Goal: Task Accomplishment & Management: Manage account settings

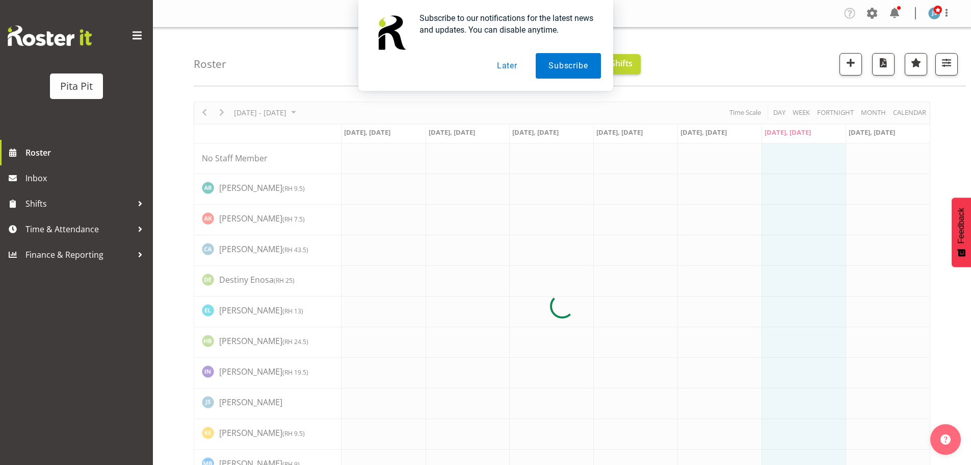
click at [502, 65] on button "Later" at bounding box center [507, 65] width 46 height 25
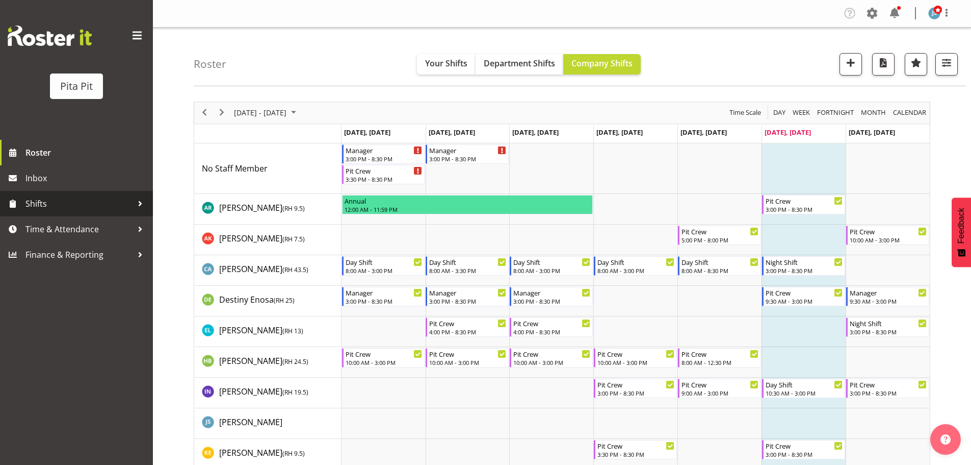
click at [97, 200] on span "Shifts" at bounding box center [78, 203] width 107 height 15
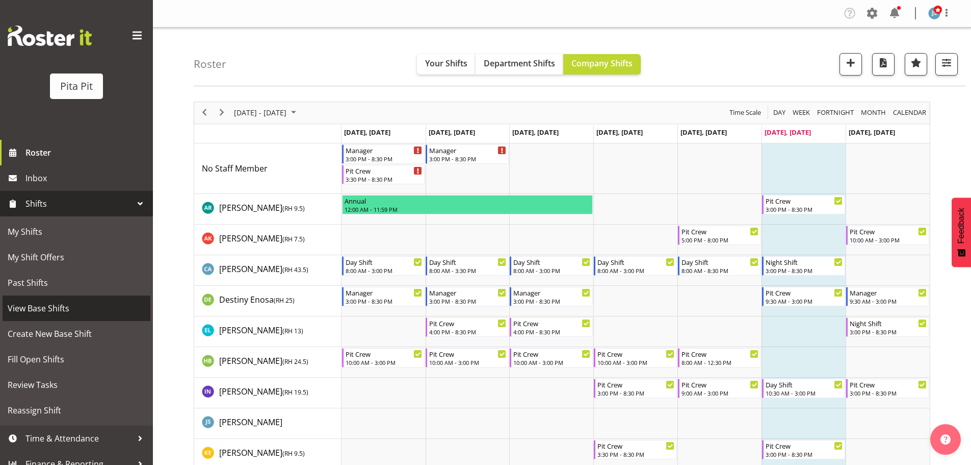
click at [61, 308] on span "View Base Shifts" at bounding box center [77, 307] width 138 height 15
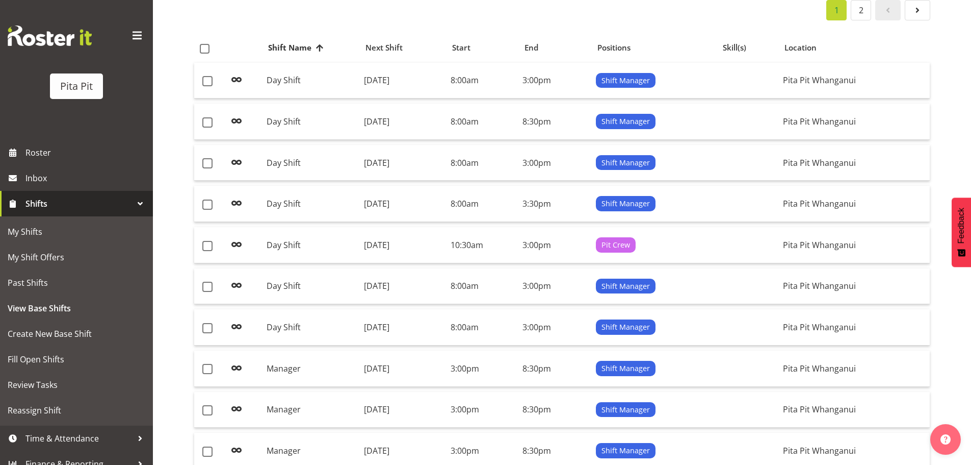
scroll to position [119, 0]
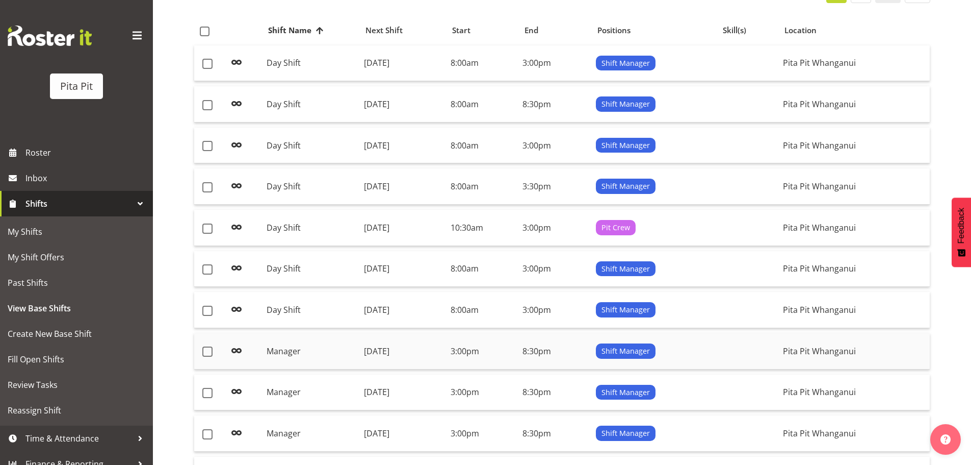
click at [387, 346] on td "Monday, 6th Oct 2025" at bounding box center [403, 351] width 87 height 36
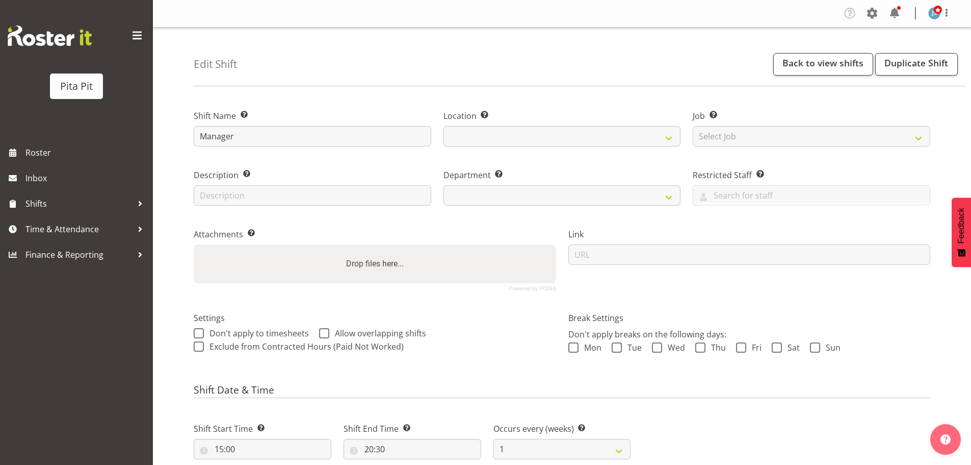
select select
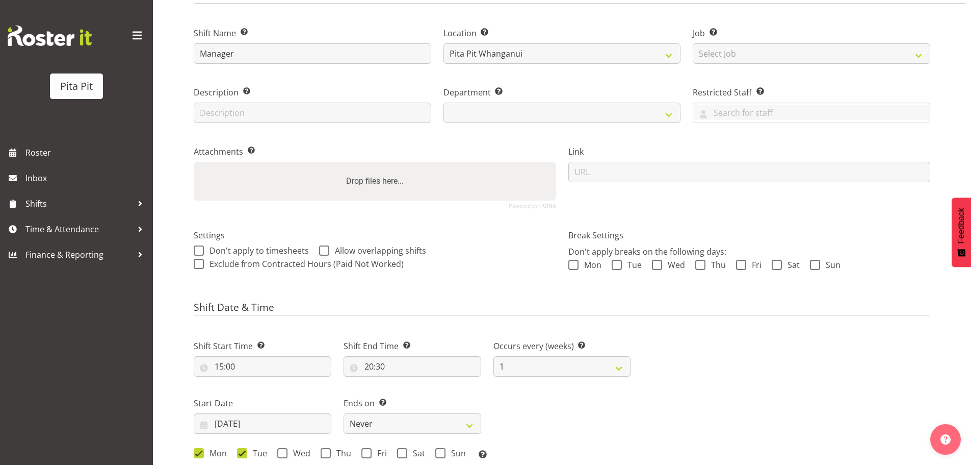
select select
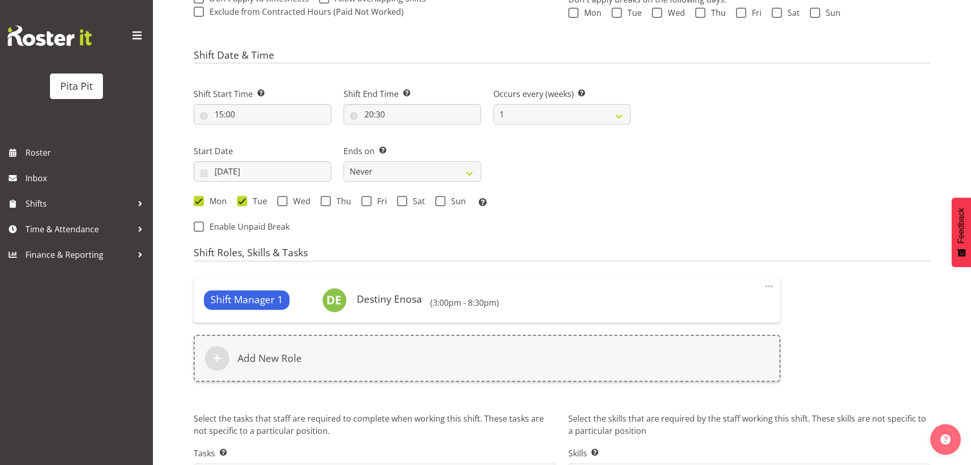
scroll to position [357, 0]
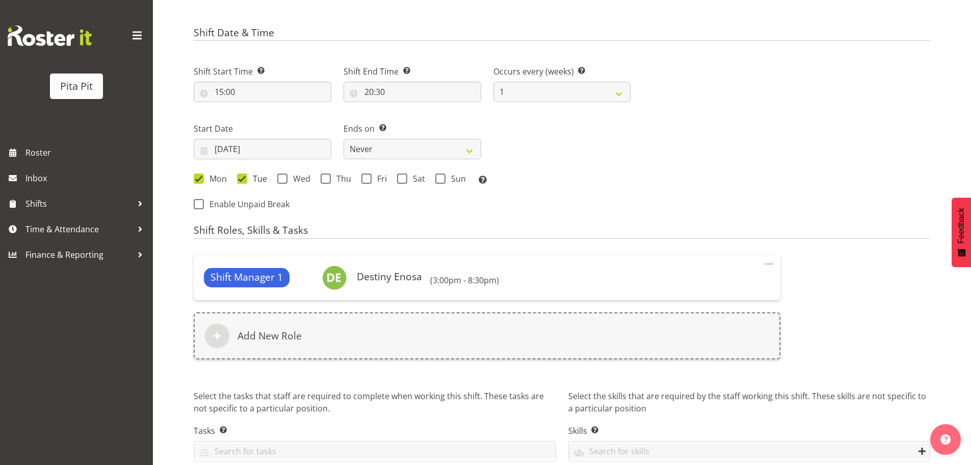
click at [241, 176] on span at bounding box center [242, 178] width 10 height 10
click at [241, 176] on input "Tue" at bounding box center [240, 178] width 7 height 7
checkbox input "false"
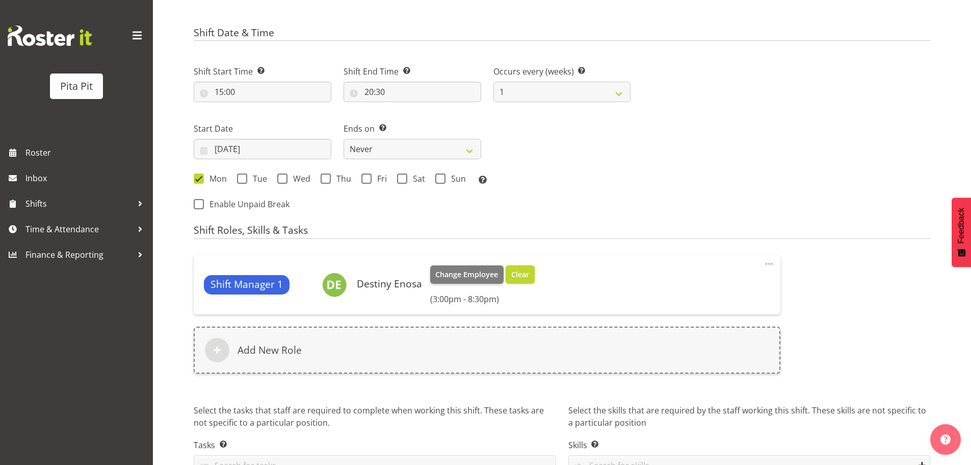
click at [521, 275] on span "Clear" at bounding box center [520, 274] width 18 height 11
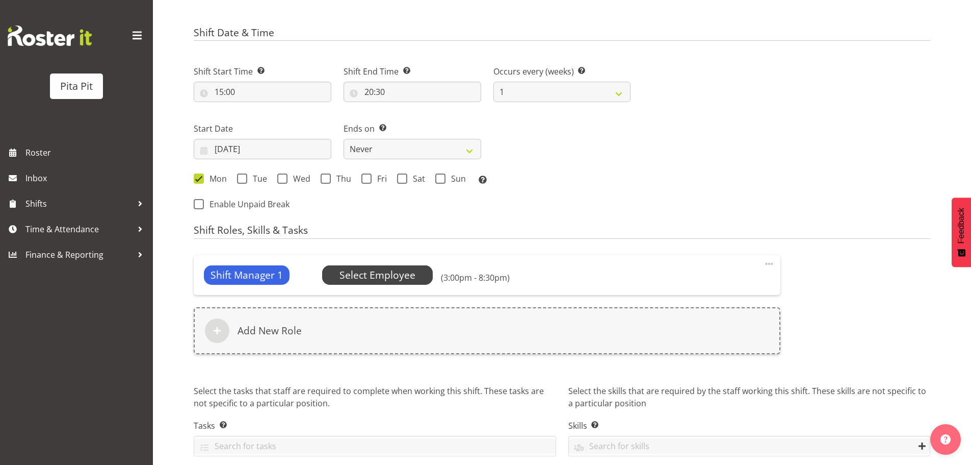
click at [398, 278] on span "Select Employee" at bounding box center [378, 275] width 76 height 15
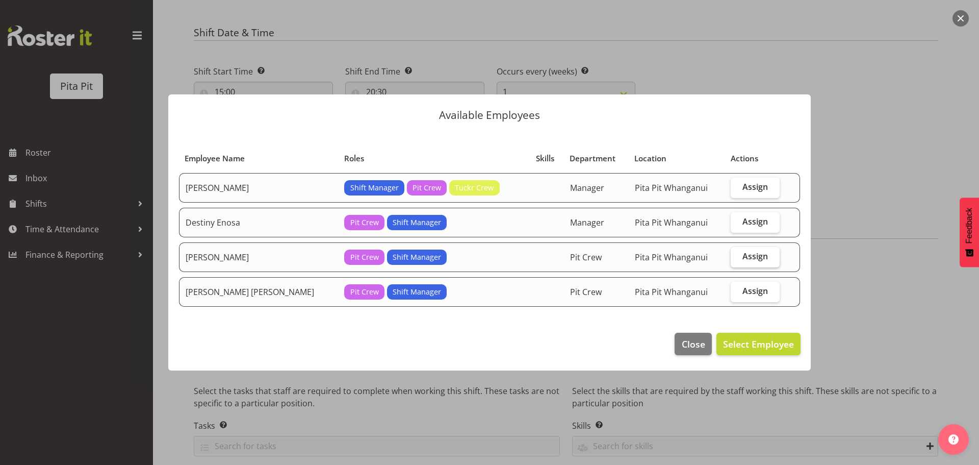
click at [745, 258] on span "Assign" at bounding box center [755, 256] width 25 height 10
click at [737, 258] on input "Assign" at bounding box center [734, 256] width 7 height 7
checkbox input "true"
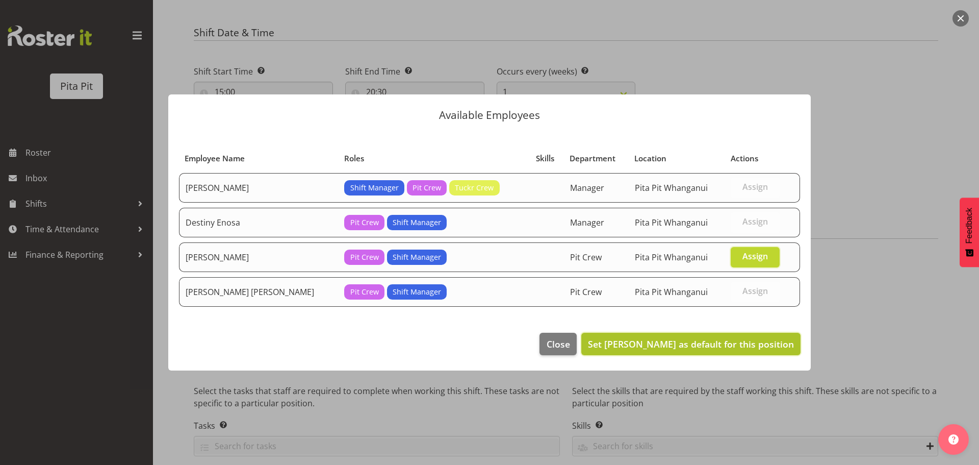
click at [733, 346] on span "Set Isabella Nixon as default for this position" at bounding box center [691, 344] width 206 height 12
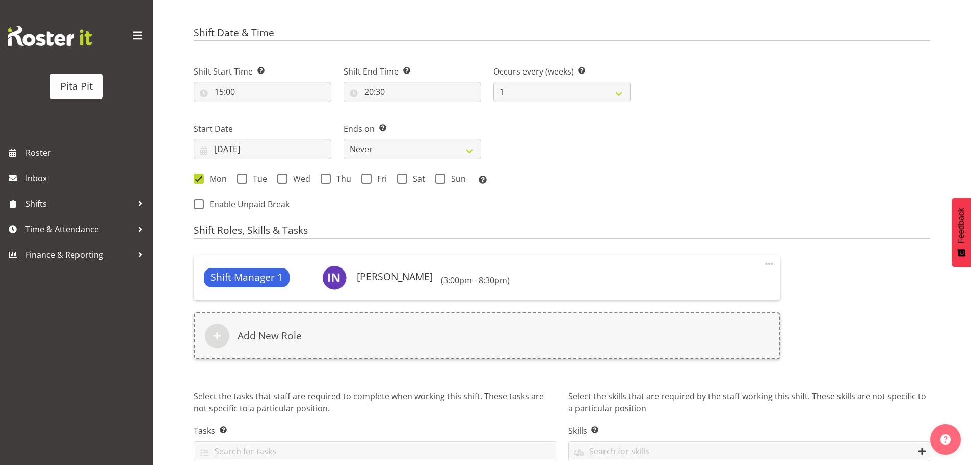
scroll to position [403, 0]
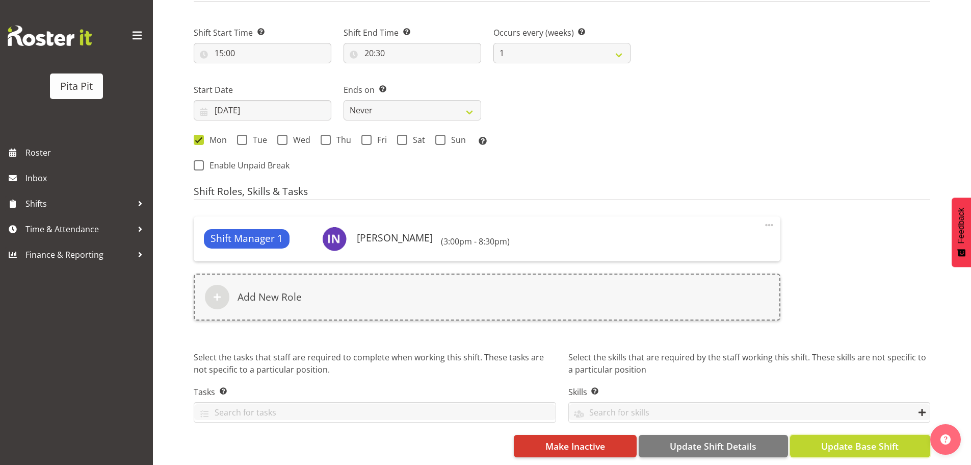
click at [828, 441] on span "Update Base Shift" at bounding box center [861, 445] width 78 height 13
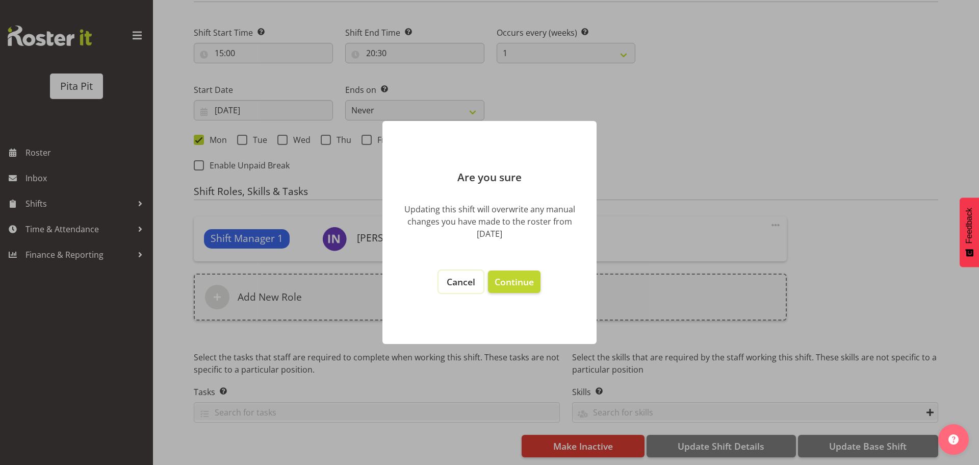
click at [457, 276] on span "Cancel" at bounding box center [461, 281] width 29 height 12
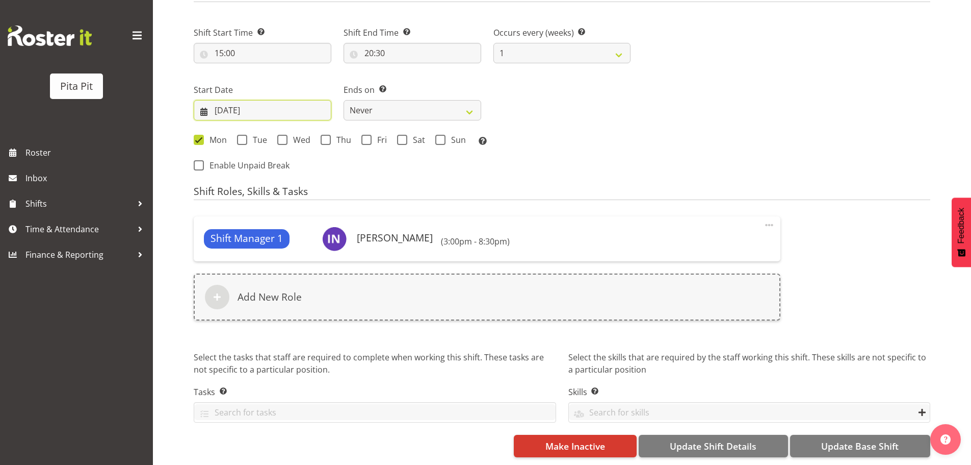
click at [303, 100] on input "29/04/2024" at bounding box center [263, 110] width 138 height 20
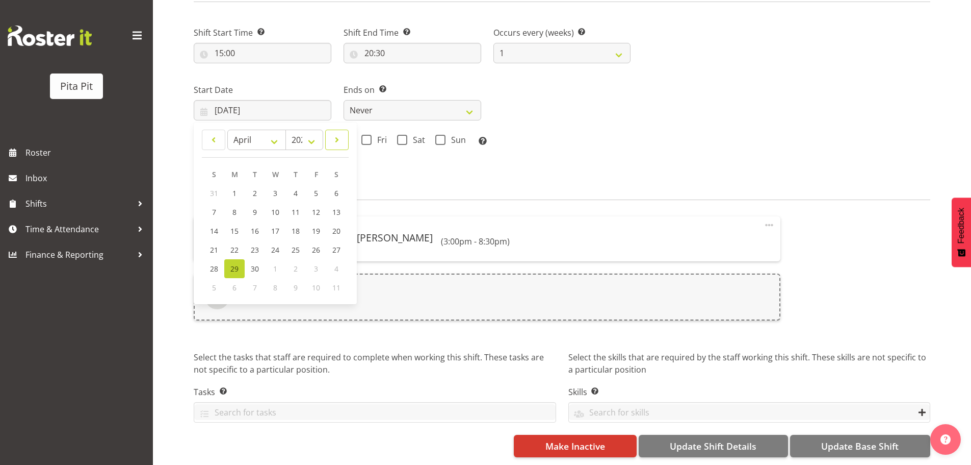
click at [338, 134] on span at bounding box center [337, 140] width 10 height 12
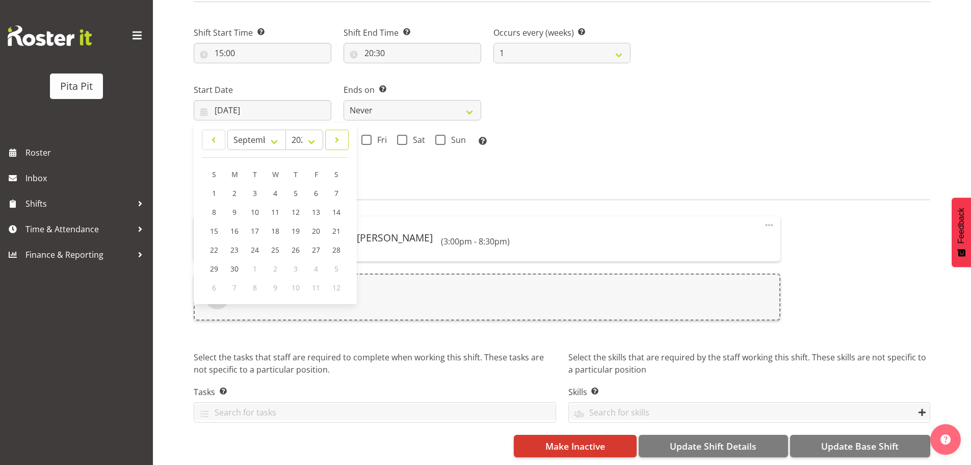
click at [338, 134] on span at bounding box center [337, 140] width 10 height 12
select select "0"
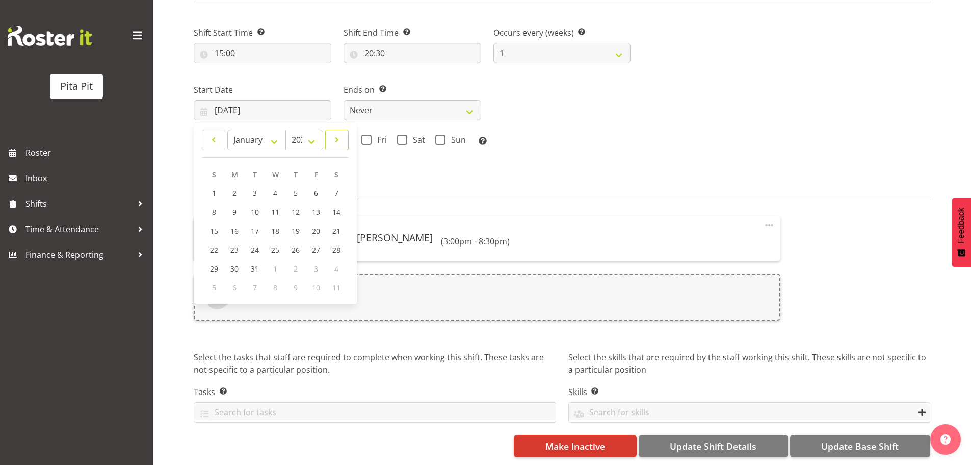
select select "2025"
click at [338, 134] on span at bounding box center [337, 140] width 10 height 12
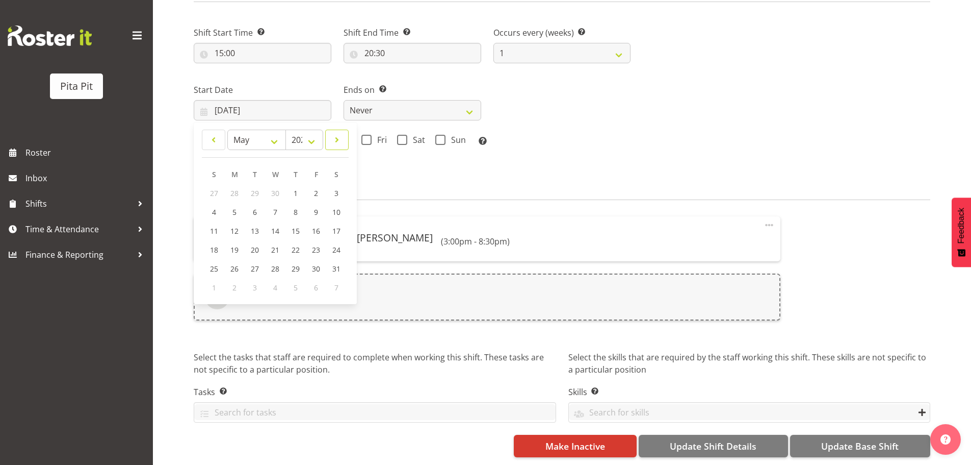
click at [338, 134] on span at bounding box center [337, 140] width 10 height 12
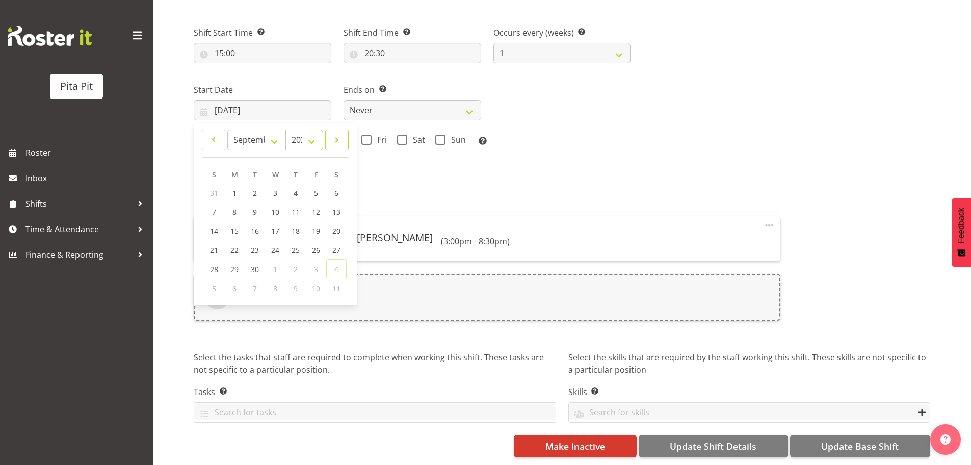
select select "9"
click at [239, 203] on link "6" at bounding box center [234, 212] width 20 height 19
type input "06/10/2025"
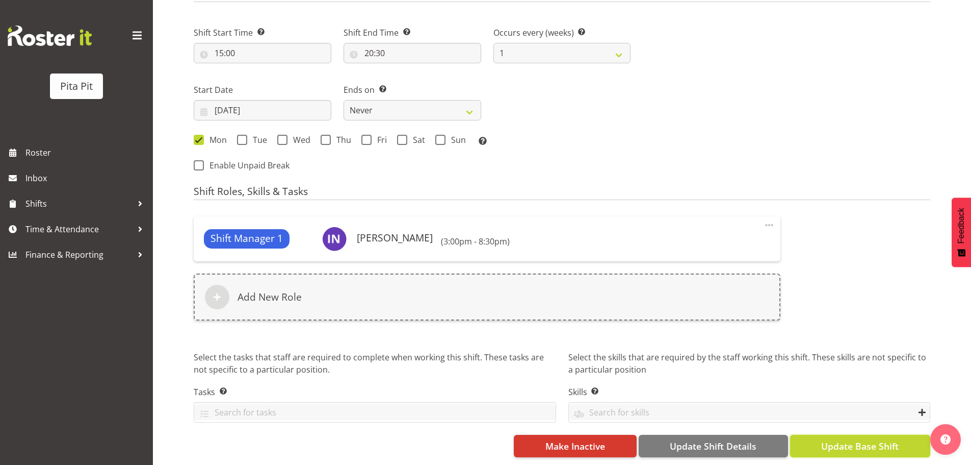
click at [852, 444] on span "Update Base Shift" at bounding box center [861, 445] width 78 height 13
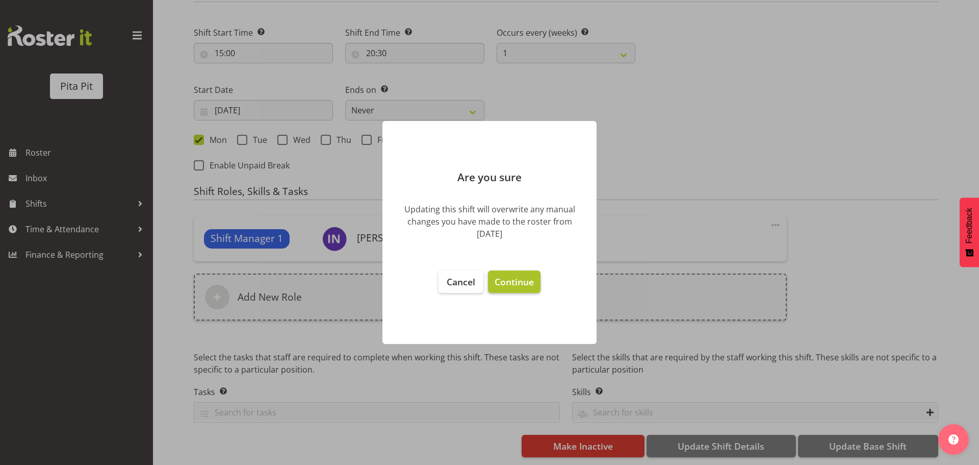
click at [510, 275] on span "Continue" at bounding box center [514, 281] width 39 height 12
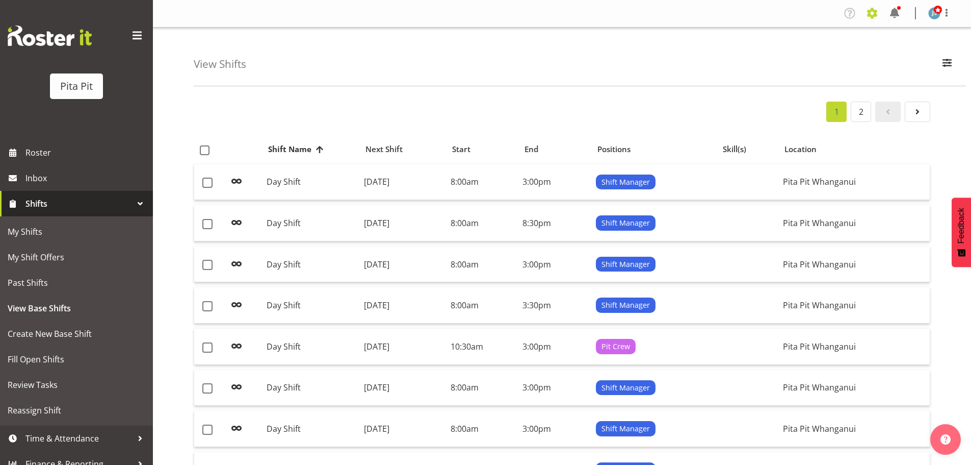
click at [872, 8] on span at bounding box center [872, 13] width 16 height 16
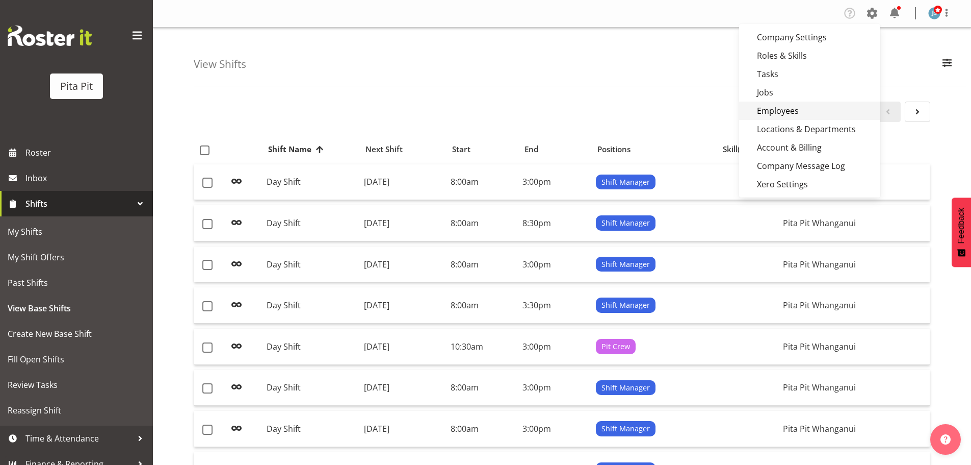
click at [788, 113] on link "Employees" at bounding box center [809, 110] width 141 height 18
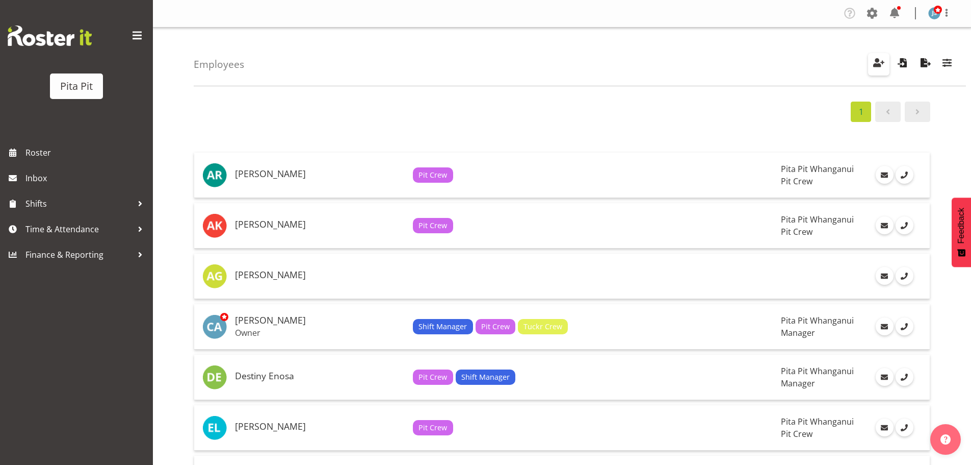
click at [879, 64] on span "button" at bounding box center [879, 62] width 13 height 13
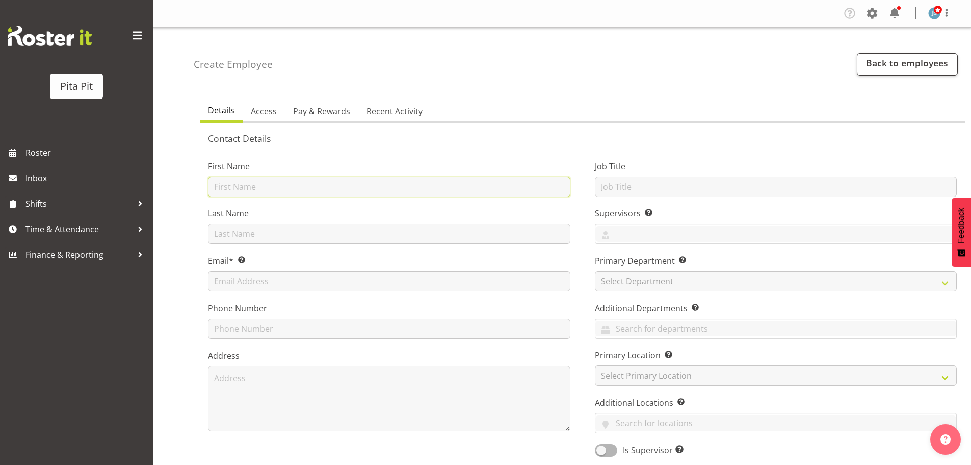
click at [428, 189] on input "text" at bounding box center [389, 186] width 363 height 20
type input "Maiyah-lei"
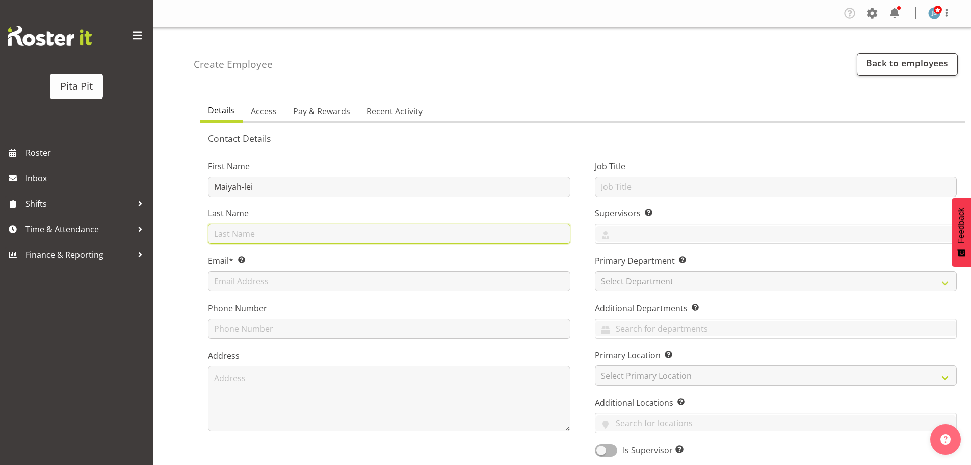
click at [307, 232] on input "text" at bounding box center [389, 233] width 363 height 20
drag, startPoint x: 261, startPoint y: 232, endPoint x: 195, endPoint y: 223, distance: 65.8
click at [217, 231] on input "Te Tue" at bounding box center [389, 233] width 363 height 20
type input "Te Tue"
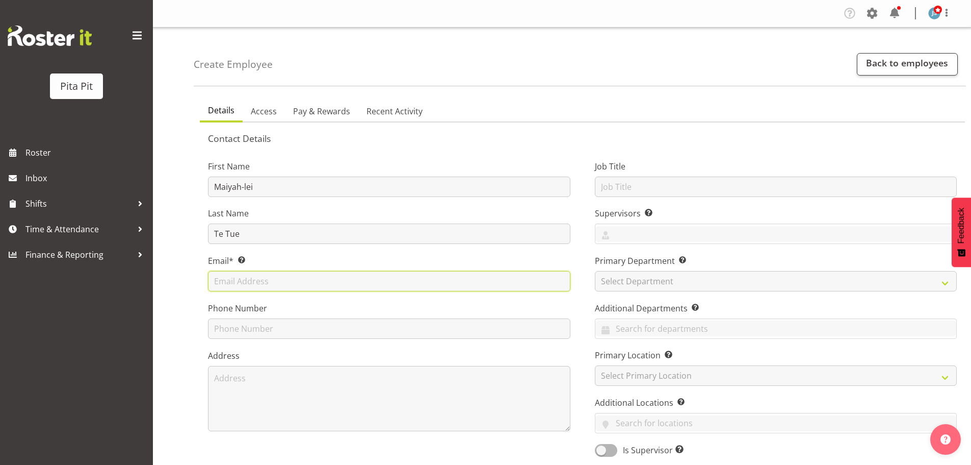
click at [231, 282] on input "text" at bounding box center [389, 281] width 363 height 20
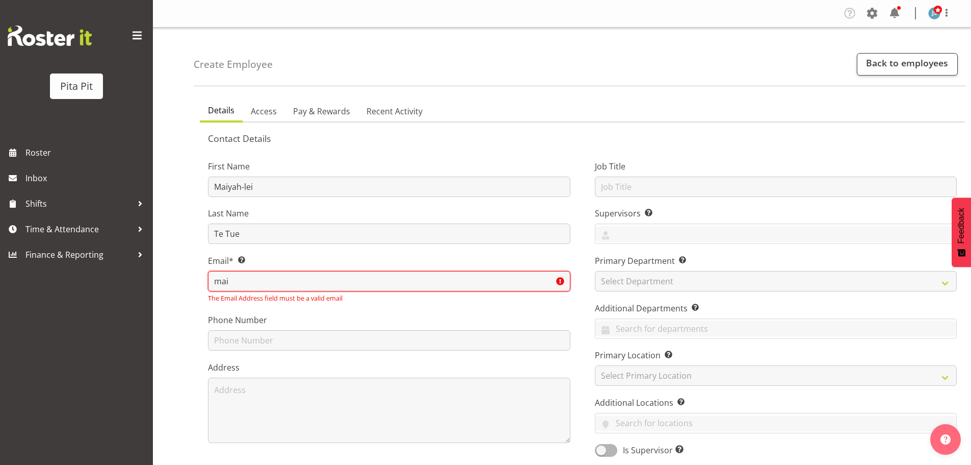
type input "[EMAIL_ADDRESS][DOMAIN_NAME]"
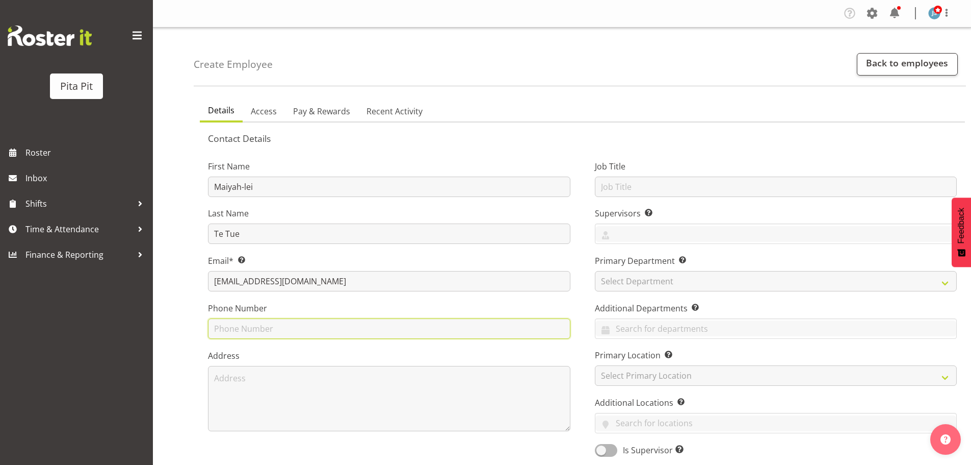
click at [278, 329] on input "text" at bounding box center [389, 328] width 363 height 20
type input "0220828517"
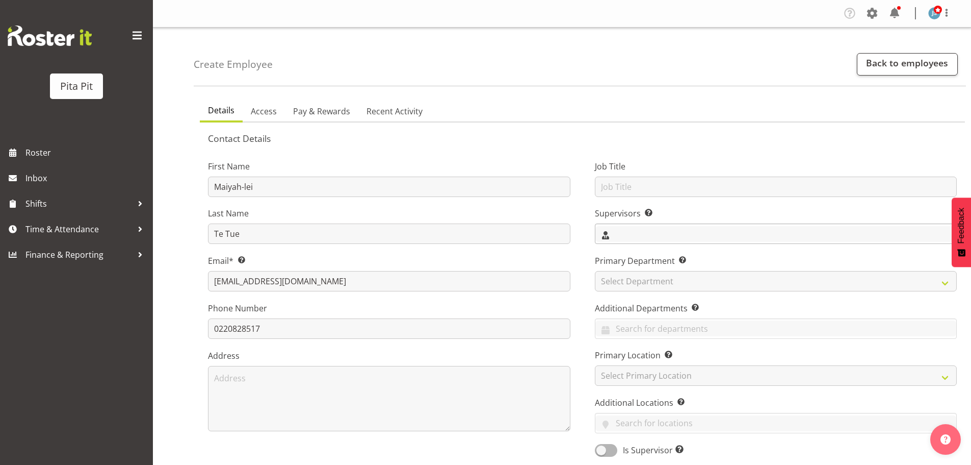
click at [644, 229] on input "text" at bounding box center [777, 234] width 362 height 16
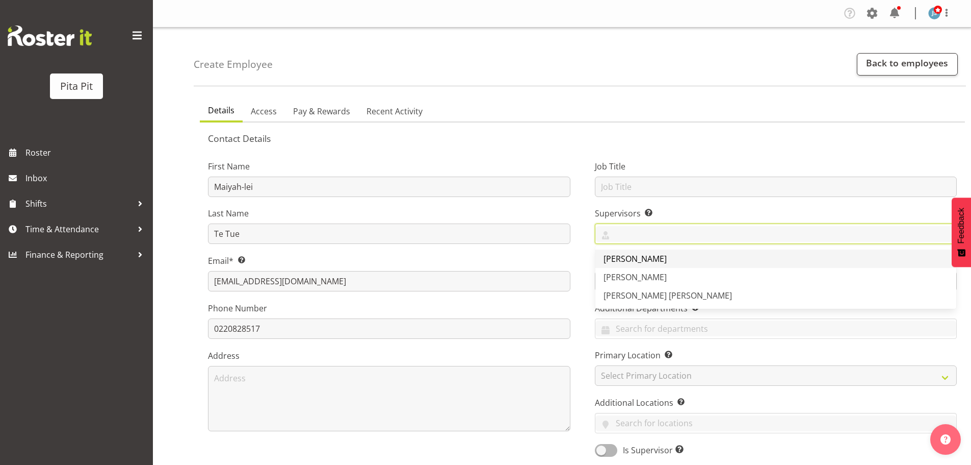
click at [636, 264] on span "[PERSON_NAME]" at bounding box center [635, 258] width 63 height 11
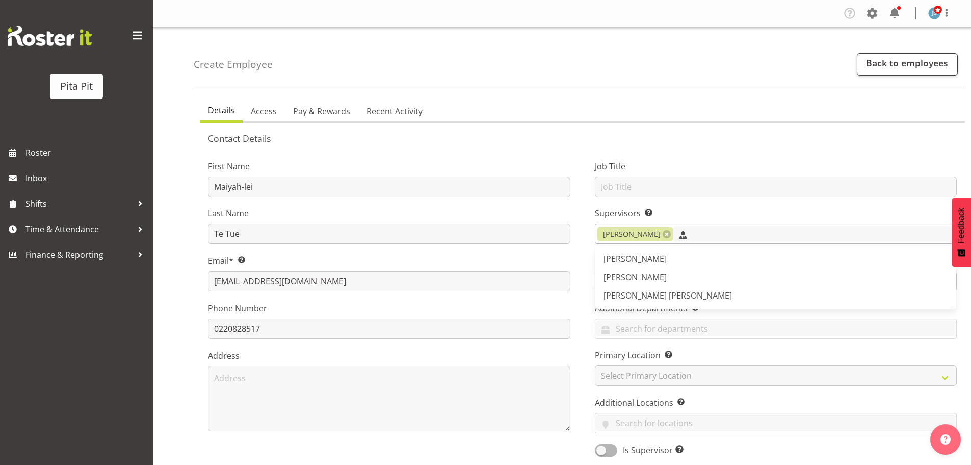
click at [717, 236] on input "text" at bounding box center [815, 234] width 284 height 16
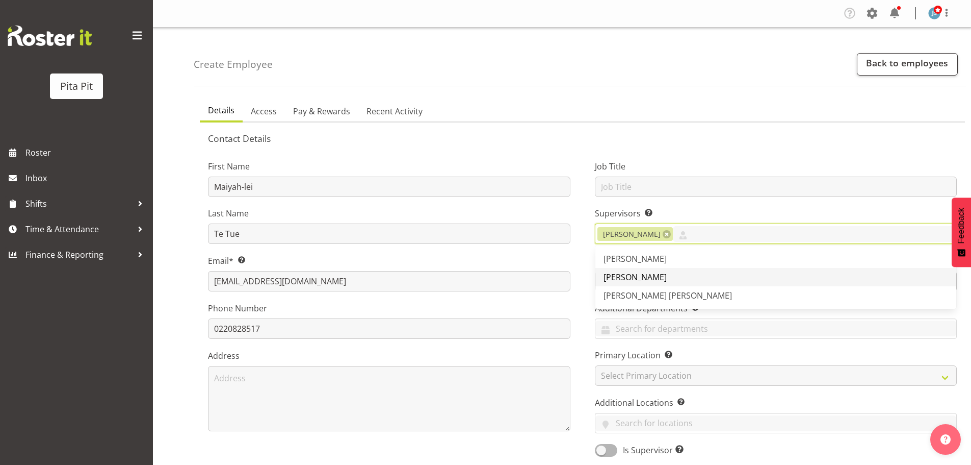
click at [693, 273] on link "[PERSON_NAME]" at bounding box center [777, 277] width 362 height 18
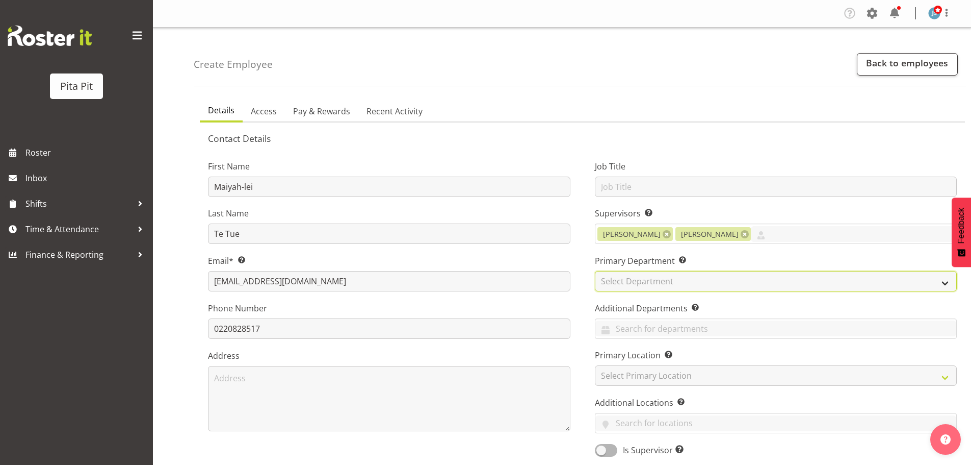
click at [613, 280] on select "Select Department Manager Pit Crew School Lunches Tuckr" at bounding box center [776, 281] width 363 height 20
select select "52"
click at [595, 271] on select "Select Department Manager Pit Crew School Lunches Tuckr" at bounding box center [776, 281] width 363 height 20
click at [622, 325] on input "text" at bounding box center [777, 328] width 362 height 16
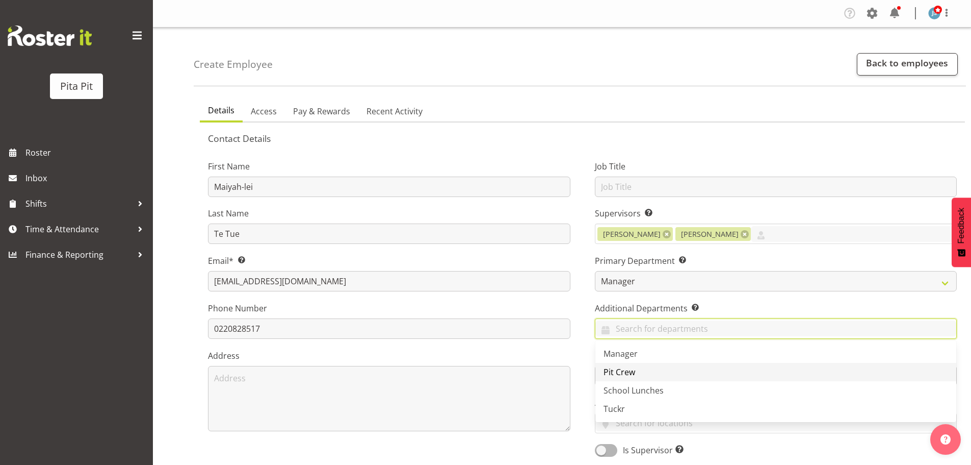
click at [619, 375] on span "Pit Crew" at bounding box center [620, 371] width 32 height 11
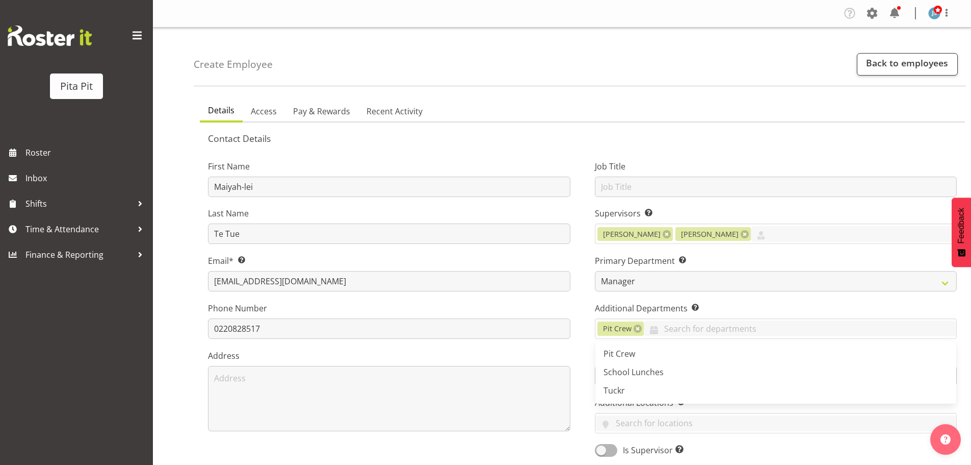
click at [715, 130] on section "Contact Details First Name Maiyah-lei Last Name Te Tue Email* This is a require…" at bounding box center [582, 473] width 765 height 703
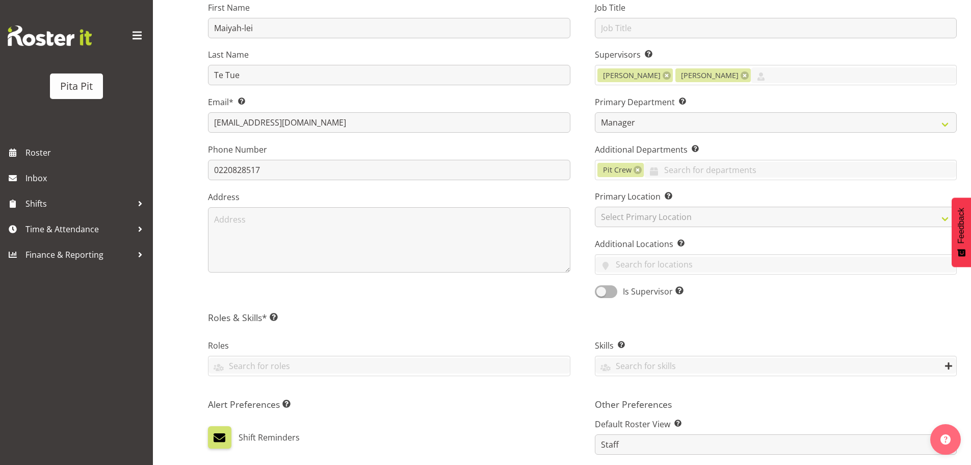
scroll to position [238, 0]
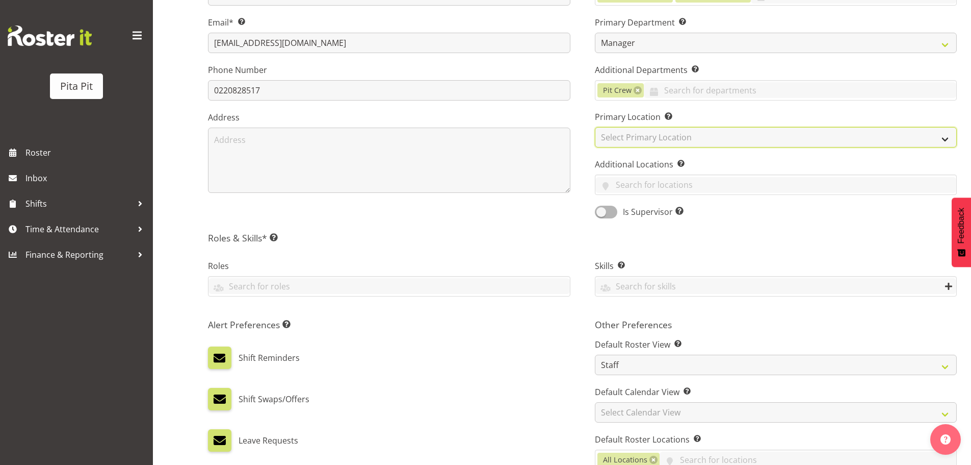
click at [665, 135] on select "Select Primary Location Pita Pit Whanganui Tuckr" at bounding box center [776, 137] width 363 height 20
select select "54"
click at [595, 127] on select "Select Primary Location Pita Pit Whanganui Tuckr" at bounding box center [776, 137] width 363 height 20
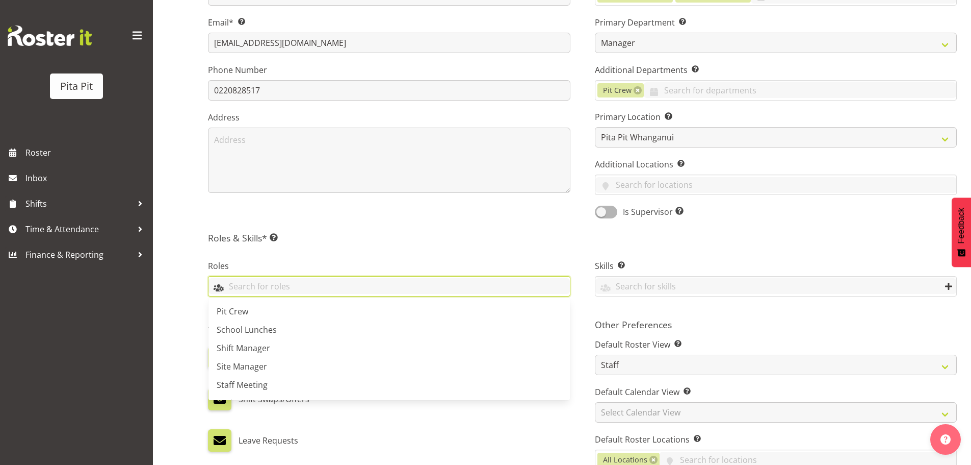
click at [287, 284] on input "text" at bounding box center [390, 286] width 362 height 16
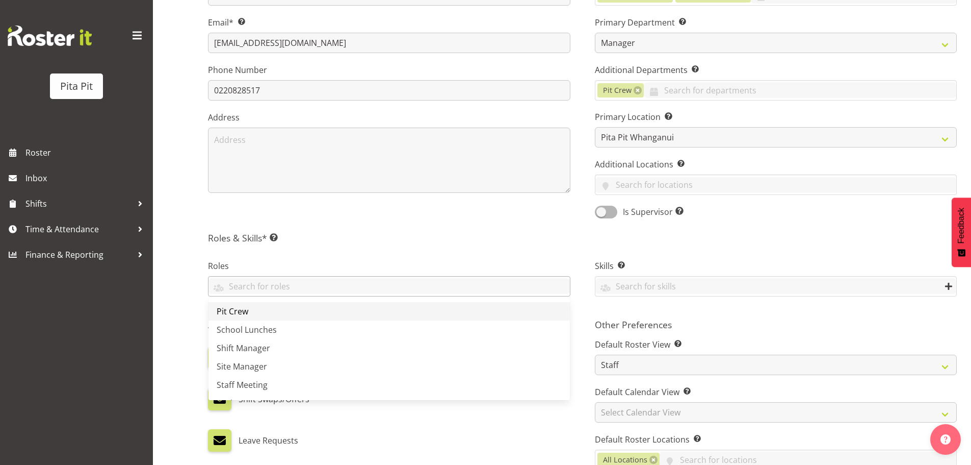
click at [269, 314] on link "Pit Crew" at bounding box center [390, 311] width 362 height 18
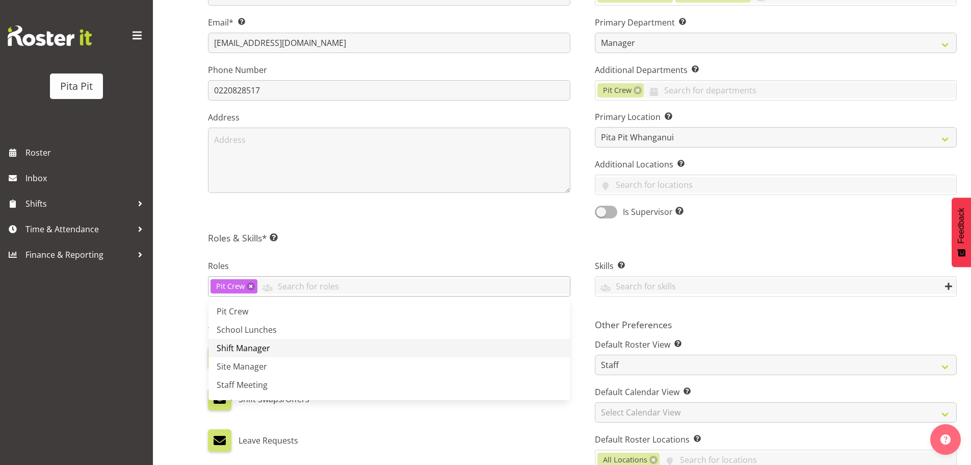
click at [265, 349] on span "Shift Manager" at bounding box center [244, 347] width 54 height 11
click at [397, 245] on div "Roles Pit Crew Shift Manager Pit Crew School Lunches Shift Manager Site Manager…" at bounding box center [389, 279] width 387 height 68
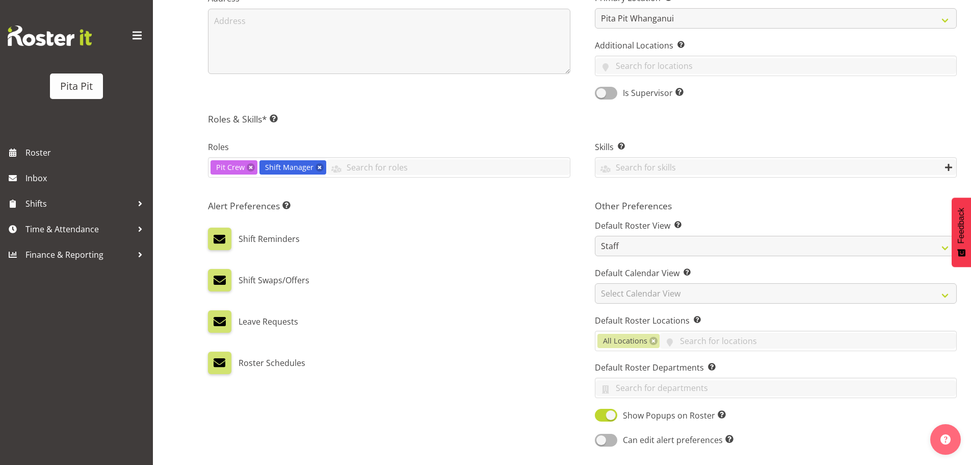
scroll to position [444, 0]
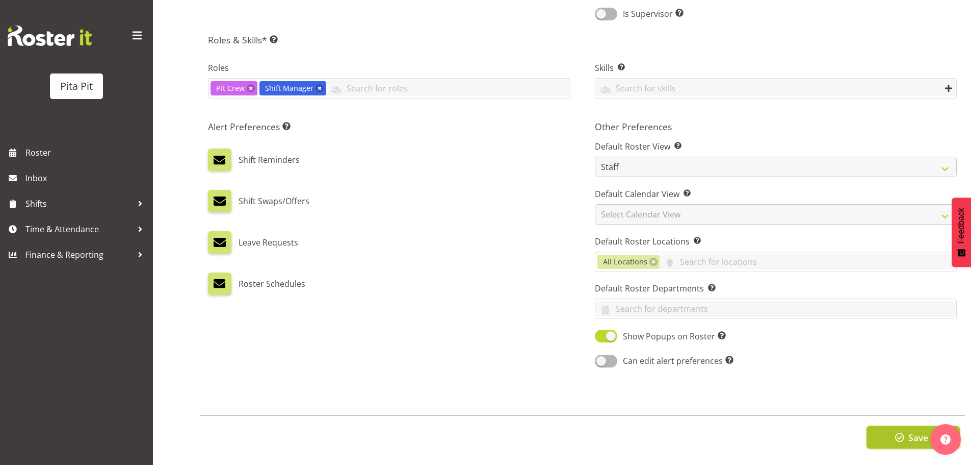
click at [892, 430] on button "Save" at bounding box center [913, 437] width 93 height 22
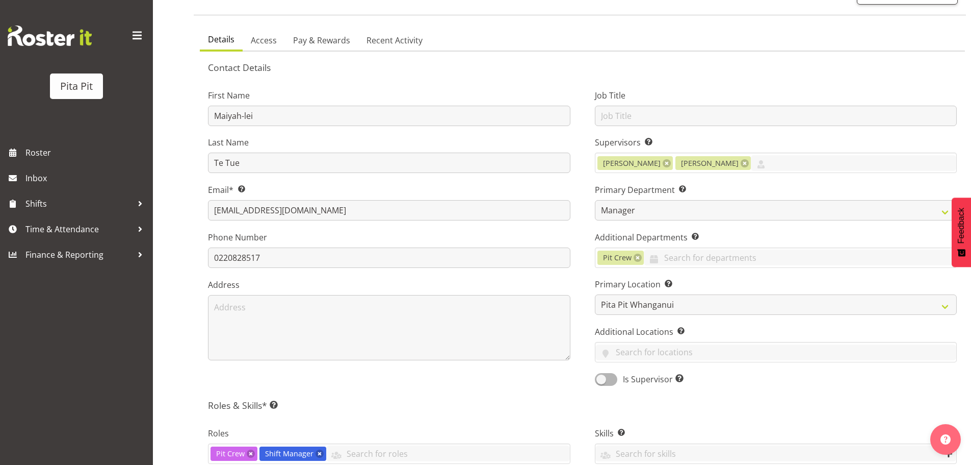
scroll to position [0, 0]
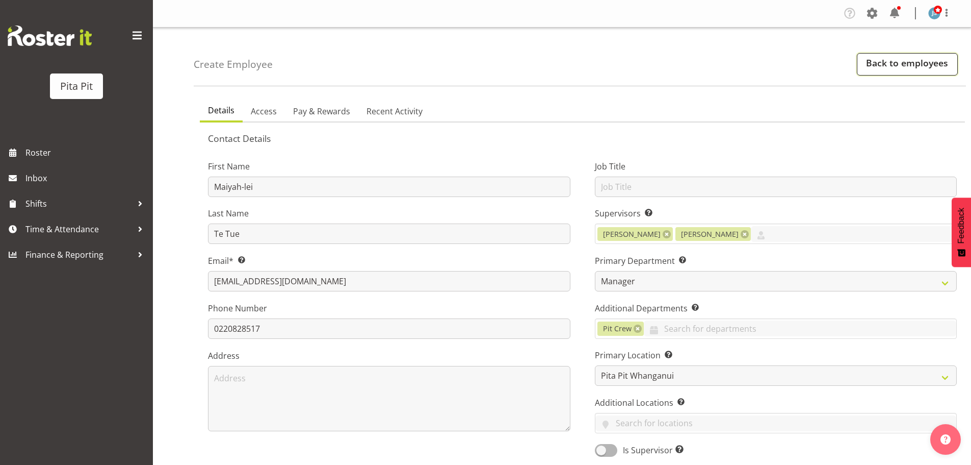
drag, startPoint x: 871, startPoint y: 62, endPoint x: 864, endPoint y: 63, distance: 6.2
click at [871, 62] on link "Back to employees" at bounding box center [907, 64] width 101 height 22
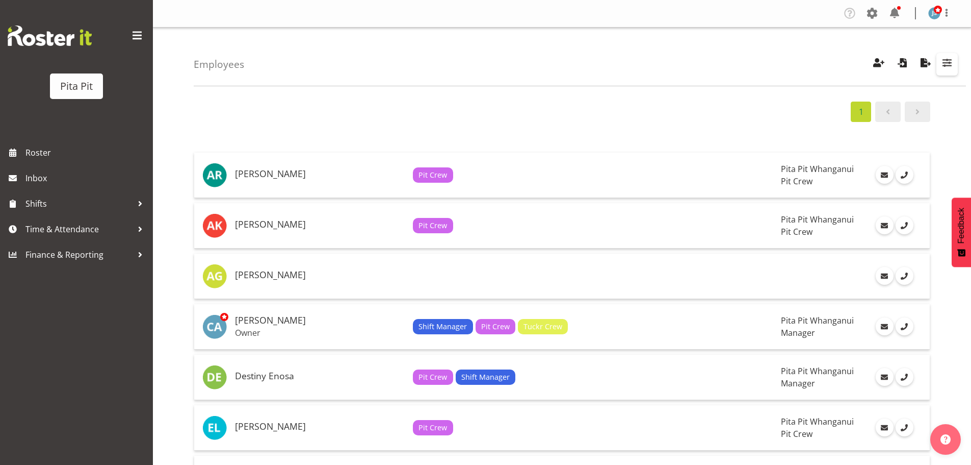
click at [943, 64] on span "button" at bounding box center [947, 62] width 13 height 13
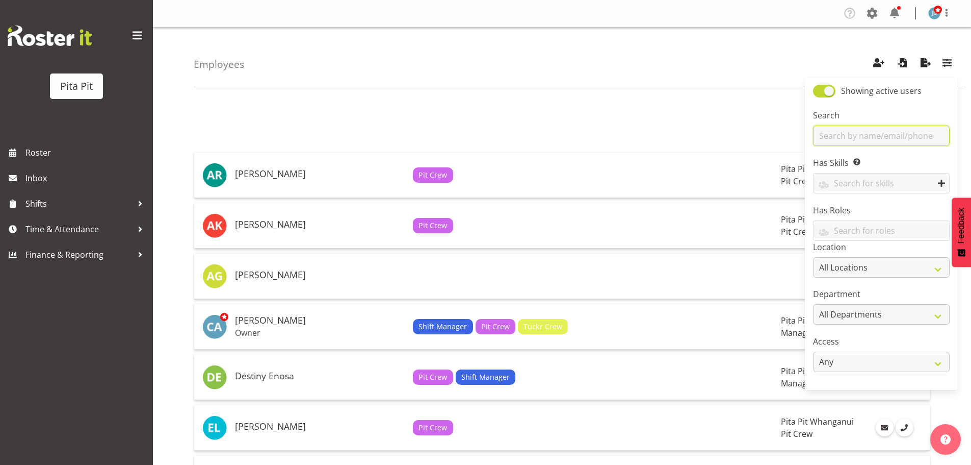
click at [870, 133] on input "text" at bounding box center [881, 135] width 137 height 20
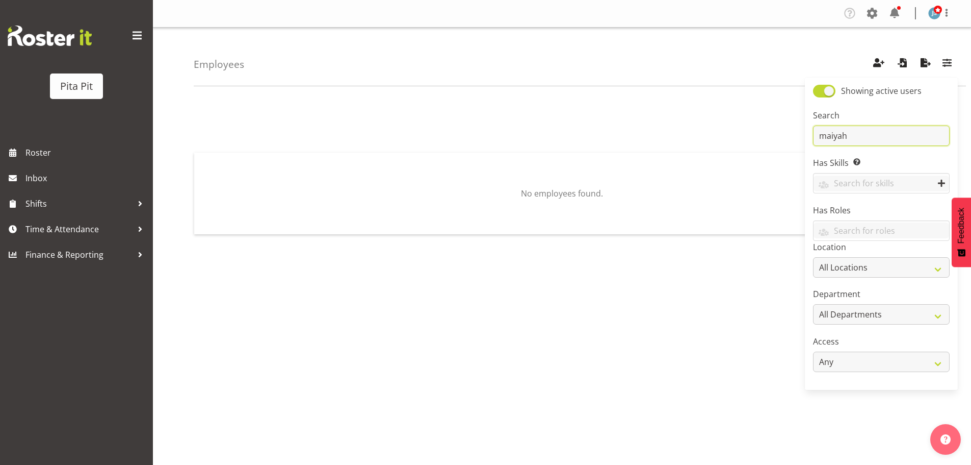
type input "maiyah"
click at [699, 81] on div "Employees Showing active users Search maiyah Has Skills Enter any skills requir…" at bounding box center [580, 57] width 773 height 59
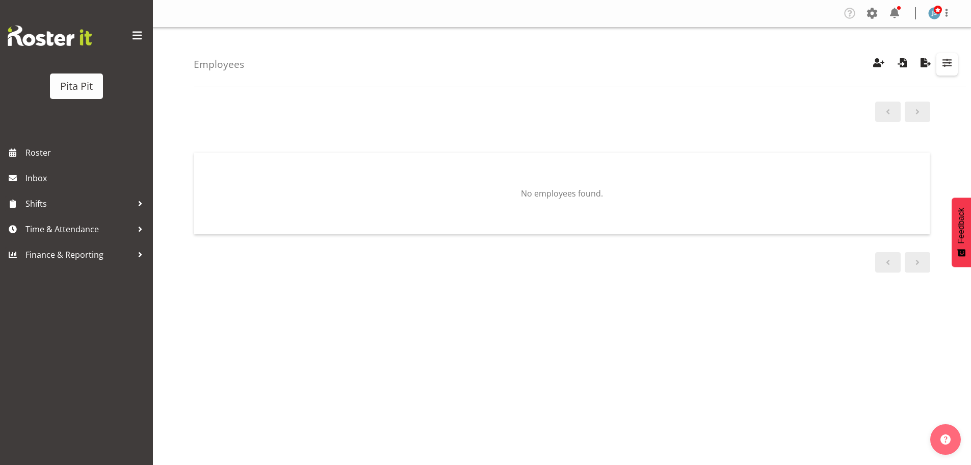
click at [948, 61] on span "button" at bounding box center [947, 62] width 13 height 13
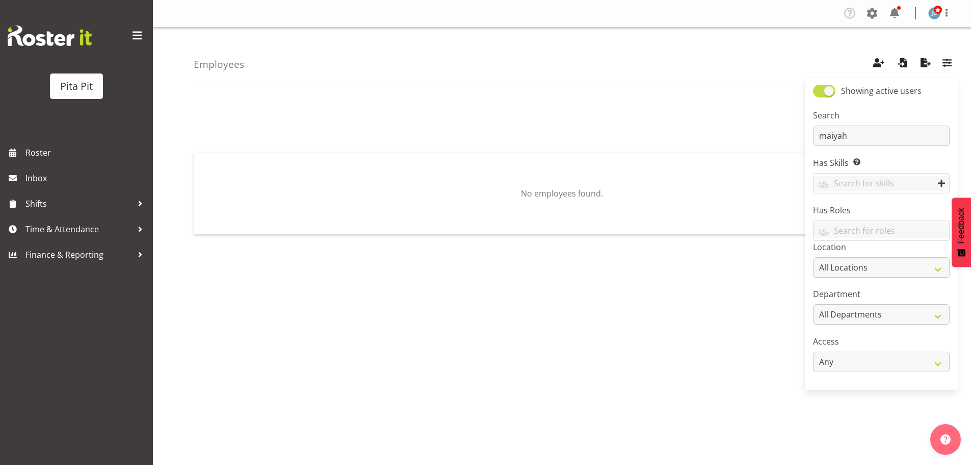
click at [823, 91] on span at bounding box center [824, 91] width 22 height 13
click at [820, 91] on input "Showing active users" at bounding box center [816, 91] width 7 height 7
checkbox input "false"
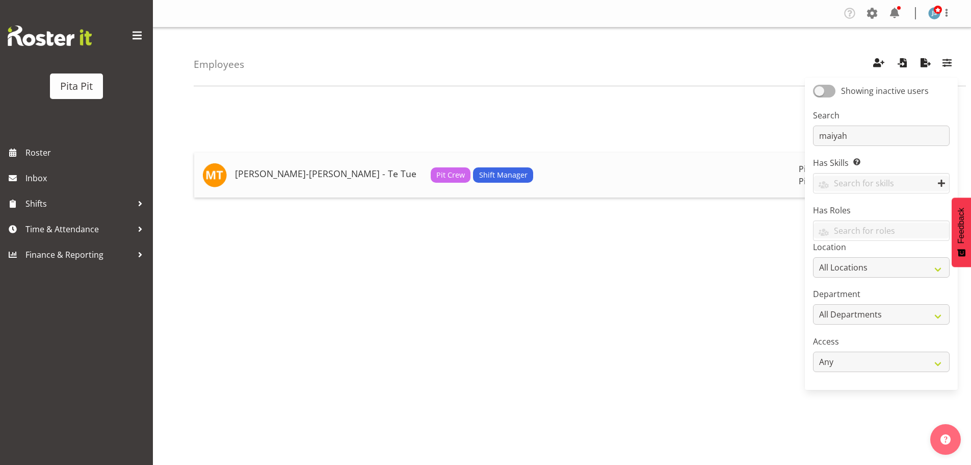
click at [623, 180] on div "Pit Crew Shift Manager" at bounding box center [611, 174] width 360 height 15
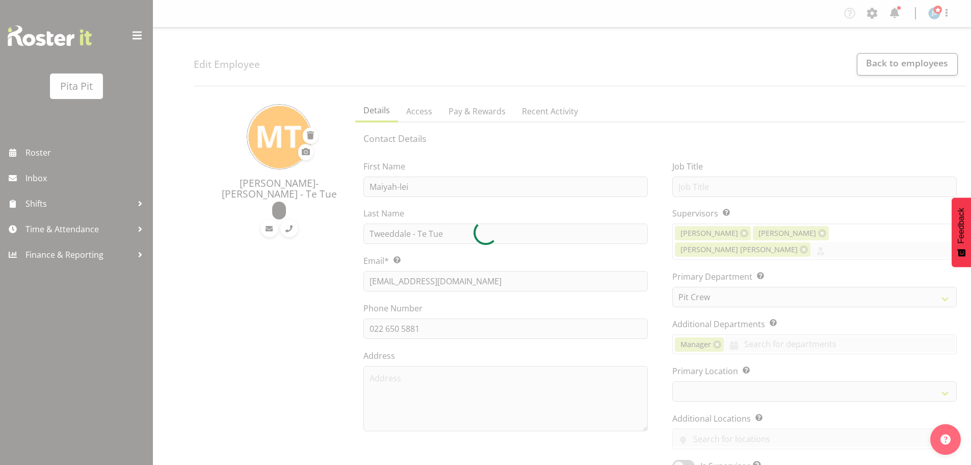
select select "53"
select select "TimelineWeek"
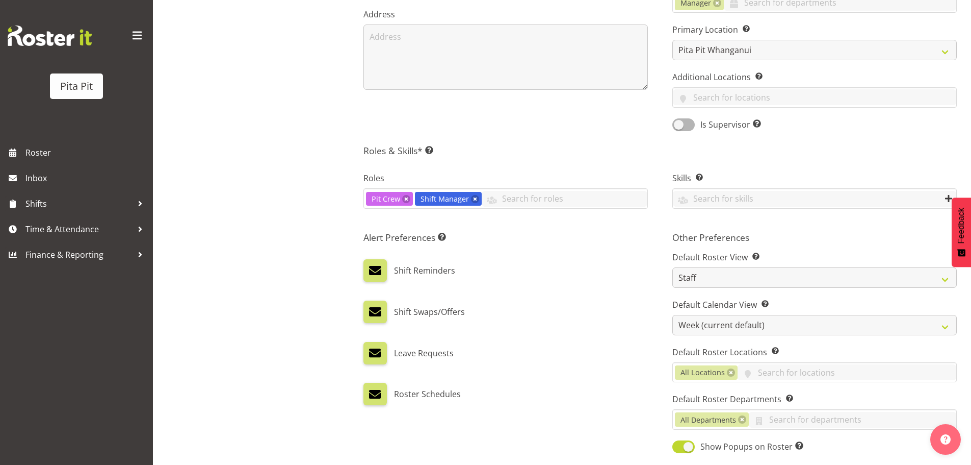
scroll to position [476, 0]
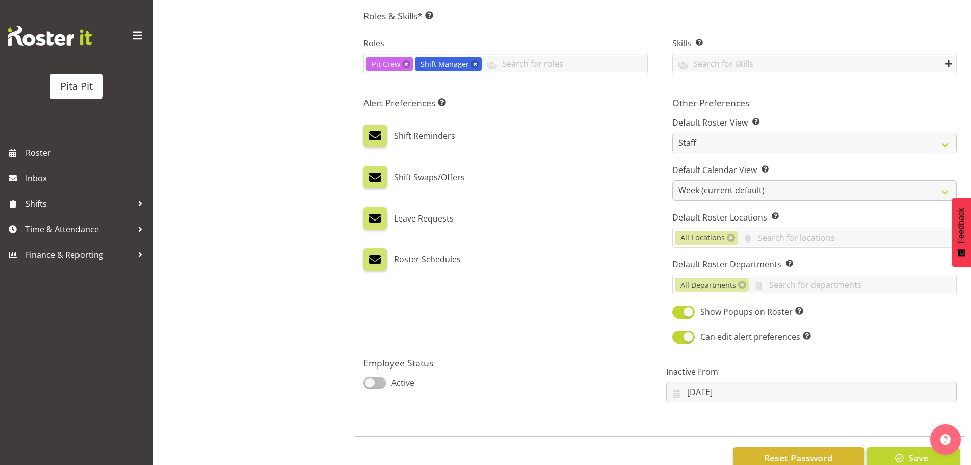
click at [369, 376] on span at bounding box center [375, 382] width 22 height 13
click at [369, 379] on input "Active" at bounding box center [367, 382] width 7 height 7
checkbox input "true"
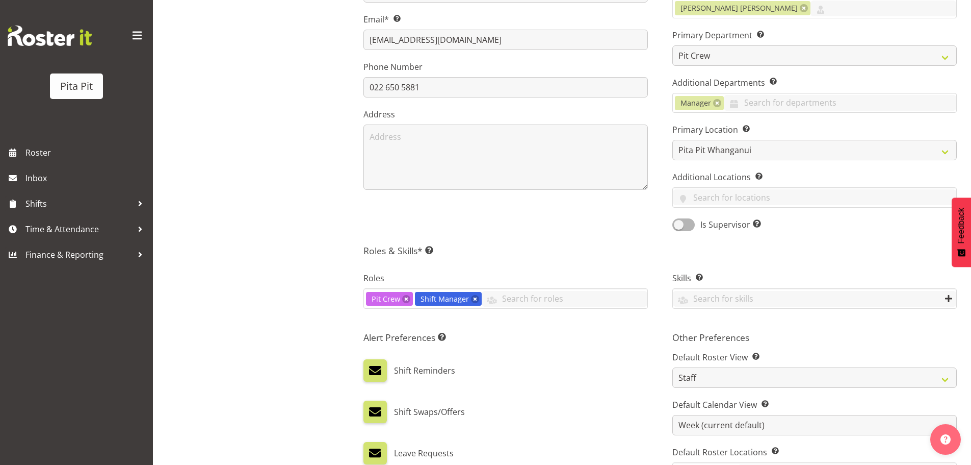
scroll to position [0, 0]
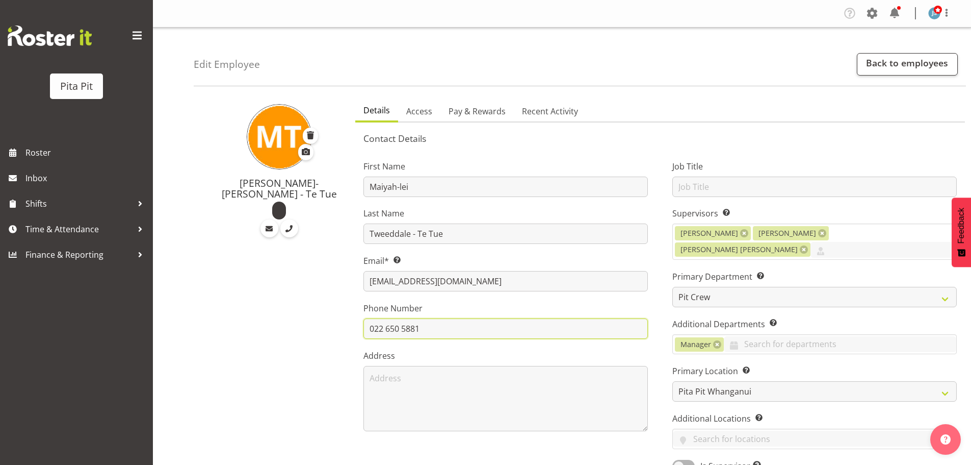
drag, startPoint x: 441, startPoint y: 330, endPoint x: 387, endPoint y: 328, distance: 54.6
click at [387, 328] on input "022 650 5881" at bounding box center [506, 328] width 285 height 20
type input "0220828517"
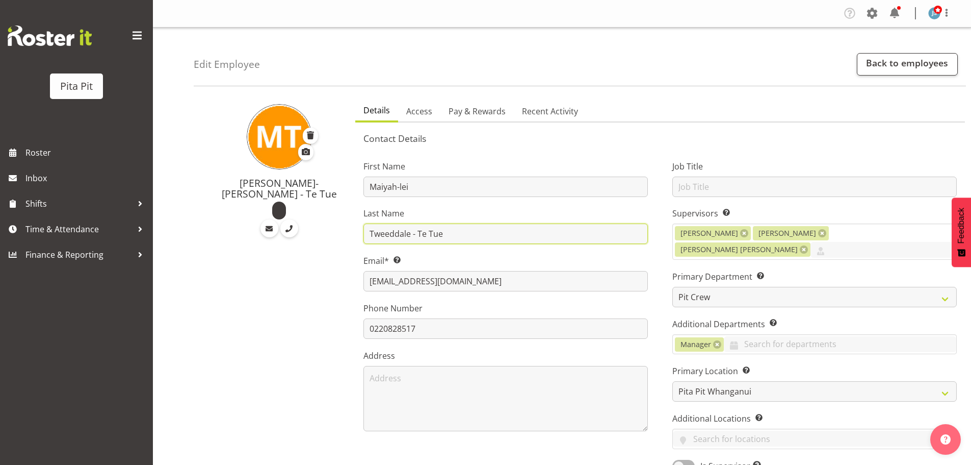
drag, startPoint x: 418, startPoint y: 232, endPoint x: 356, endPoint y: 237, distance: 61.4
click at [356, 237] on div "First Name Maiyah-lei Last Name Tweeddale - Te Tue Email* This is a required fi…" at bounding box center [505, 313] width 309 height 334
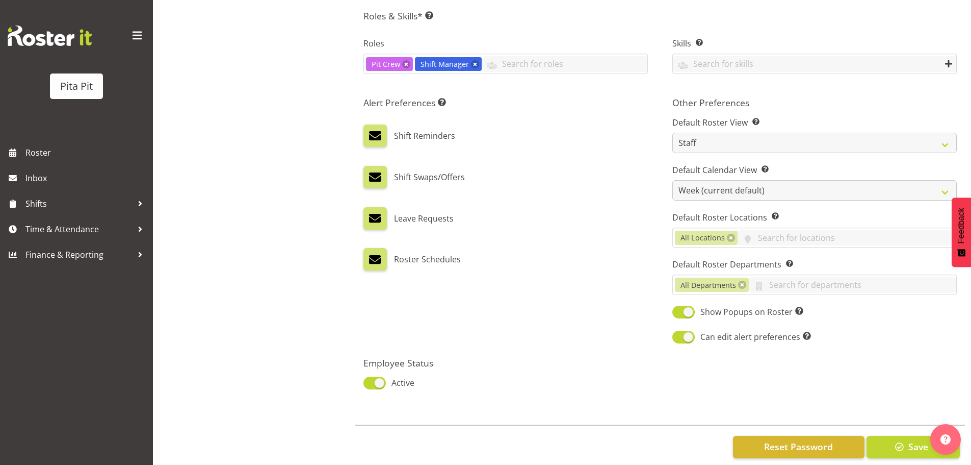
scroll to position [477, 0]
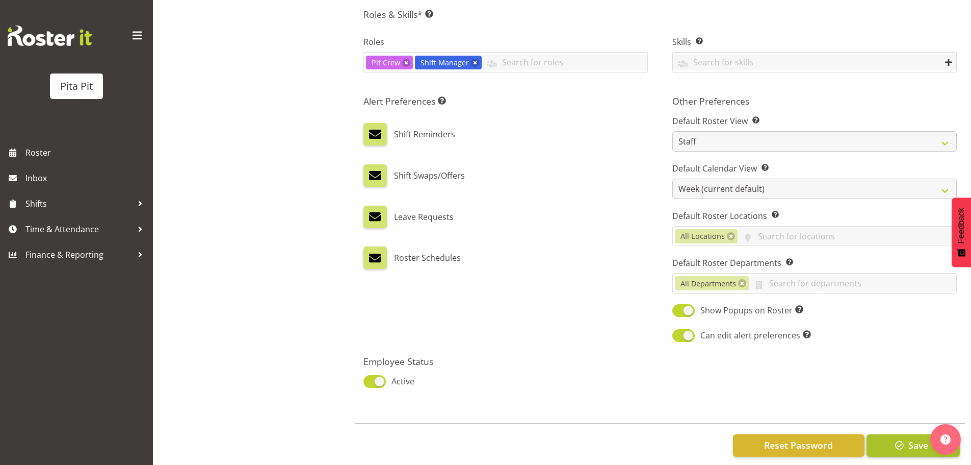
type input "Te Tue"
click at [891, 434] on button "Save" at bounding box center [913, 445] width 93 height 22
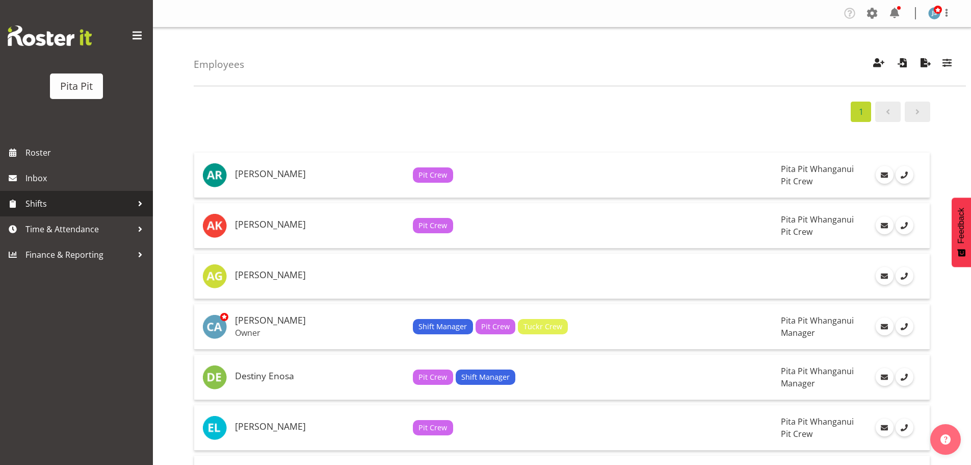
click at [96, 208] on span "Shifts" at bounding box center [78, 203] width 107 height 15
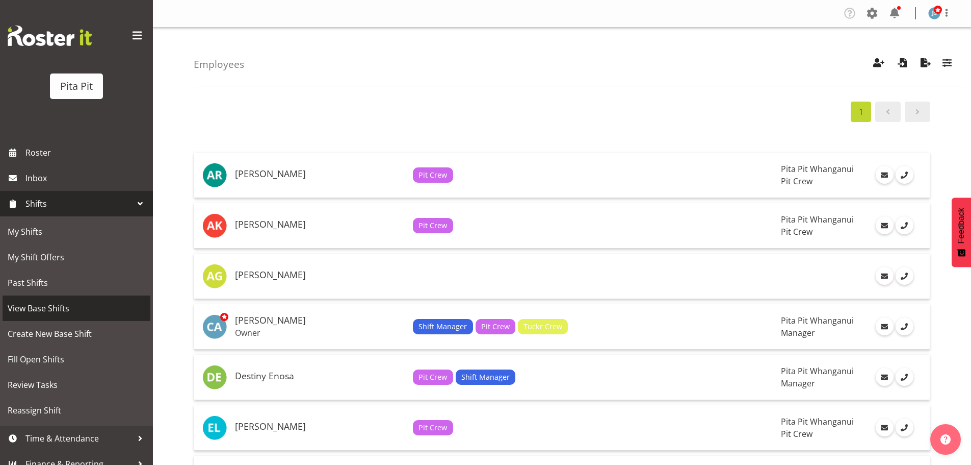
click at [81, 306] on span "View Base Shifts" at bounding box center [77, 307] width 138 height 15
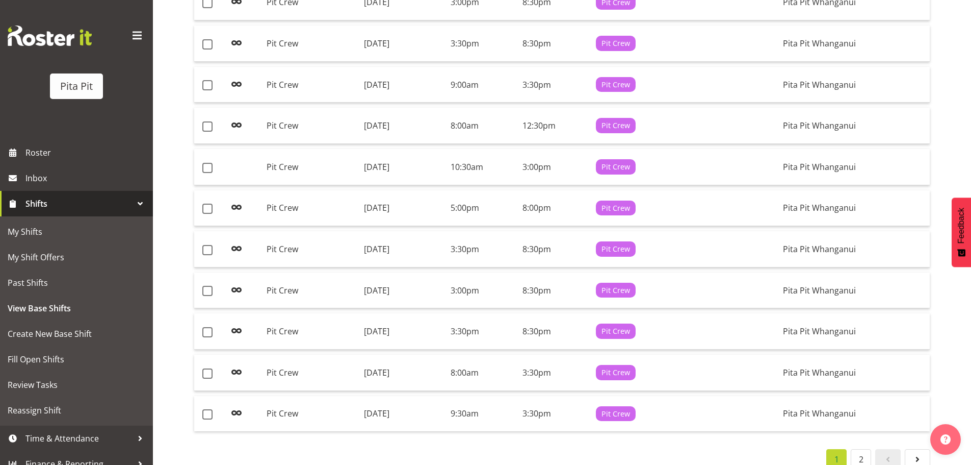
scroll to position [736, 0]
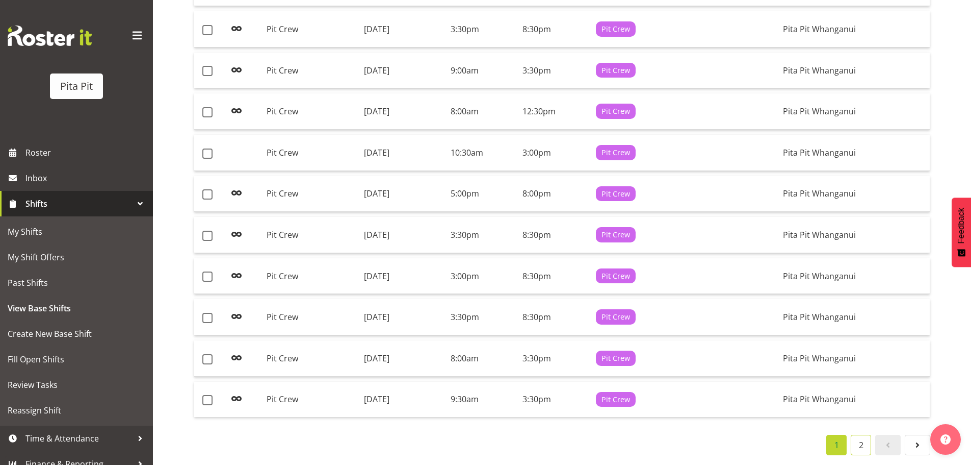
click at [857, 439] on link "2" at bounding box center [861, 444] width 20 height 20
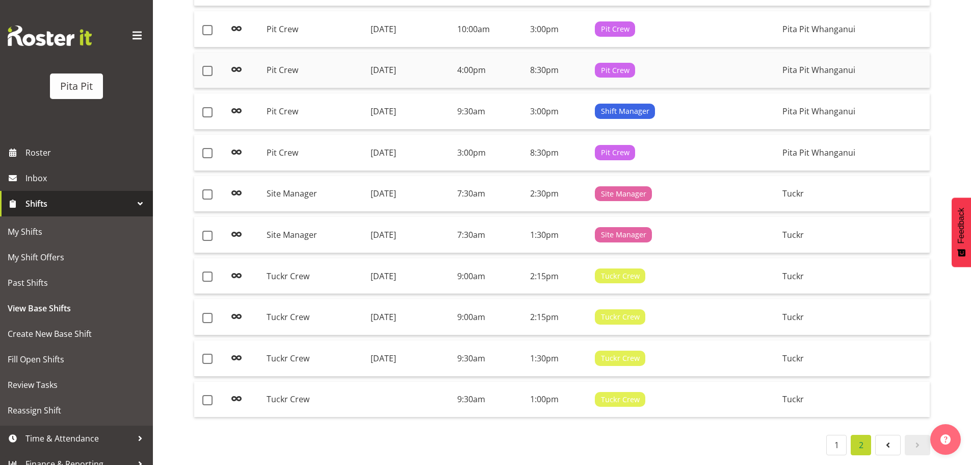
scroll to position [325, 0]
click at [830, 438] on link "1" at bounding box center [837, 444] width 20 height 20
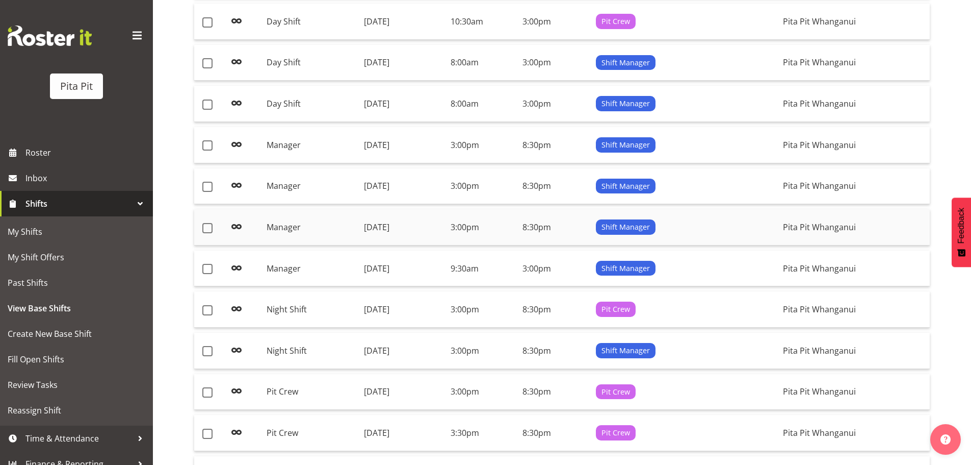
click at [373, 227] on td "Wednesday, 8th Oct 2025" at bounding box center [403, 227] width 87 height 36
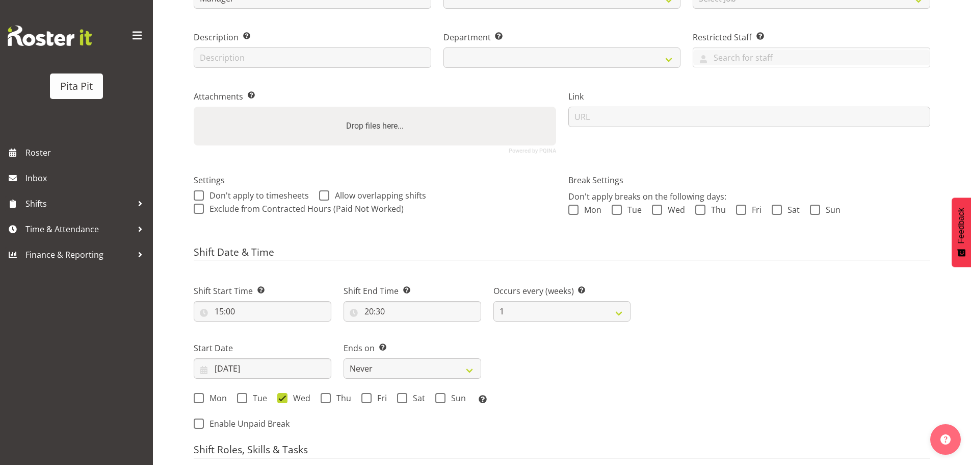
select select
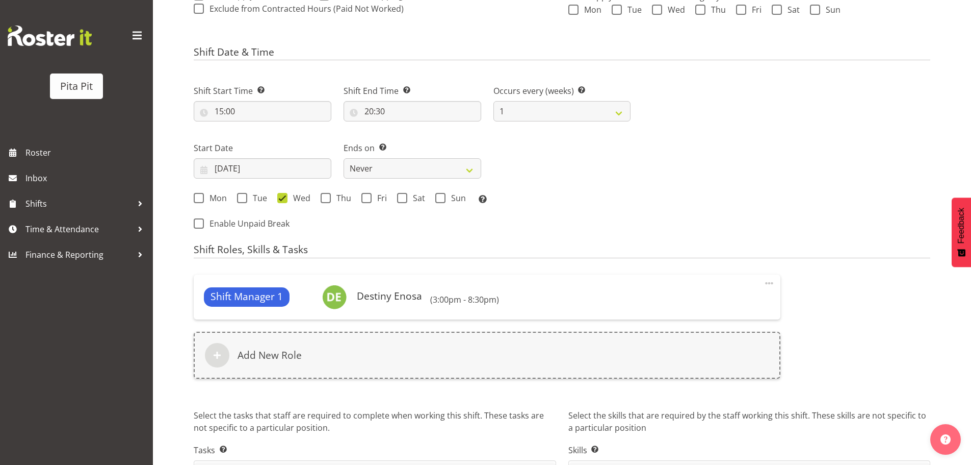
scroll to position [357, 0]
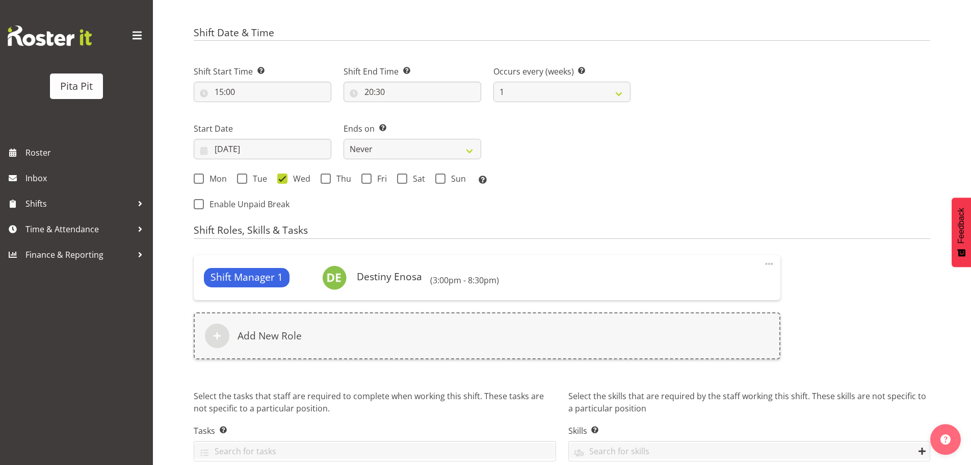
select select
click at [278, 152] on input "29/04/2024" at bounding box center [263, 149] width 138 height 20
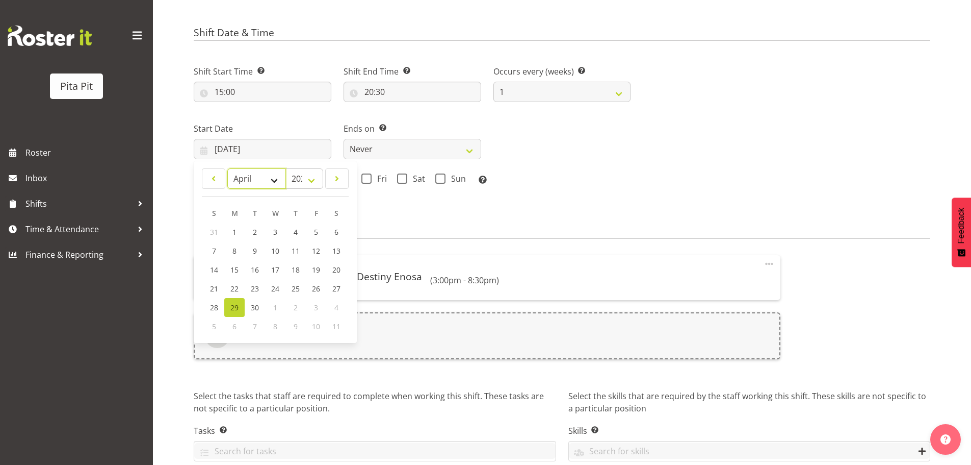
click at [277, 182] on select "January February March April May June July August September October November De…" at bounding box center [256, 178] width 59 height 20
select select "9"
click at [227, 168] on select "January February March April May June July August September October November De…" at bounding box center [256, 178] width 59 height 20
click at [318, 176] on select "2034 2033 2032 2031 2030 2029 2028 2027 2026 2025 2024 2023 2022 2021 2020 2019…" at bounding box center [305, 178] width 38 height 20
select select "2025"
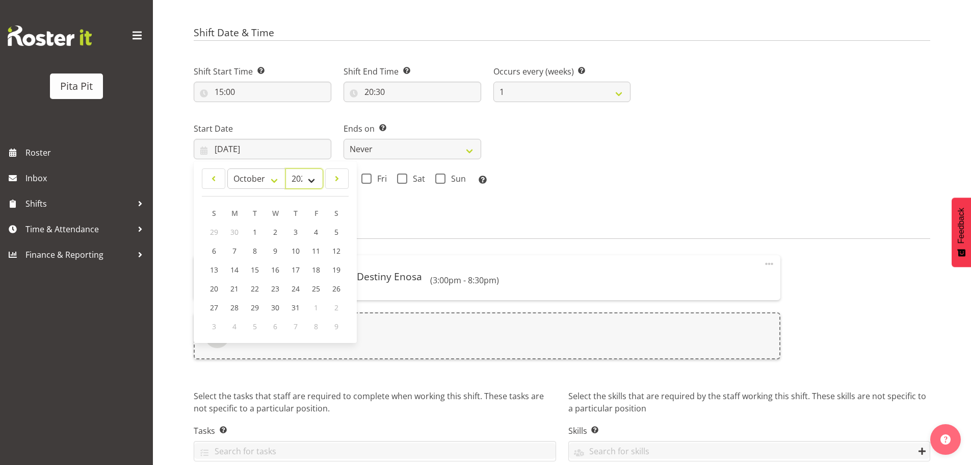
click at [286, 168] on select "2034 2033 2032 2031 2030 2029 2028 2027 2026 2025 2024 2023 2022 2021 2020 2019…" at bounding box center [305, 178] width 38 height 20
click at [266, 252] on link "8" at bounding box center [275, 251] width 20 height 19
type input "08/10/2025"
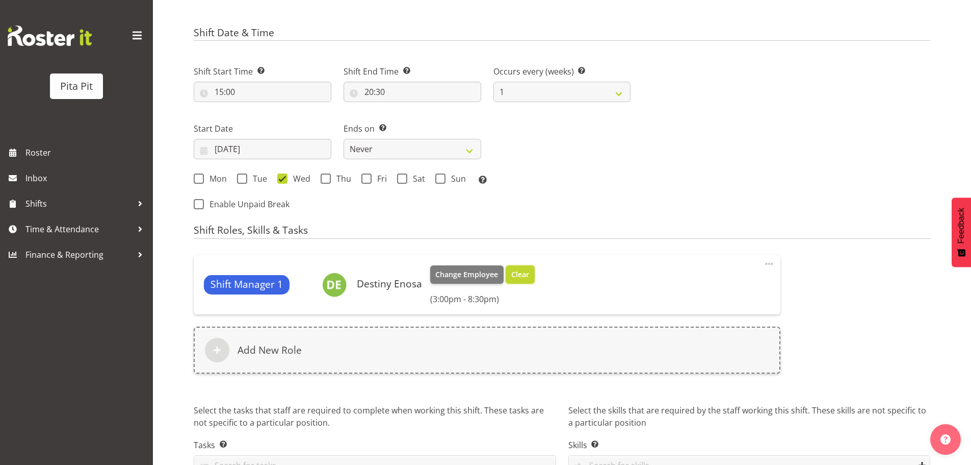
click at [523, 273] on span "Clear" at bounding box center [520, 274] width 18 height 11
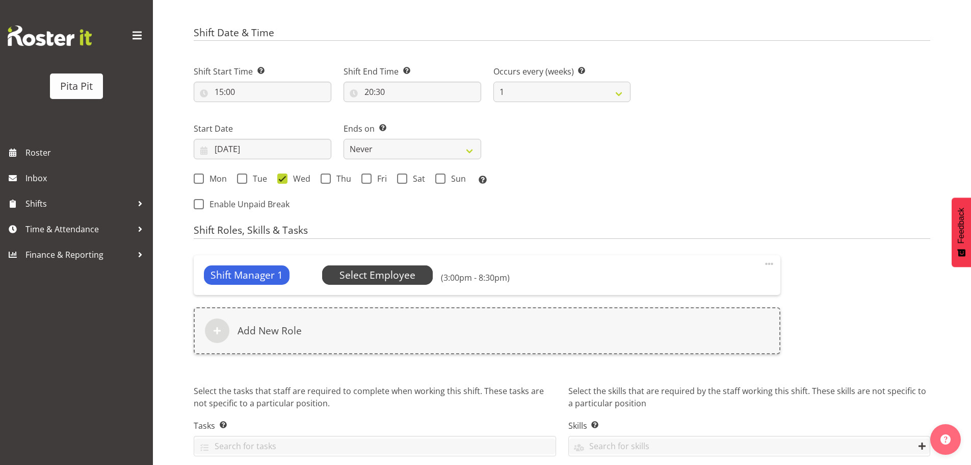
click at [400, 280] on span "Select Employee" at bounding box center [378, 275] width 76 height 15
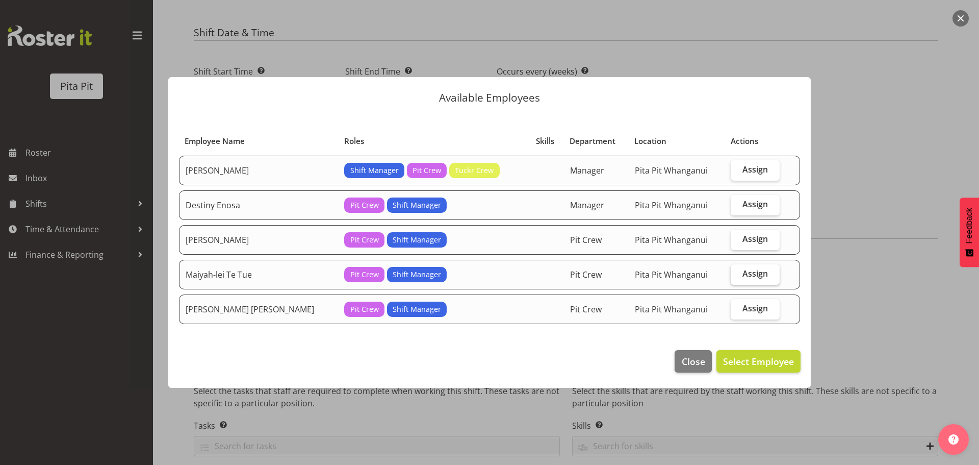
click at [733, 273] on label "Assign" at bounding box center [755, 274] width 49 height 20
click at [733, 273] on input "Assign" at bounding box center [734, 273] width 7 height 7
checkbox input "true"
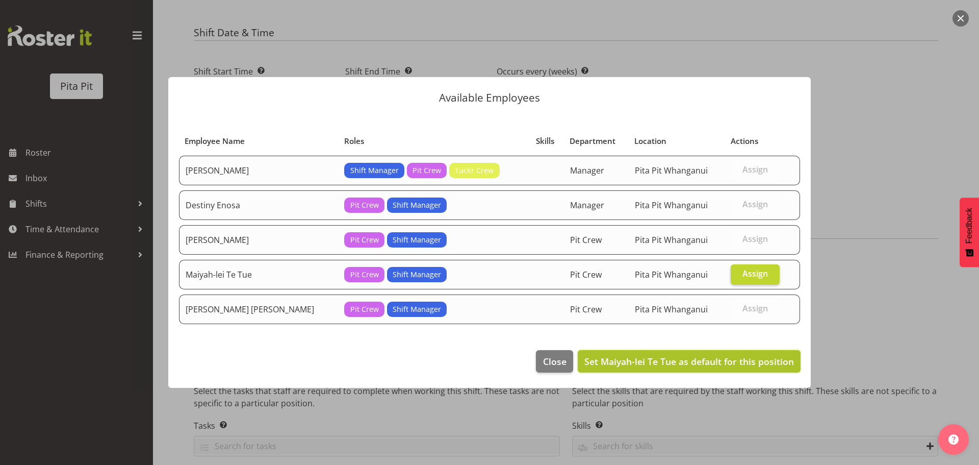
click at [728, 362] on span "Set Maiyah-lei Te Tue as default for this position" at bounding box center [689, 361] width 210 height 12
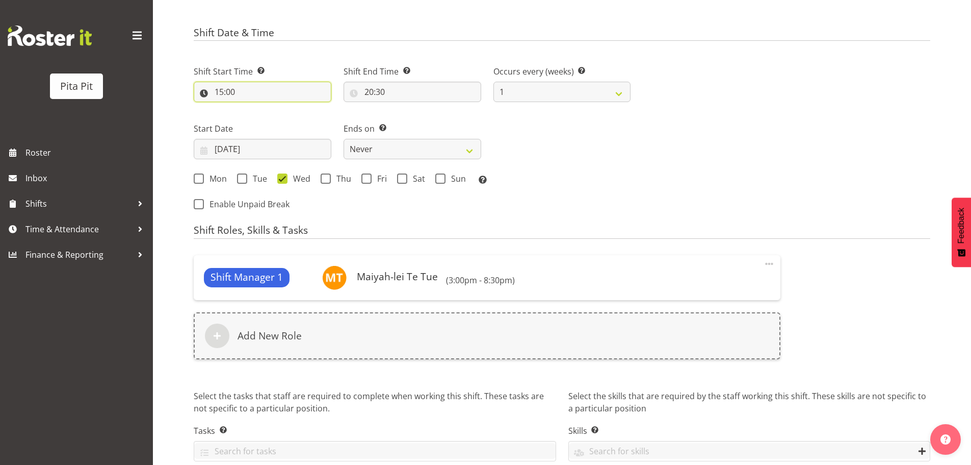
click at [248, 95] on input "15:00" at bounding box center [263, 92] width 138 height 20
click at [290, 119] on select "00 01 02 03 04 05 06 07 08 09 10 11 12 13 14 15 16 17 18 19 20 21 22 23 24 25 2…" at bounding box center [289, 118] width 23 height 20
select select "30"
click at [278, 108] on select "00 01 02 03 04 05 06 07 08 09 10 11 12 13 14 15 16 17 18 19 20 21 22 23 24 25 2…" at bounding box center [289, 118] width 23 height 20
type input "15:30"
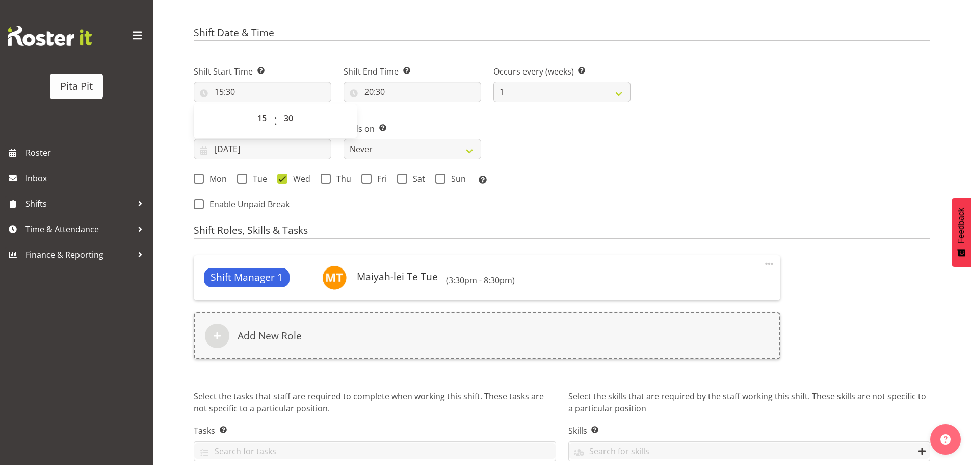
click at [562, 152] on div "Shift Start Time Set the time of the day you wish this shift to start 15:30 00 …" at bounding box center [412, 122] width 449 height 142
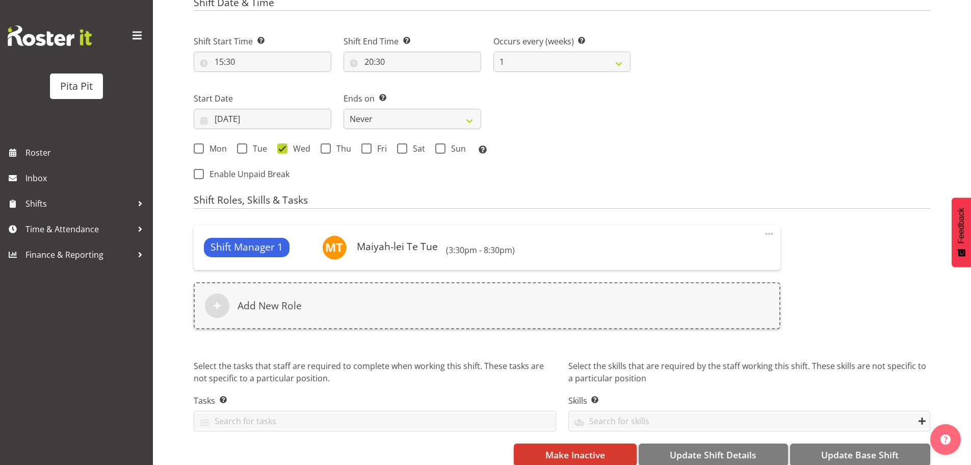
scroll to position [403, 0]
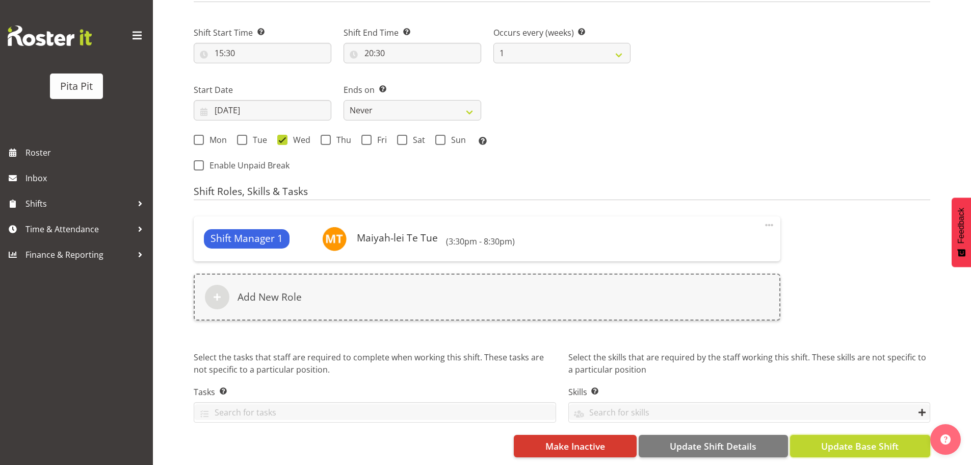
click at [849, 443] on span "Update Base Shift" at bounding box center [861, 445] width 78 height 13
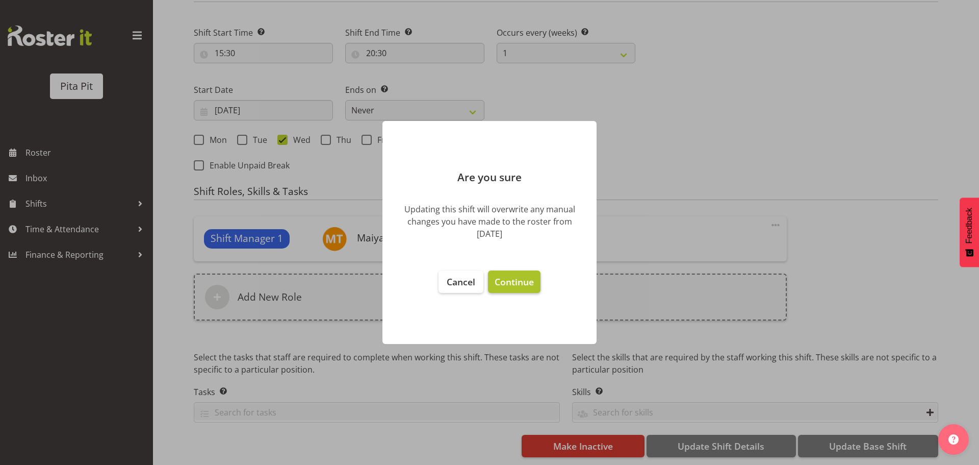
click at [529, 281] on span "Continue" at bounding box center [514, 281] width 39 height 12
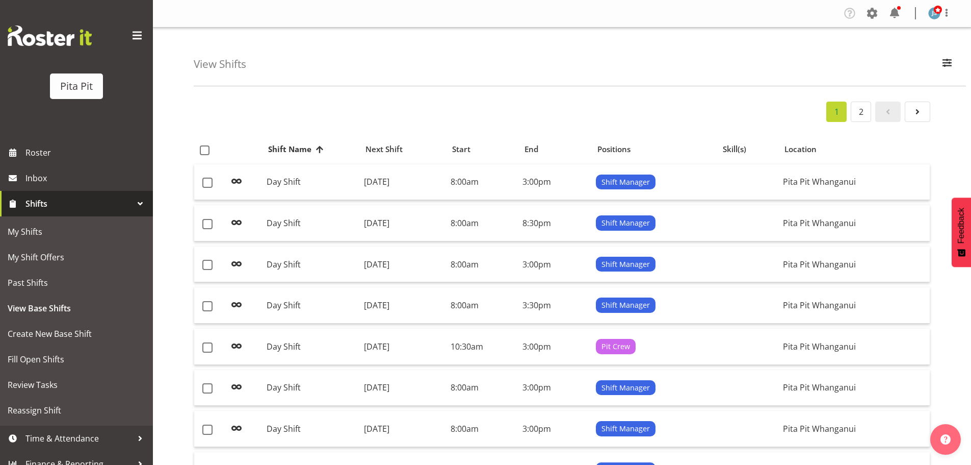
scroll to position [119, 0]
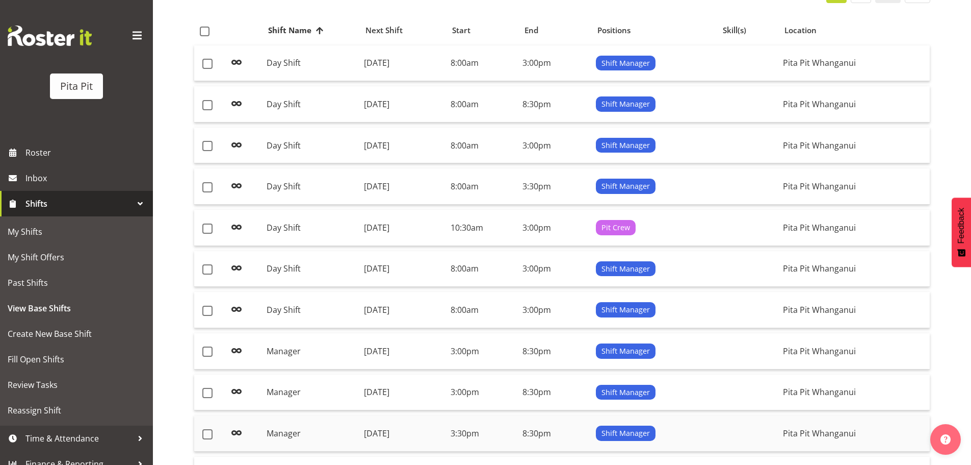
click at [437, 428] on td "[DATE]" at bounding box center [403, 433] width 87 height 36
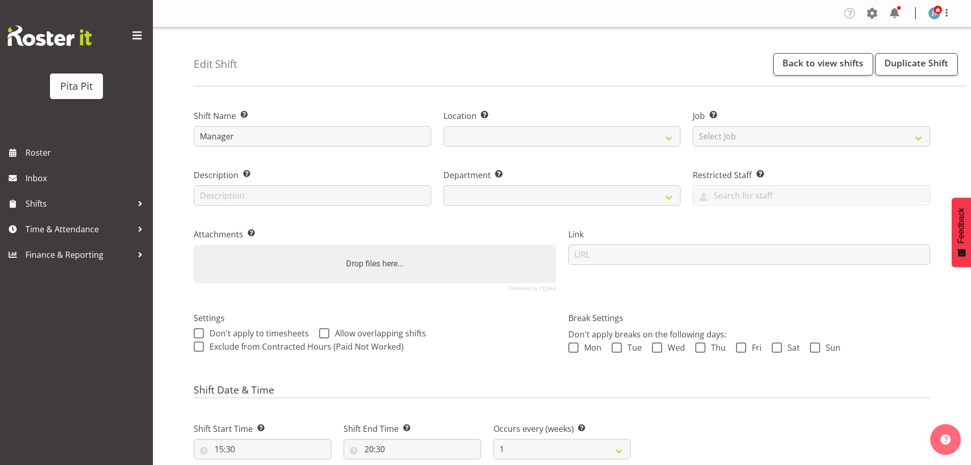
select select
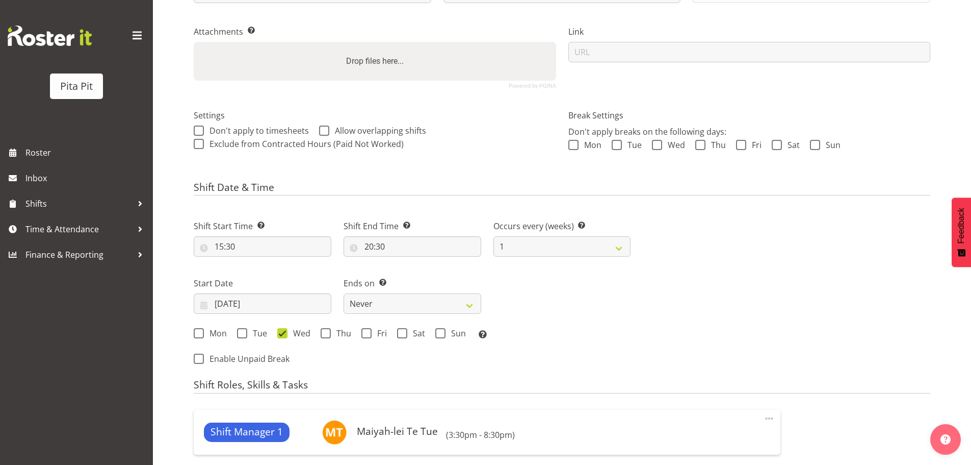
scroll to position [238, 0]
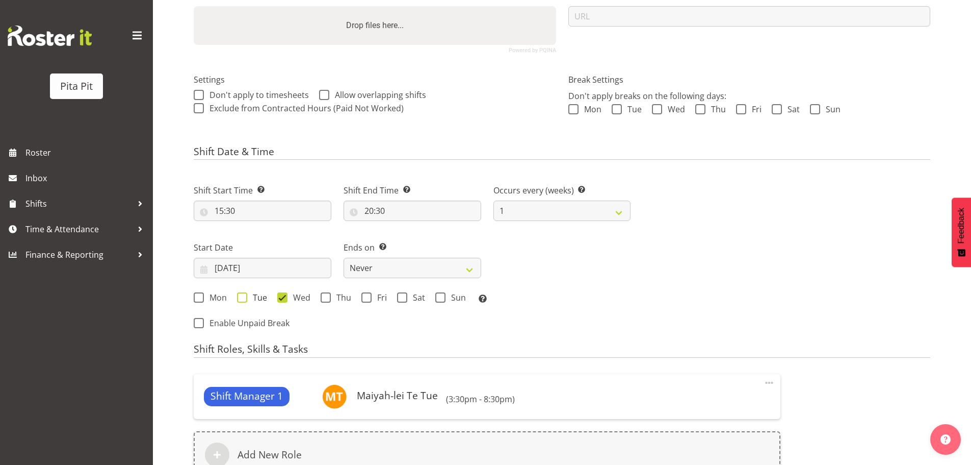
click at [245, 297] on span at bounding box center [242, 297] width 10 height 10
click at [244, 297] on input "Tue" at bounding box center [240, 297] width 7 height 7
checkbox input "true"
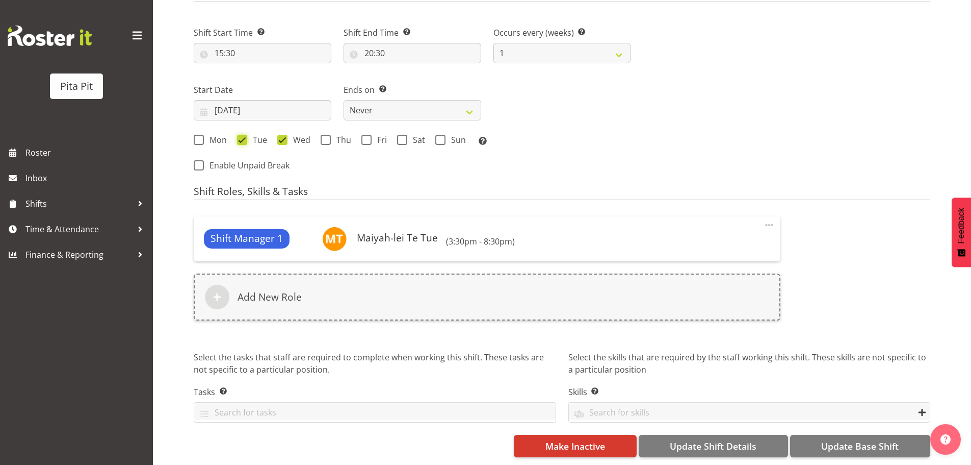
scroll to position [403, 0]
click at [823, 439] on span "Update Base Shift" at bounding box center [861, 445] width 78 height 13
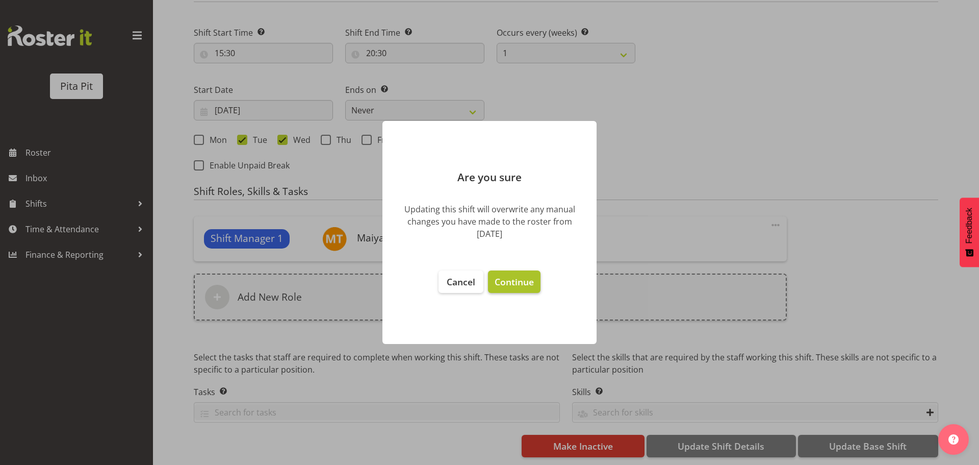
click at [503, 288] on button "Continue" at bounding box center [514, 281] width 53 height 22
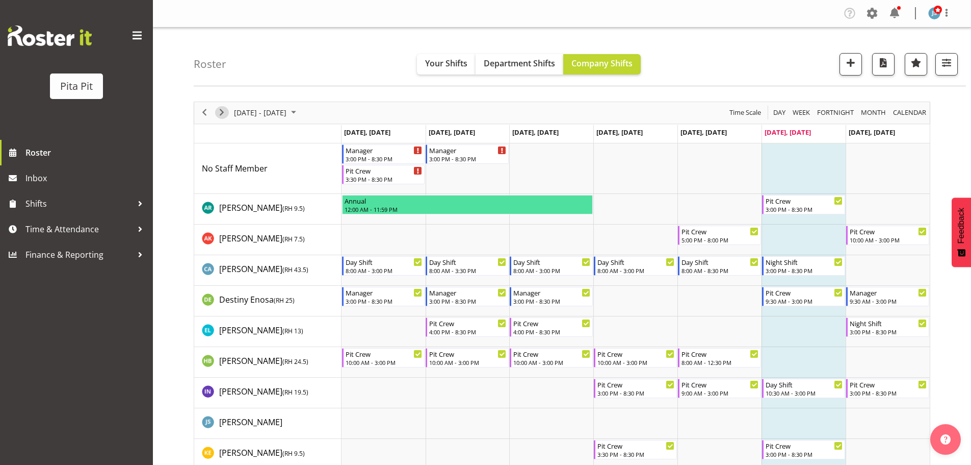
click at [221, 114] on span "Next" at bounding box center [222, 112] width 12 height 13
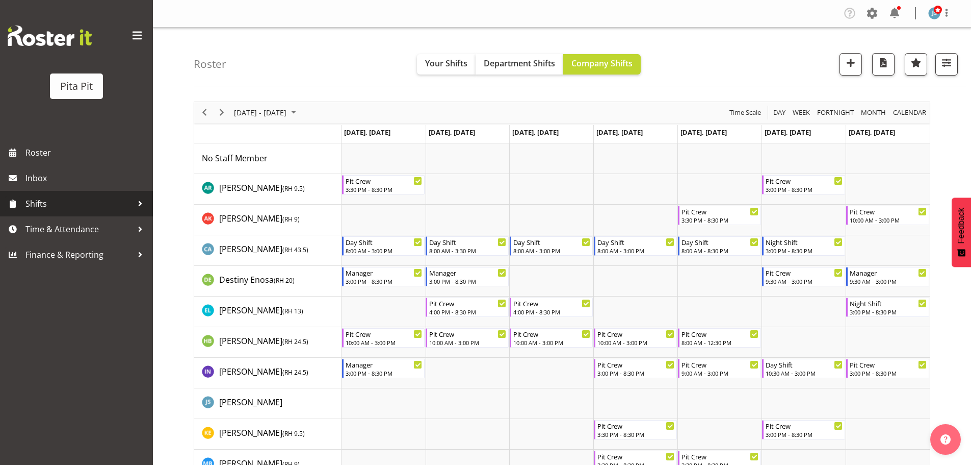
click at [77, 206] on span "Shifts" at bounding box center [78, 203] width 107 height 15
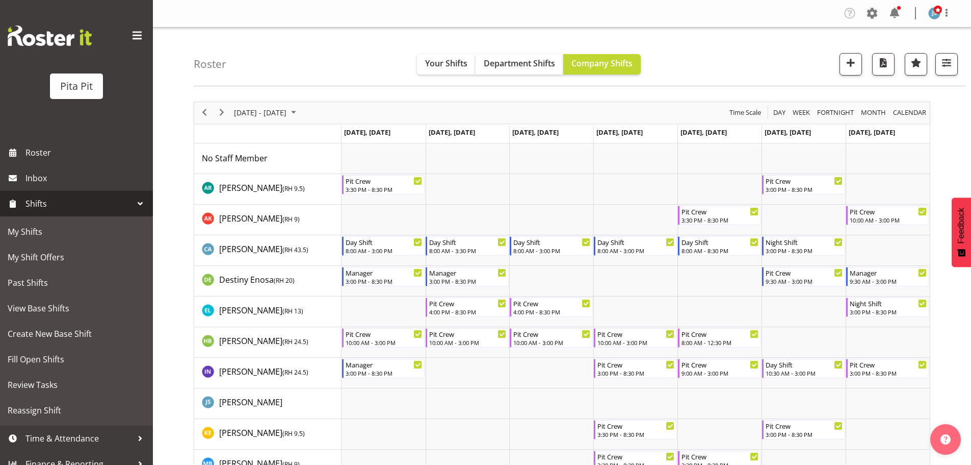
click at [765, 46] on div "Roster Your Shifts Department Shifts Company Shifts 1 Locations Clear Pita Pit …" at bounding box center [580, 57] width 773 height 59
click at [873, 12] on span at bounding box center [872, 13] width 16 height 16
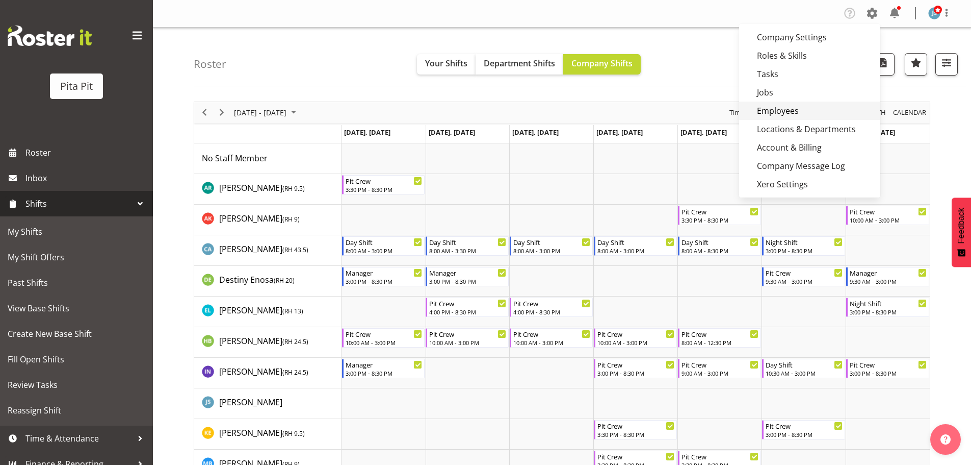
click at [787, 103] on link "Employees" at bounding box center [809, 110] width 141 height 18
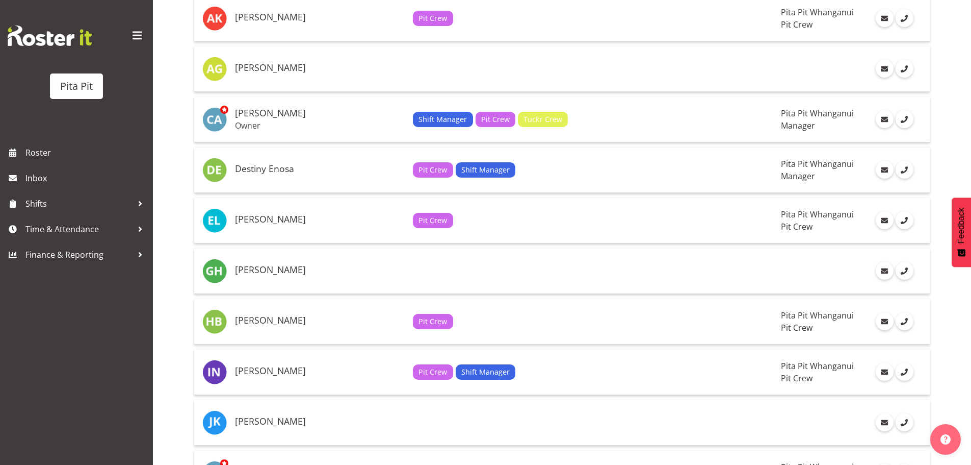
scroll to position [238, 0]
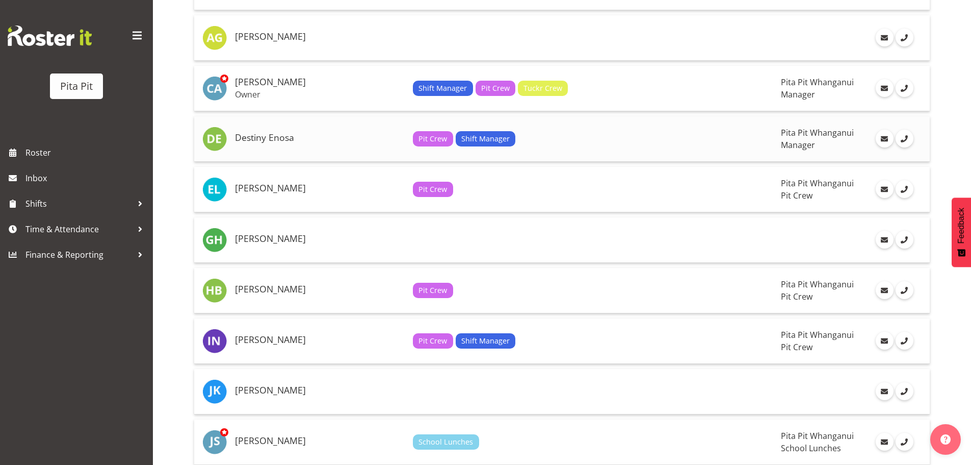
click at [542, 140] on div "Pit Crew Shift Manager" at bounding box center [593, 138] width 360 height 15
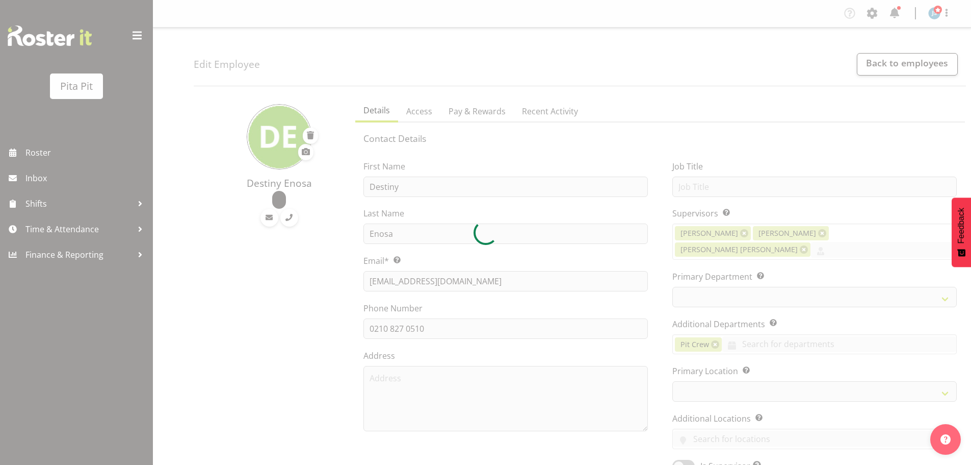
select select "TimelineWeek"
select select
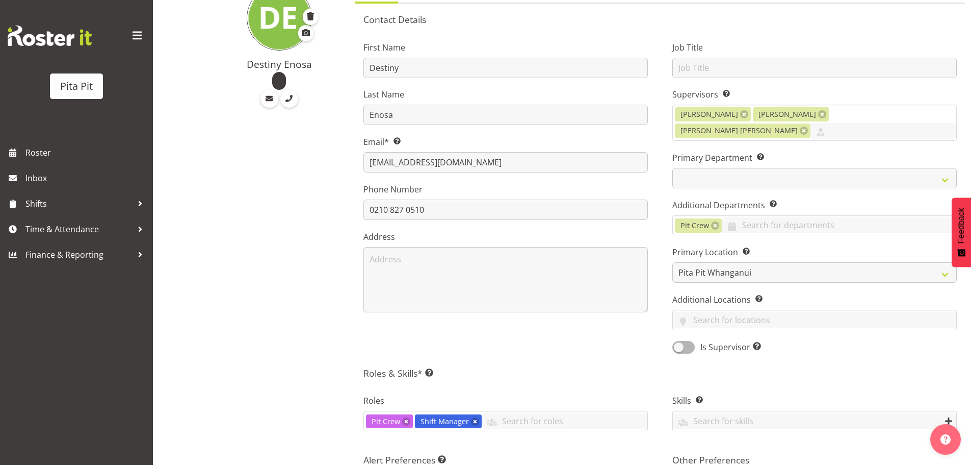
scroll to position [238, 0]
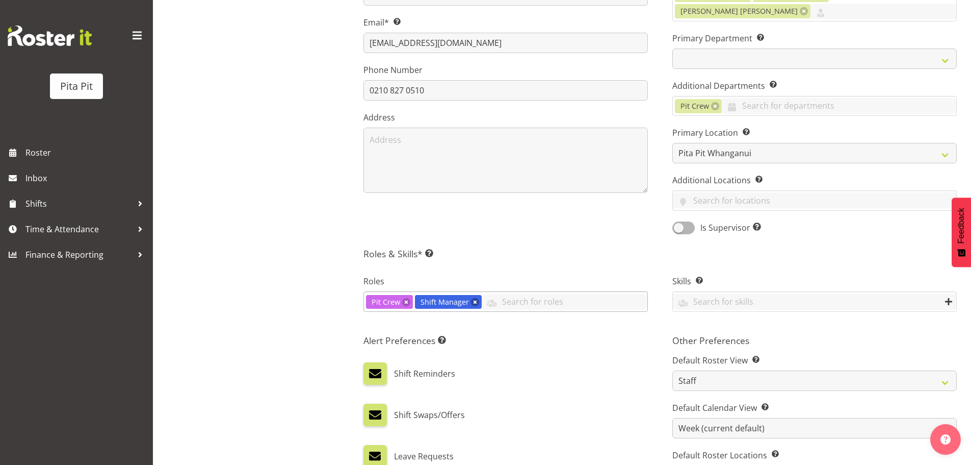
click at [474, 298] on link at bounding box center [475, 302] width 8 height 8
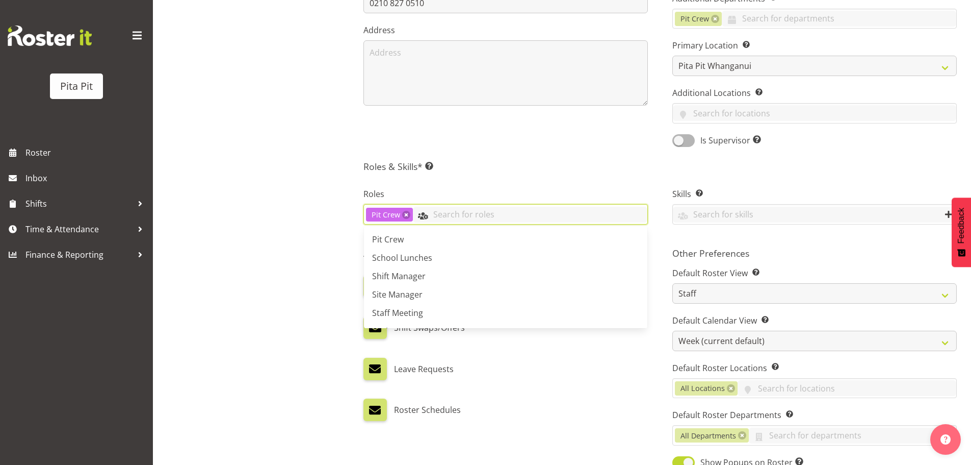
scroll to position [476, 0]
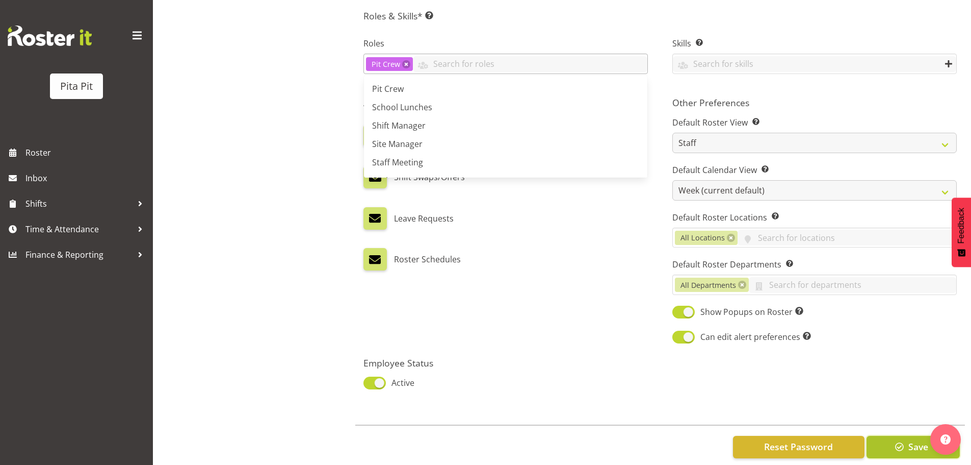
click at [910, 440] on span "Save" at bounding box center [919, 446] width 20 height 13
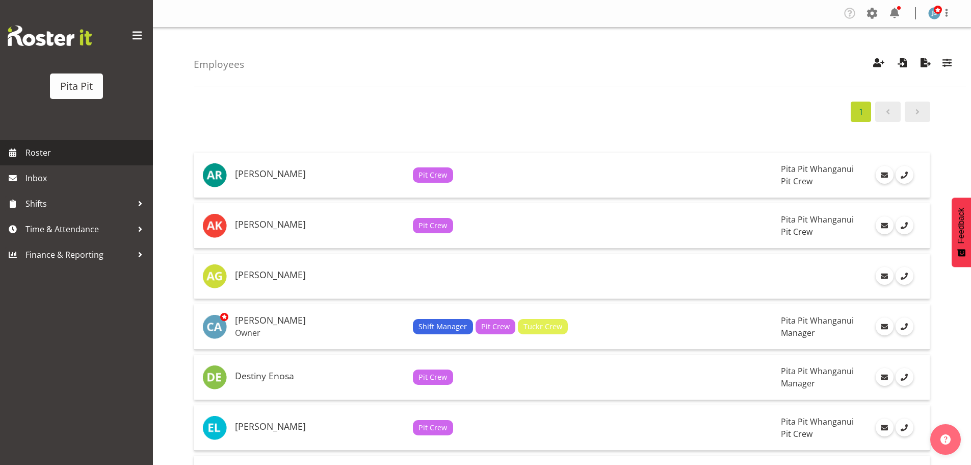
click at [86, 158] on span "Roster" at bounding box center [86, 152] width 122 height 15
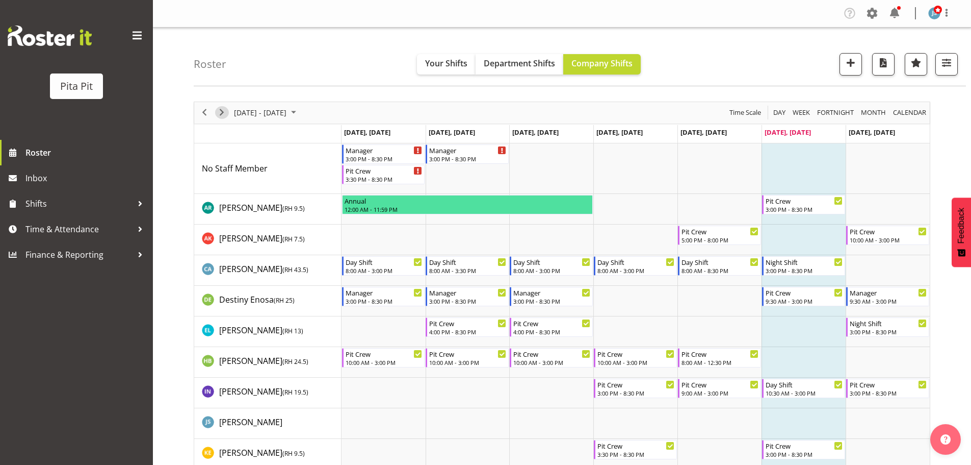
click at [222, 112] on span "Next" at bounding box center [222, 112] width 12 height 13
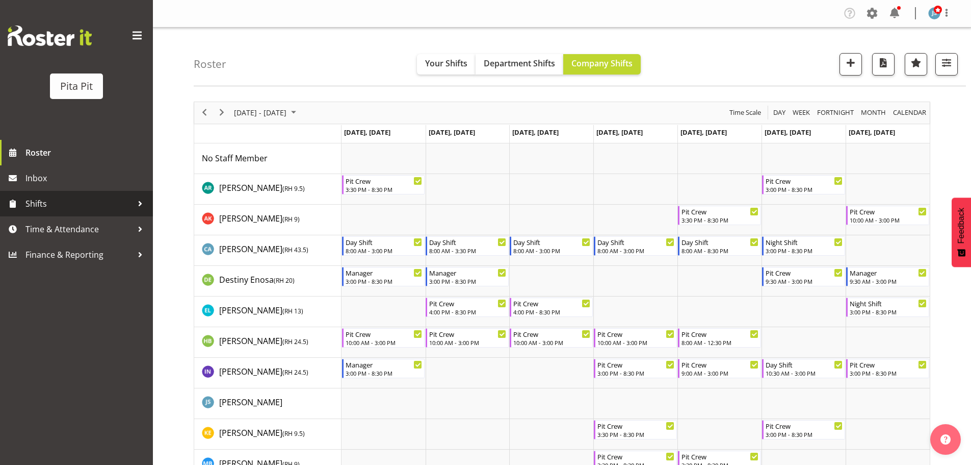
click at [86, 204] on span "Shifts" at bounding box center [78, 203] width 107 height 15
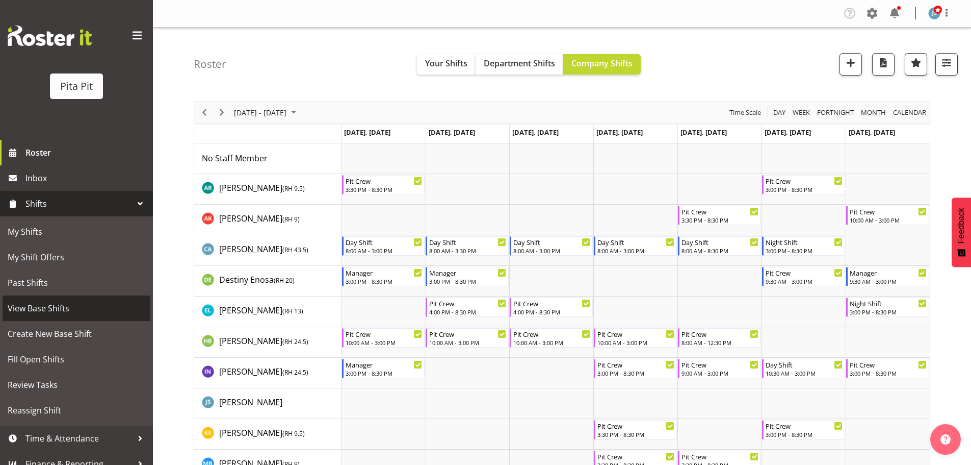
click at [88, 311] on span "View Base Shifts" at bounding box center [77, 307] width 138 height 15
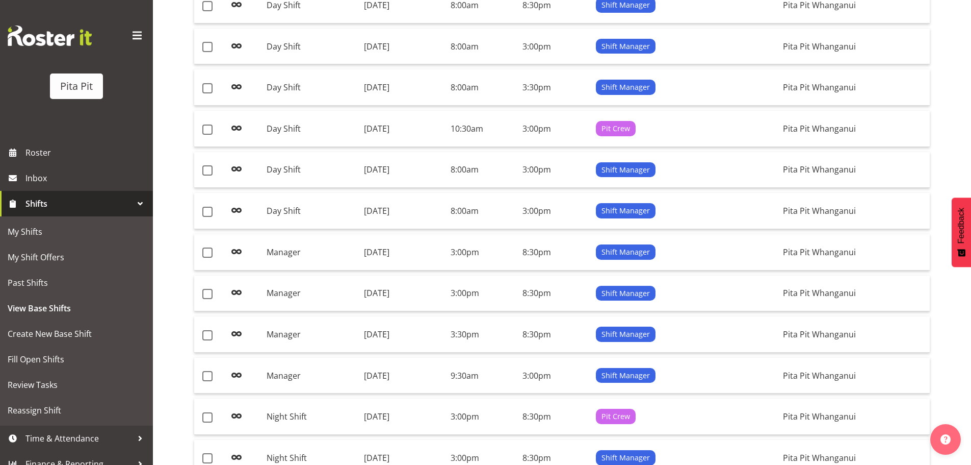
scroll to position [238, 0]
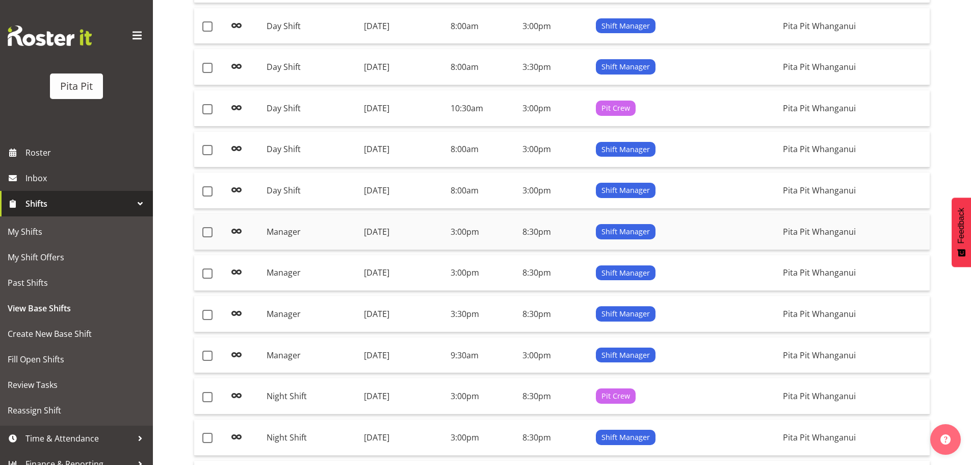
click at [425, 232] on td "[DATE]" at bounding box center [403, 232] width 87 height 36
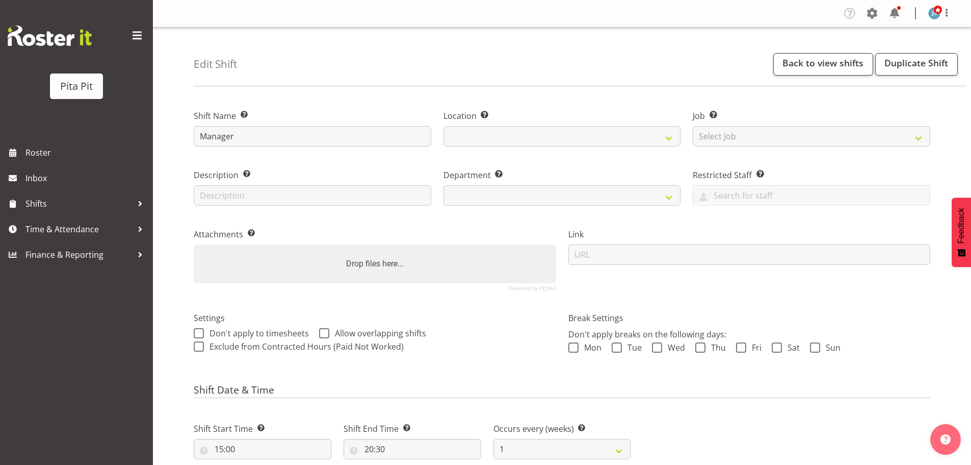
select select
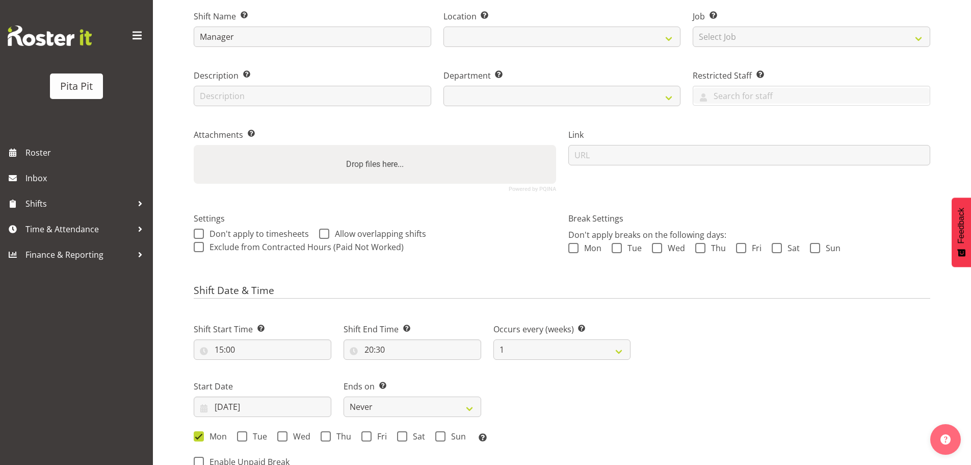
select select
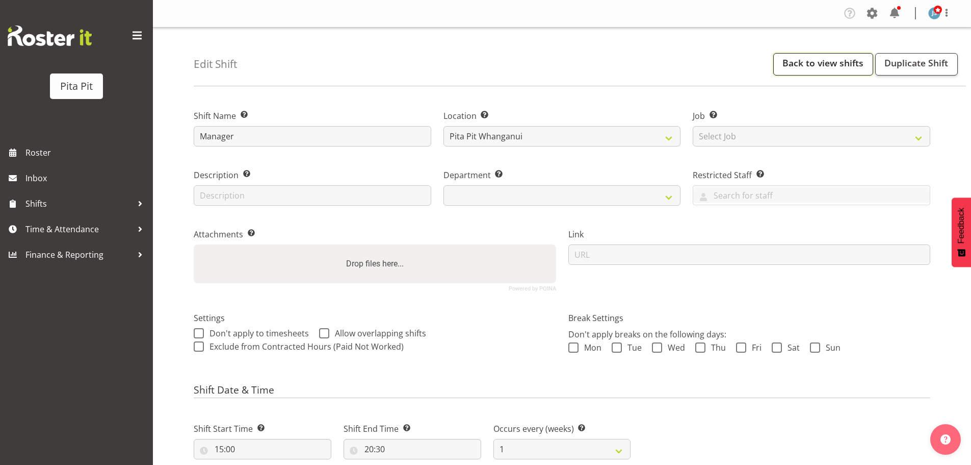
click at [811, 67] on link "Back to view shifts" at bounding box center [824, 64] width 100 height 22
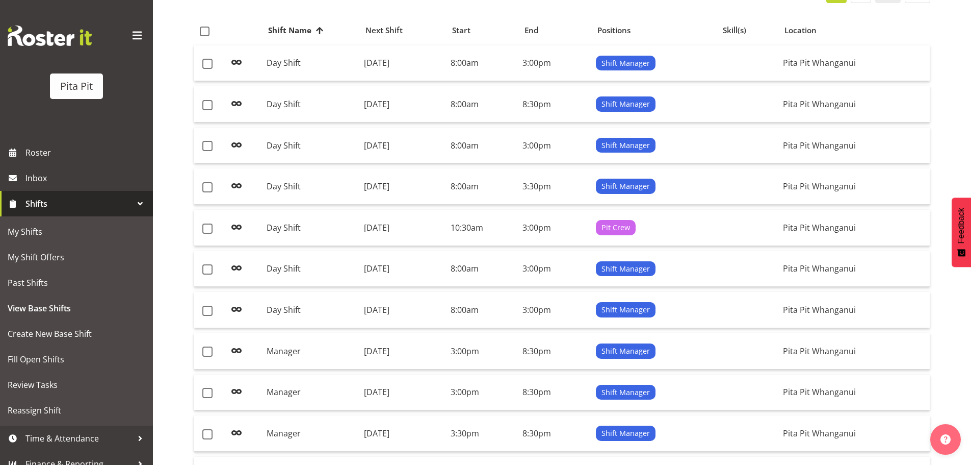
scroll to position [238, 0]
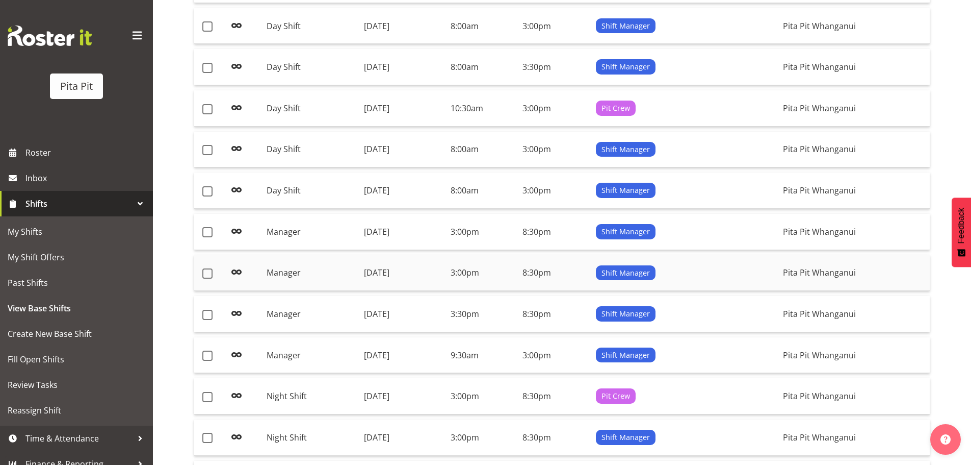
click at [447, 275] on td "[DATE]" at bounding box center [403, 273] width 87 height 36
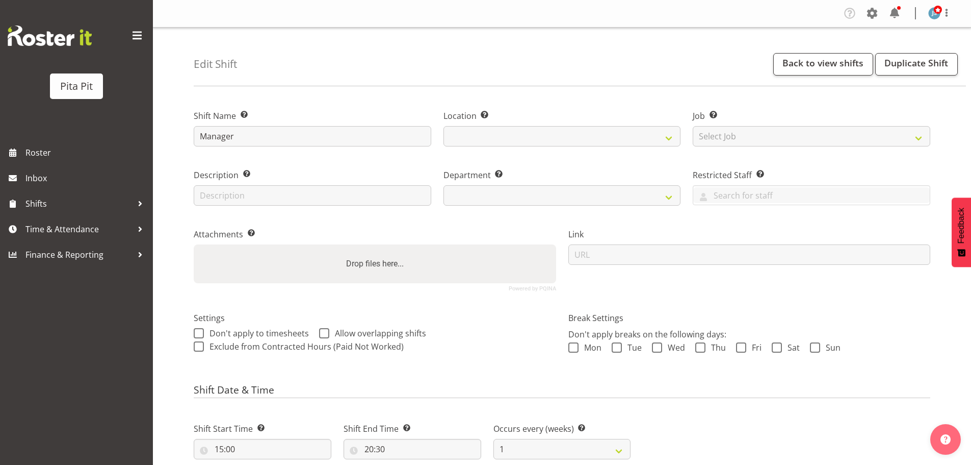
select select
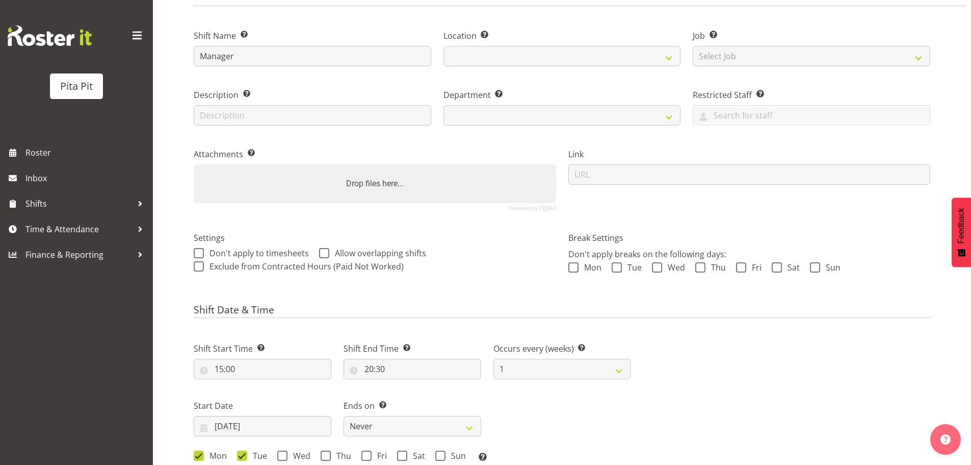
select select
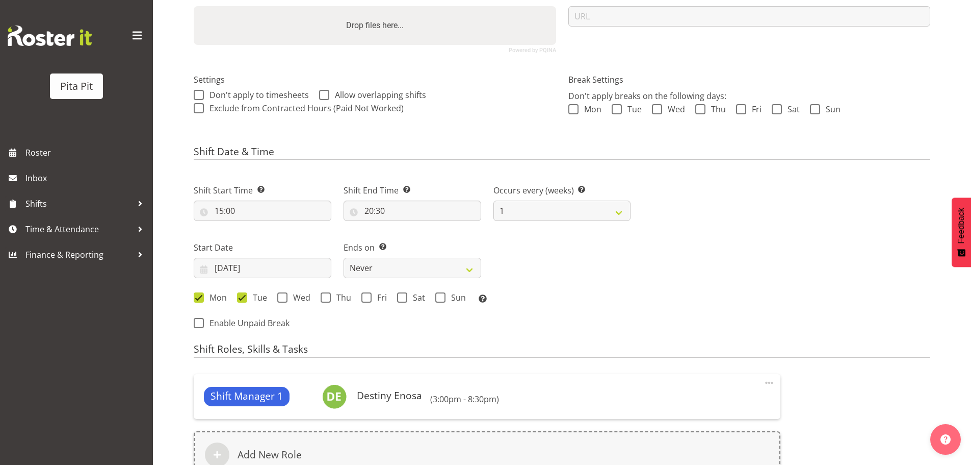
scroll to position [357, 0]
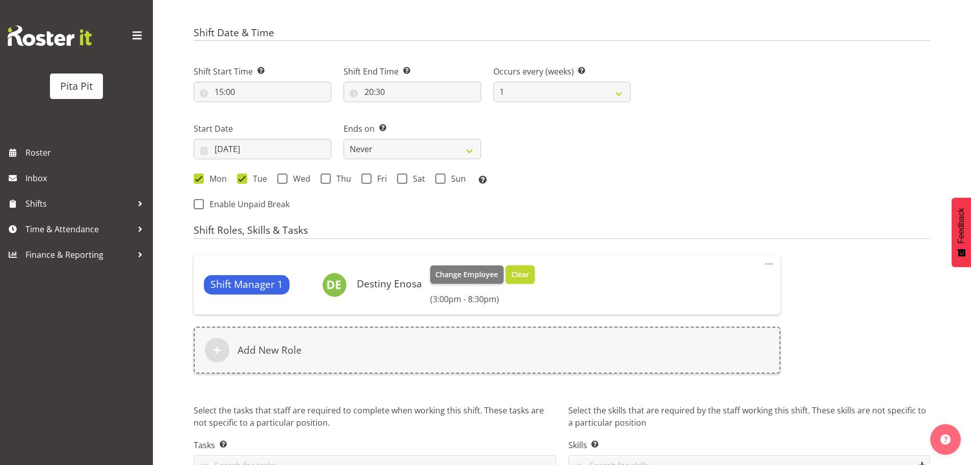
click at [525, 277] on span "Clear" at bounding box center [520, 274] width 18 height 11
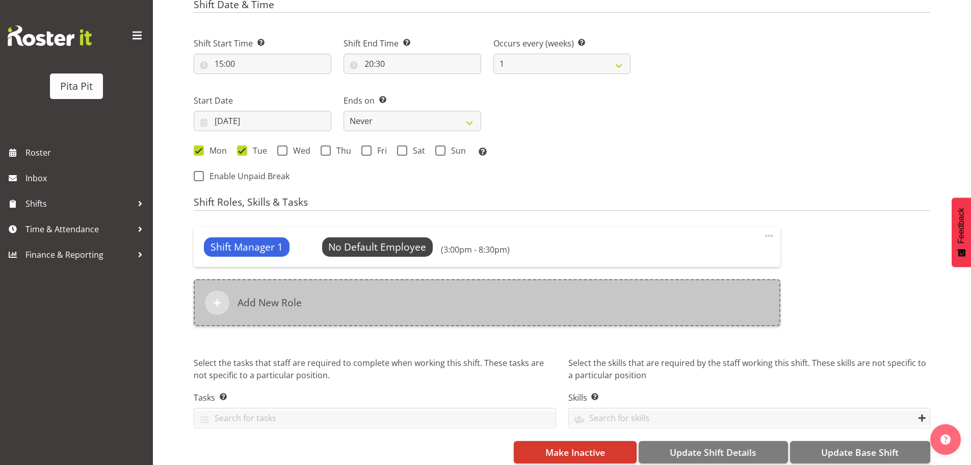
scroll to position [399, 0]
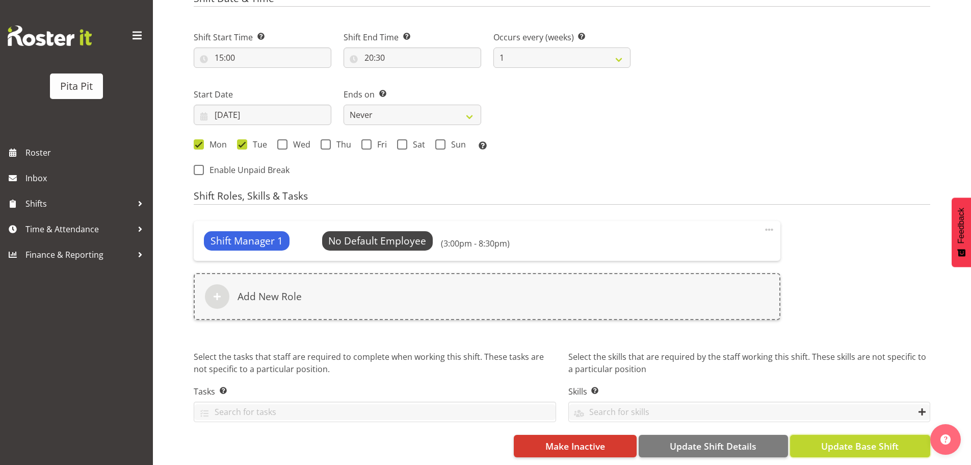
click at [841, 447] on button "Update Base Shift" at bounding box center [860, 445] width 140 height 22
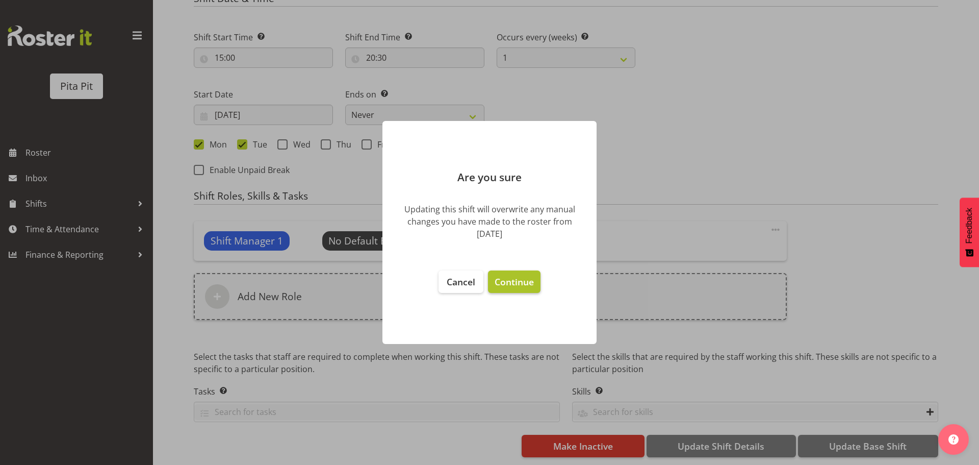
click at [524, 288] on button "Continue" at bounding box center [514, 281] width 53 height 22
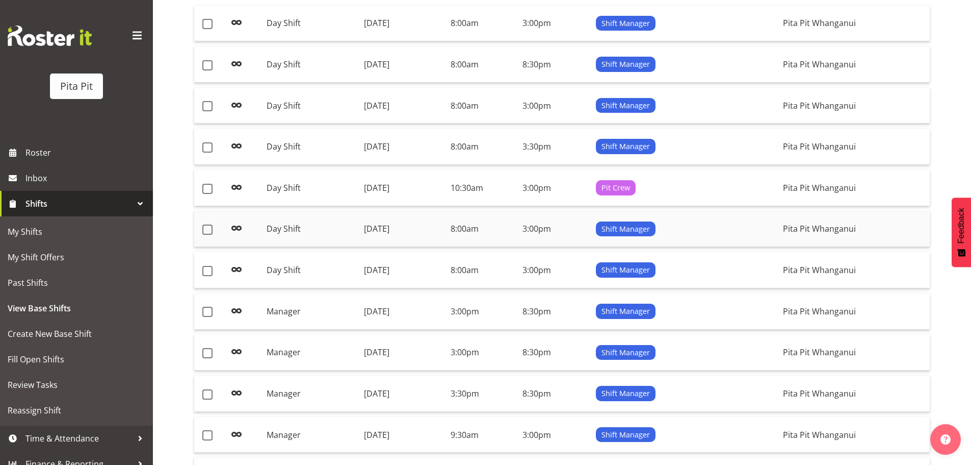
scroll to position [238, 0]
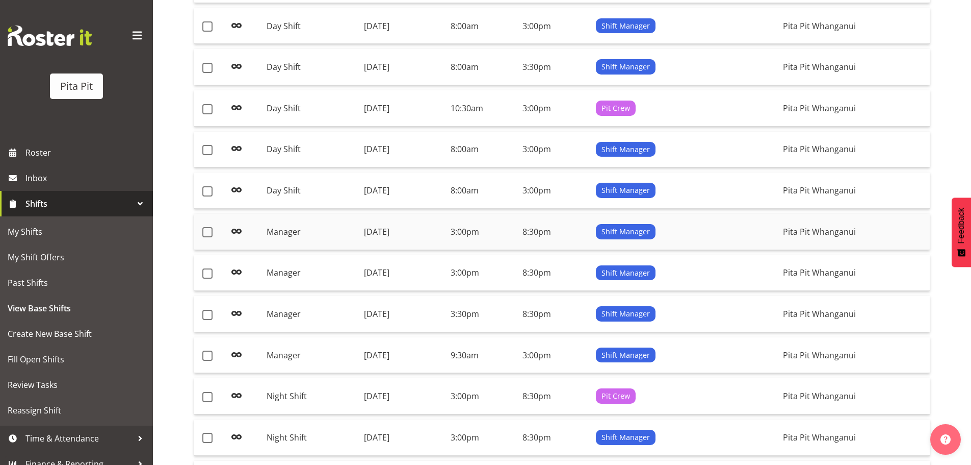
click at [412, 234] on td "[DATE]" at bounding box center [403, 232] width 87 height 36
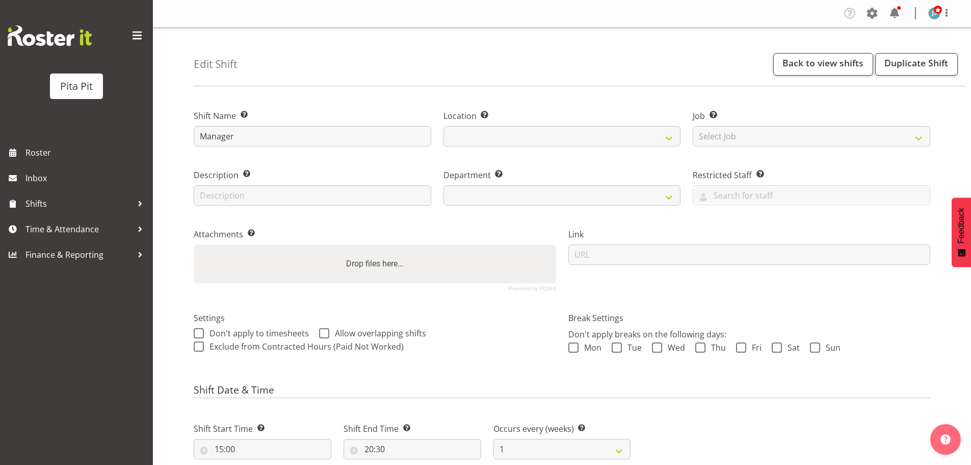
select select
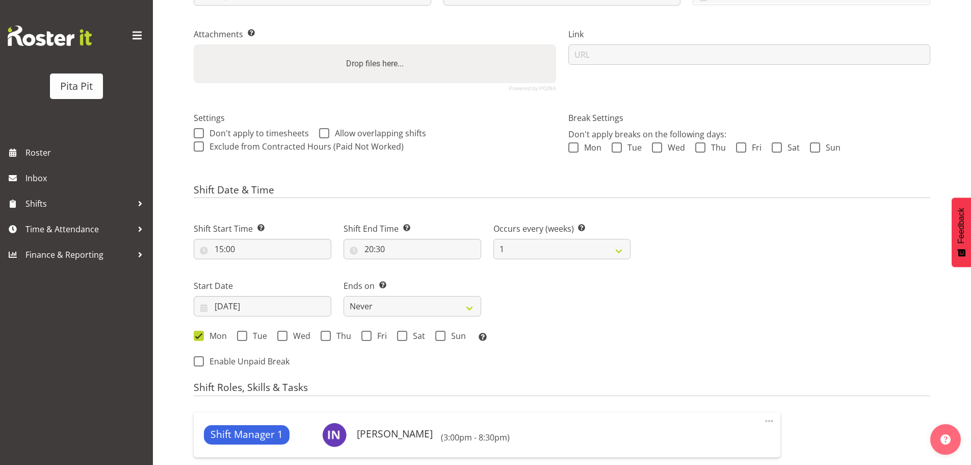
select select
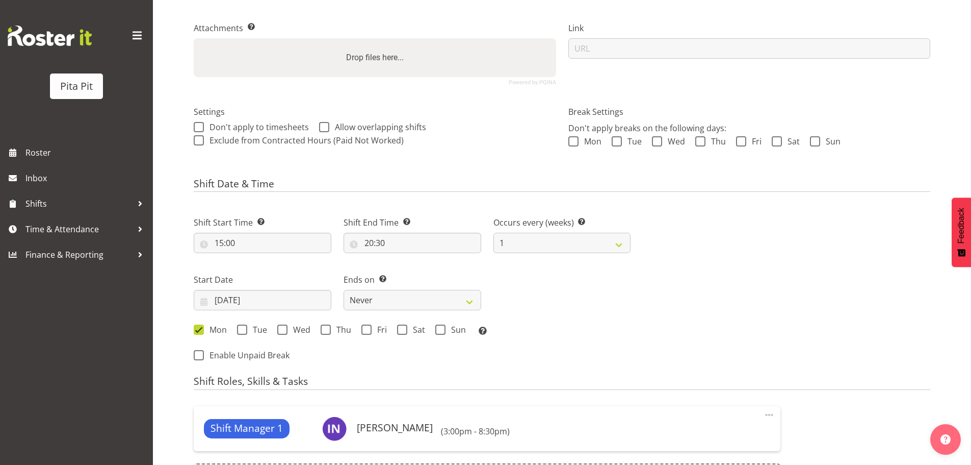
scroll to position [357, 0]
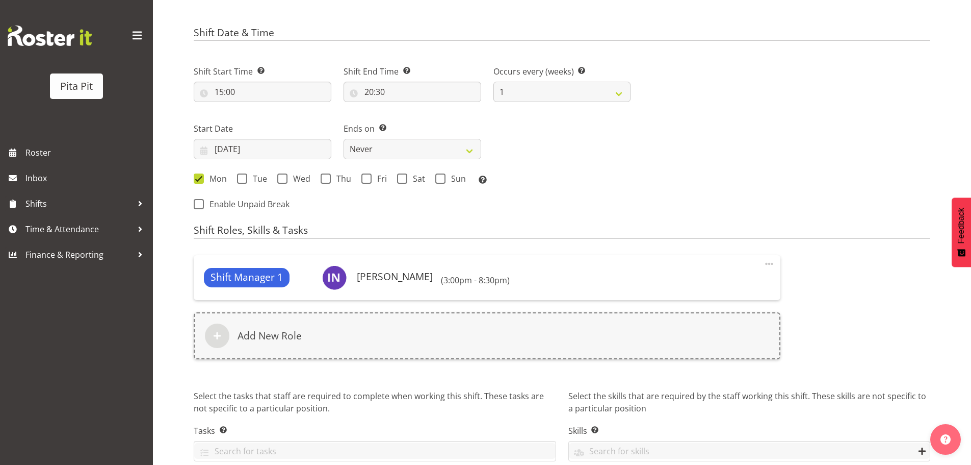
select select
click at [73, 153] on span "Roster" at bounding box center [86, 152] width 122 height 15
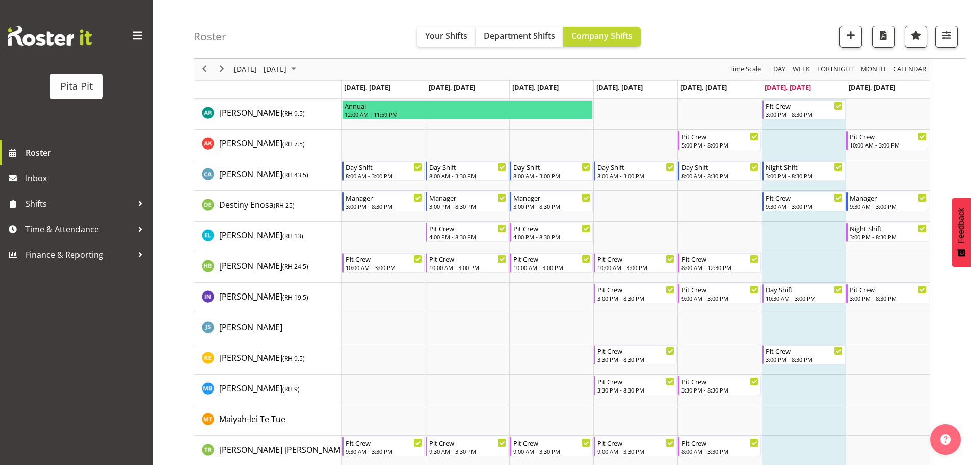
scroll to position [105, 0]
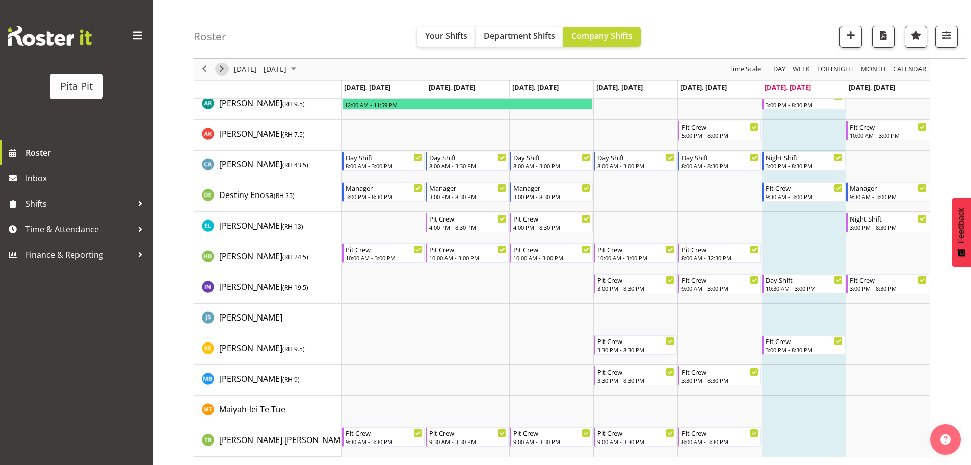
drag, startPoint x: 219, startPoint y: 72, endPoint x: 242, endPoint y: 79, distance: 23.3
click at [219, 72] on span "Next" at bounding box center [222, 69] width 12 height 13
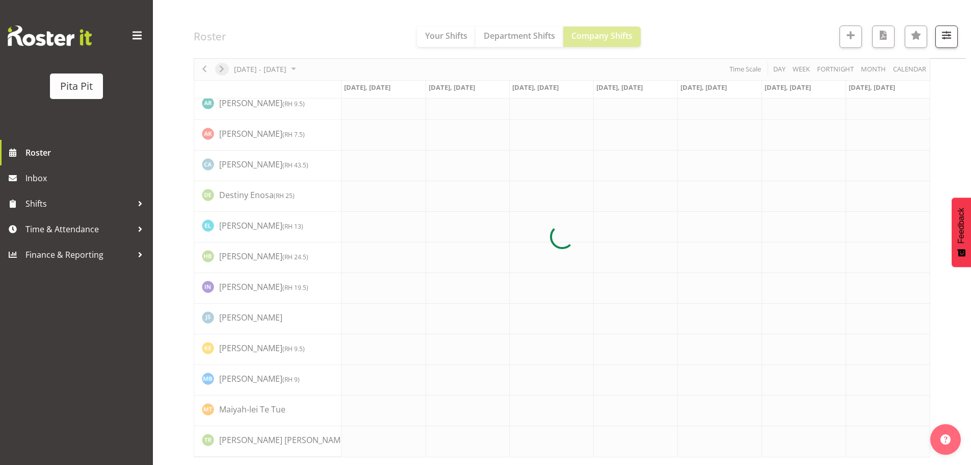
scroll to position [85, 0]
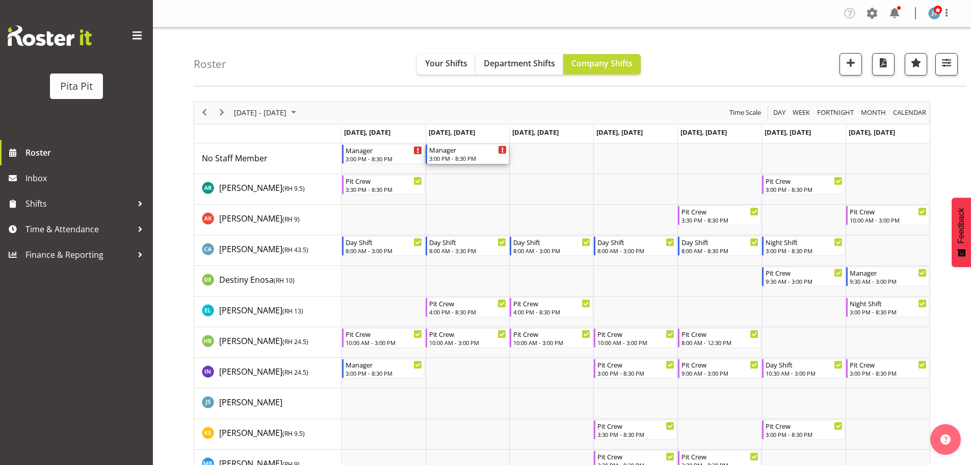
click at [456, 154] on div "Manager" at bounding box center [468, 149] width 78 height 10
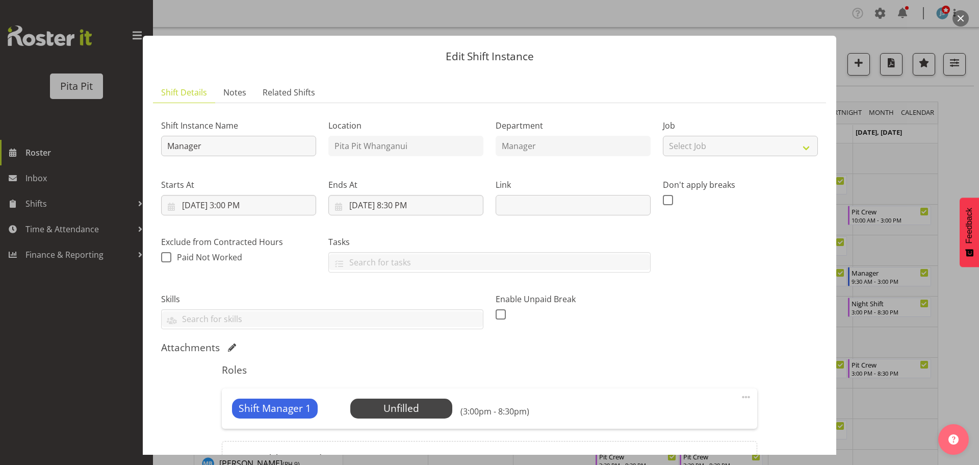
click at [963, 19] on button "button" at bounding box center [961, 18] width 16 height 16
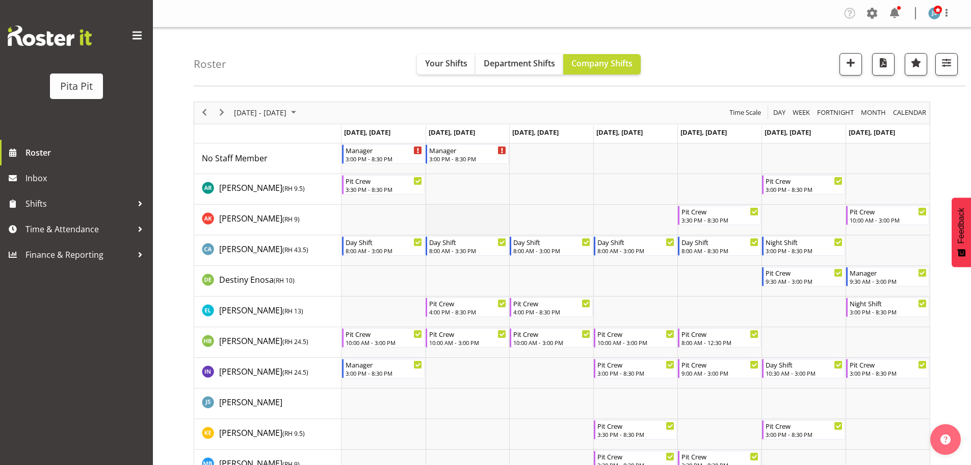
scroll to position [85, 0]
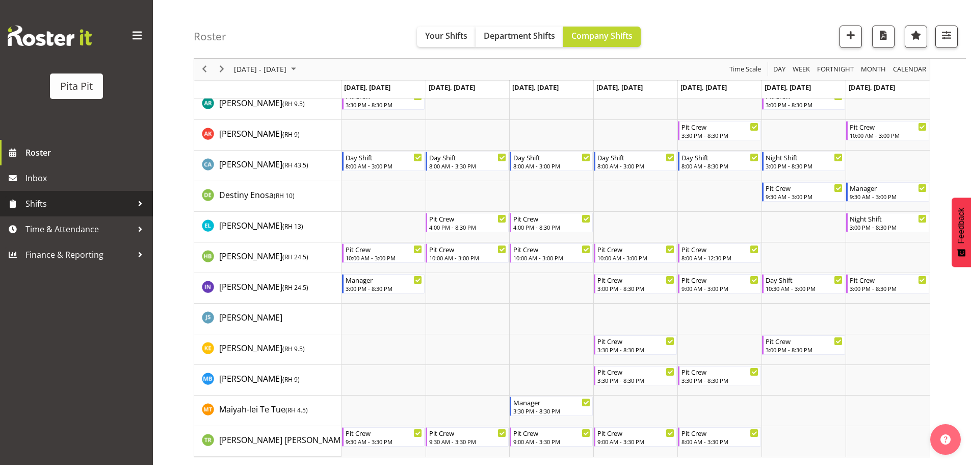
click at [104, 203] on span "Shifts" at bounding box center [78, 203] width 107 height 15
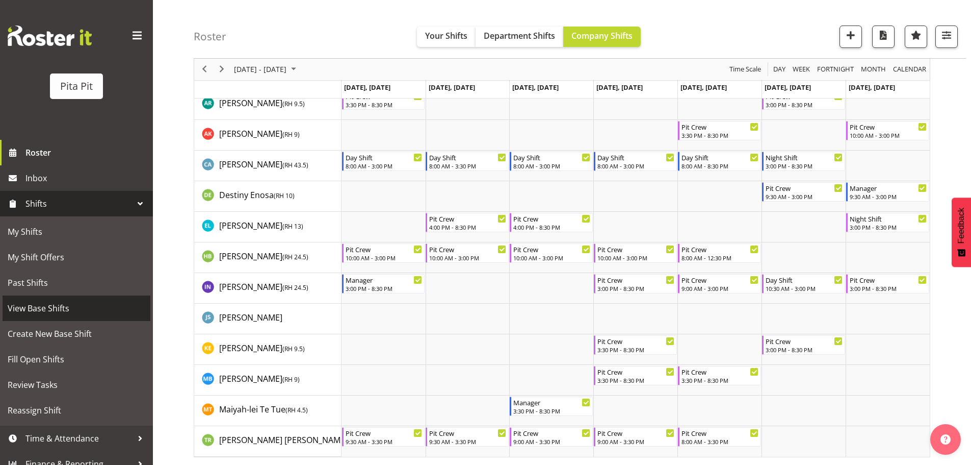
click at [91, 308] on span "View Base Shifts" at bounding box center [77, 307] width 138 height 15
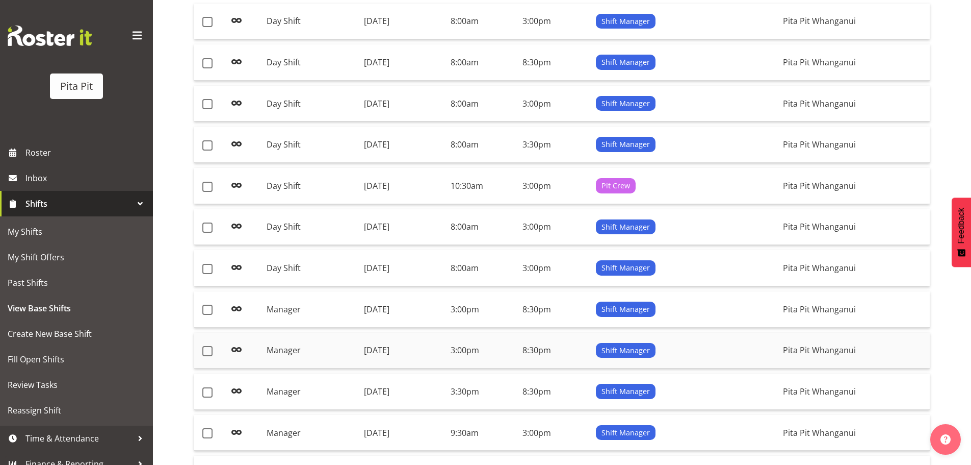
scroll to position [238, 0]
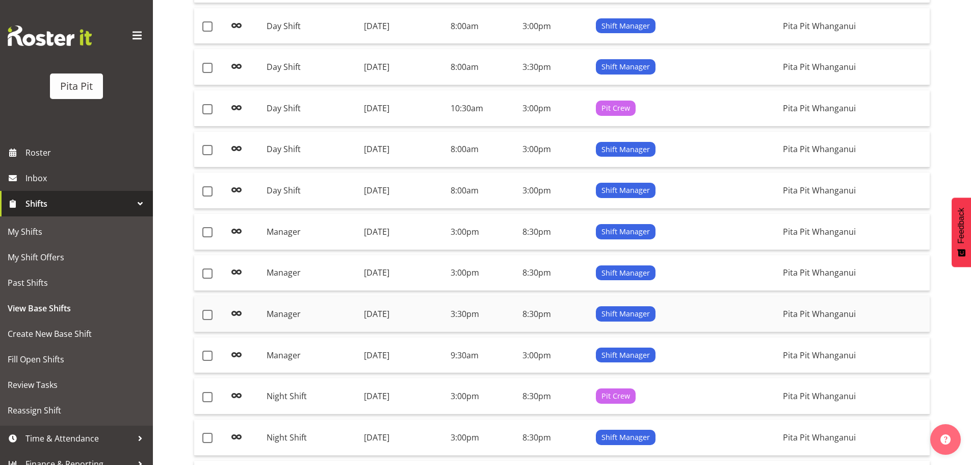
click at [417, 313] on td "Wednesday, 8th Oct 2025" at bounding box center [403, 314] width 87 height 36
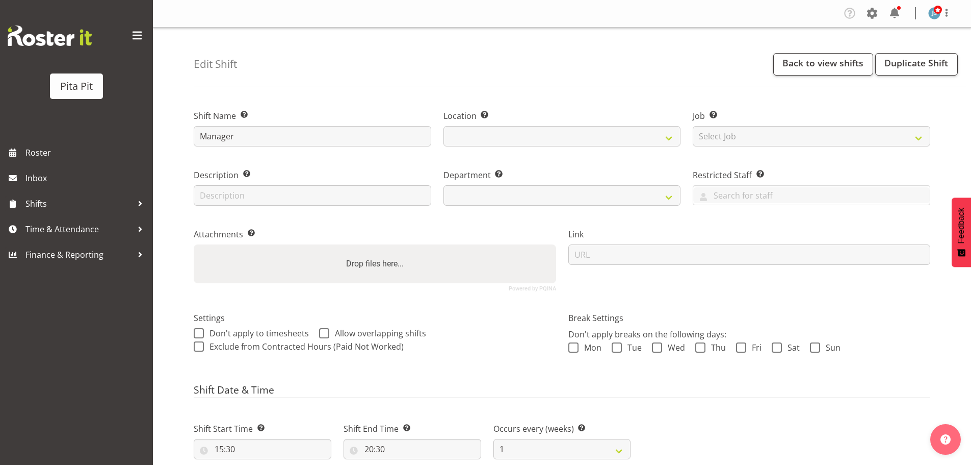
select select "9"
select select "2025"
select select
select select "52"
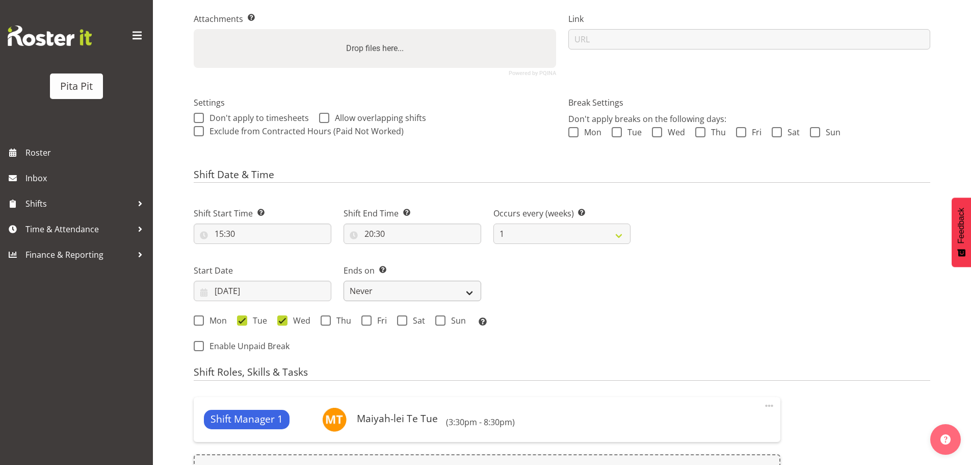
scroll to position [238, 0]
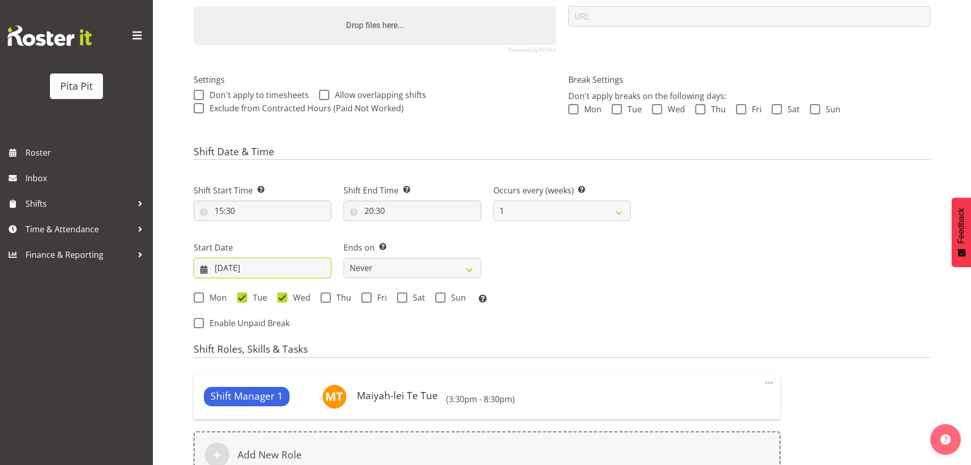
click at [279, 269] on input "[DATE]" at bounding box center [263, 268] width 138 height 20
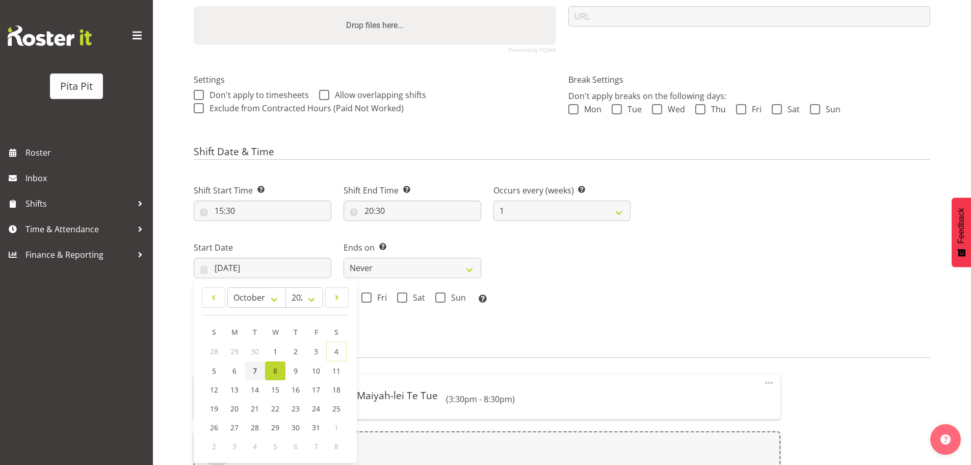
drag, startPoint x: 257, startPoint y: 370, endPoint x: 341, endPoint y: 338, distance: 90.1
click at [257, 370] on link "7" at bounding box center [255, 370] width 20 height 19
type input "07/10/2025"
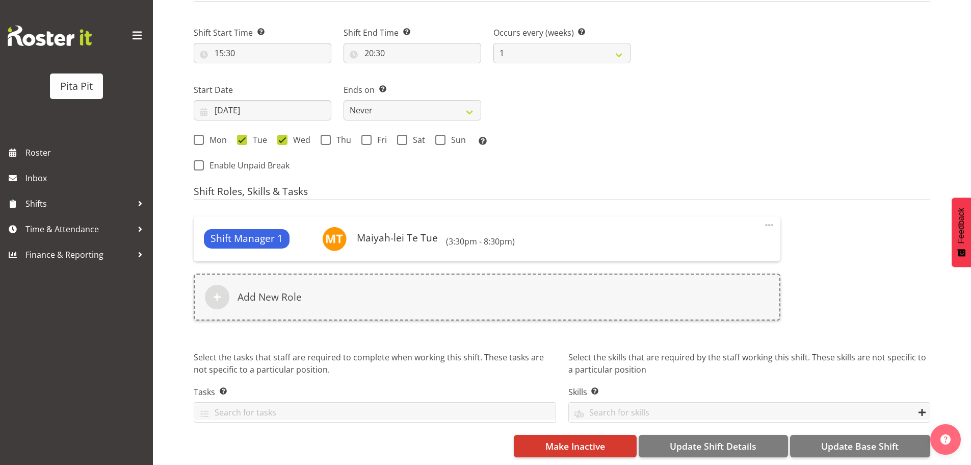
scroll to position [403, 0]
click at [809, 434] on button "Update Base Shift" at bounding box center [860, 445] width 140 height 22
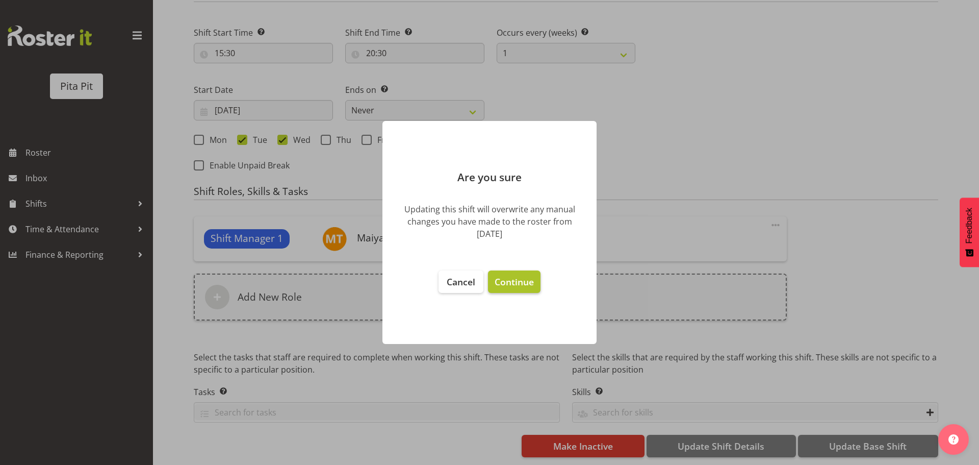
click at [538, 279] on button "Continue" at bounding box center [514, 281] width 53 height 22
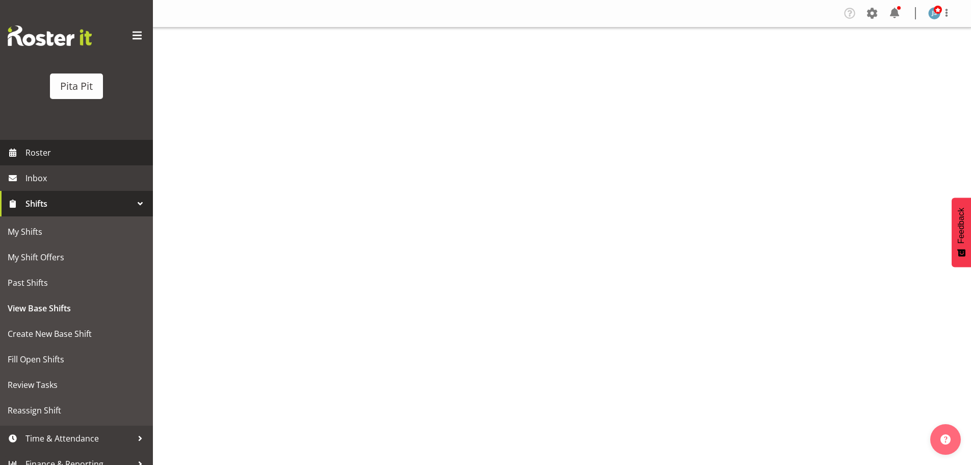
click at [41, 154] on span "Roster" at bounding box center [86, 152] width 122 height 15
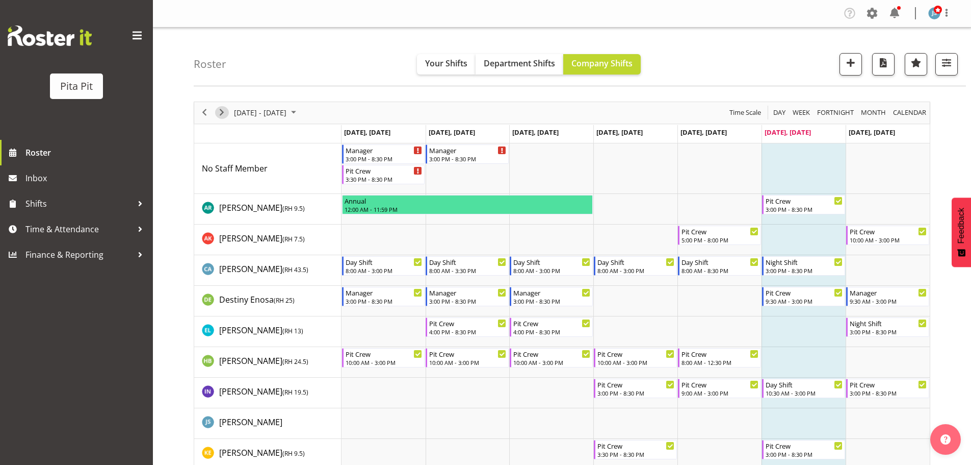
click at [222, 112] on span "Next" at bounding box center [222, 112] width 12 height 13
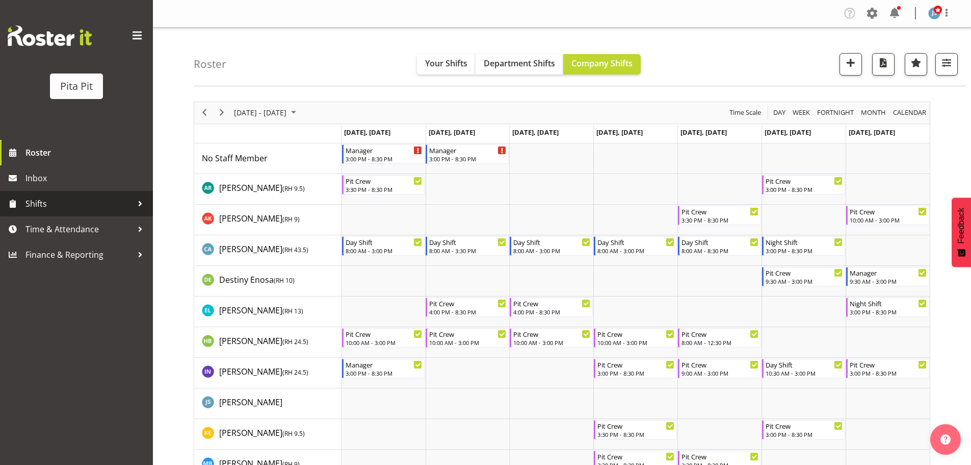
click at [88, 208] on span "Shifts" at bounding box center [78, 203] width 107 height 15
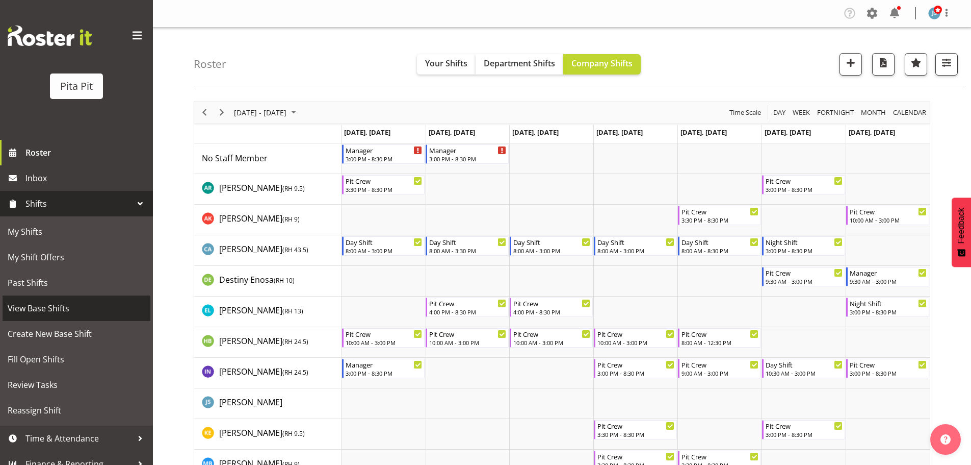
click at [74, 303] on span "View Base Shifts" at bounding box center [77, 307] width 138 height 15
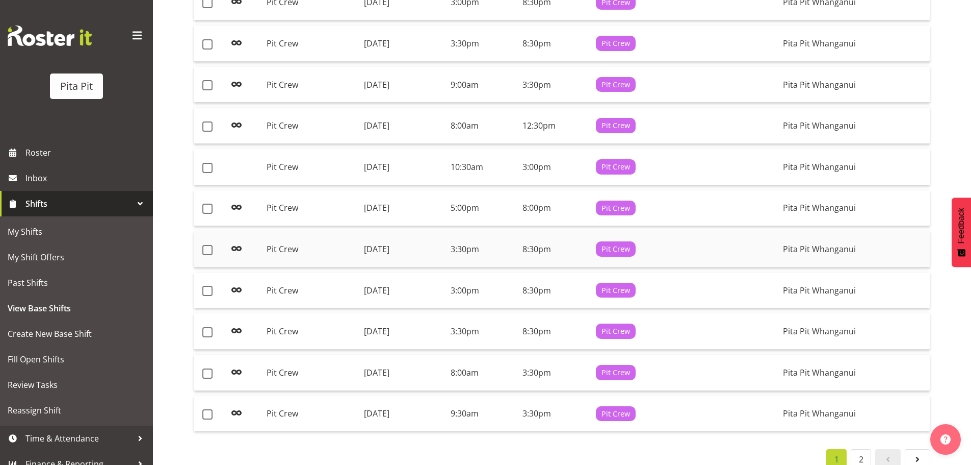
scroll to position [736, 0]
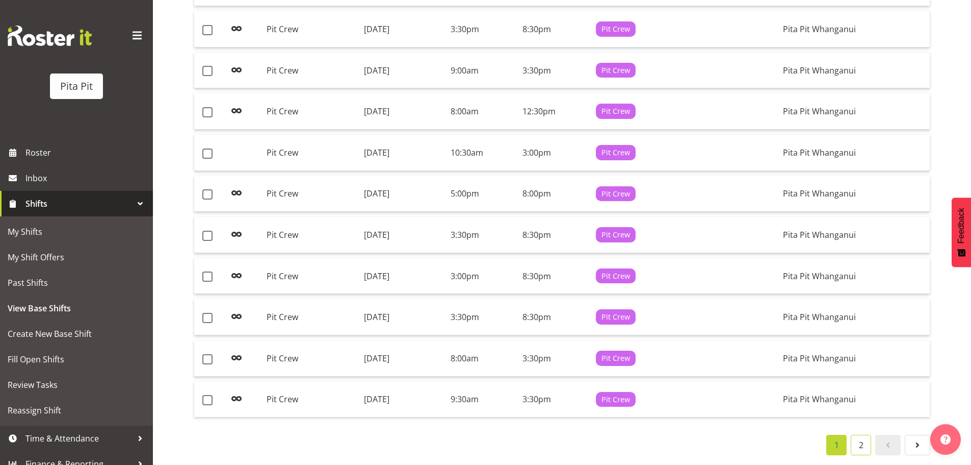
click at [857, 436] on link "2" at bounding box center [861, 444] width 20 height 20
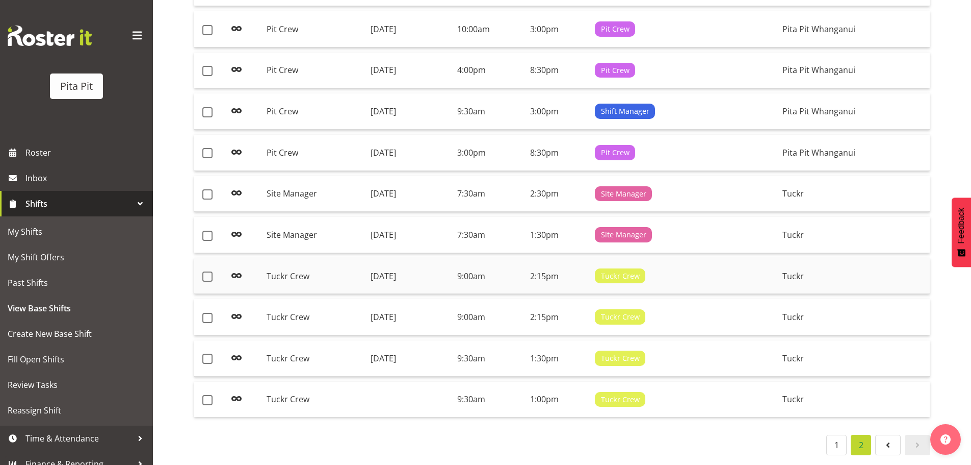
scroll to position [206, 0]
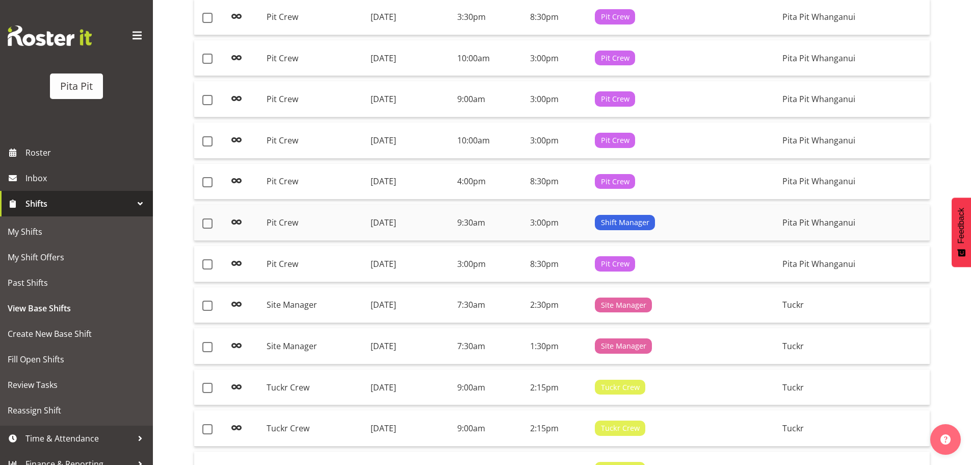
click at [383, 220] on td "[DATE]" at bounding box center [410, 222] width 87 height 36
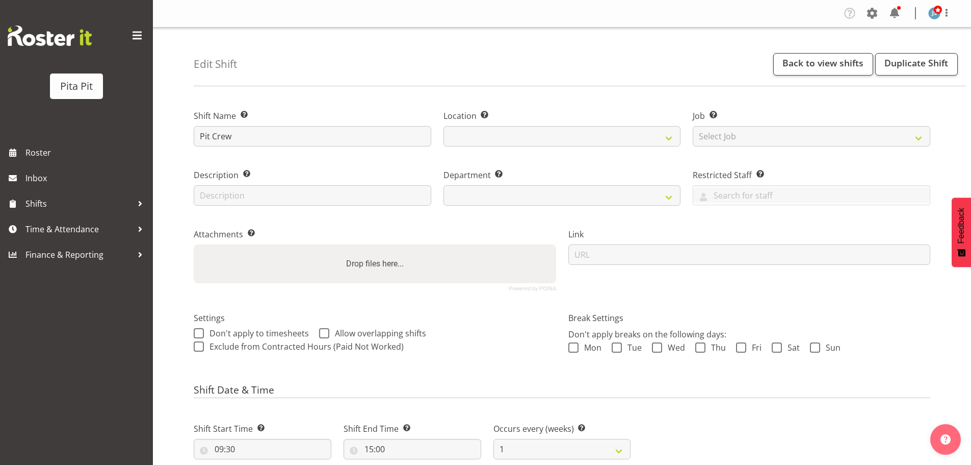
select select
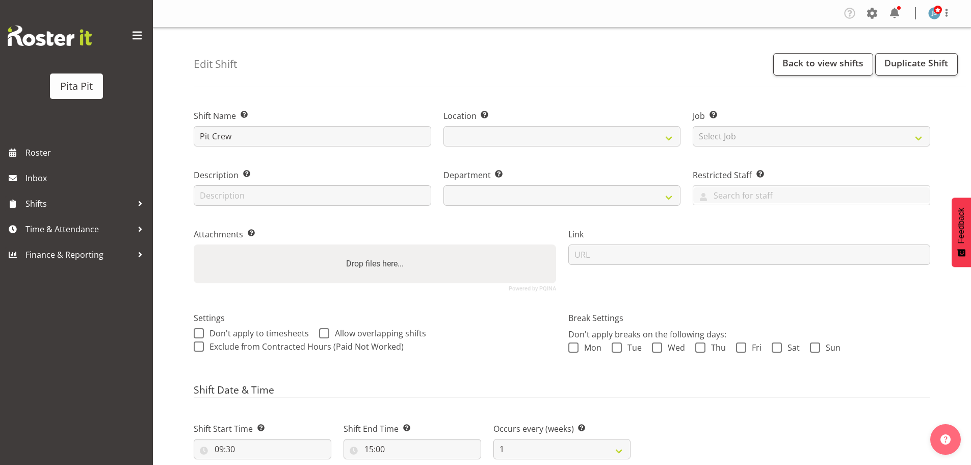
select select
click at [811, 68] on link "Back to view shifts" at bounding box center [824, 64] width 100 height 22
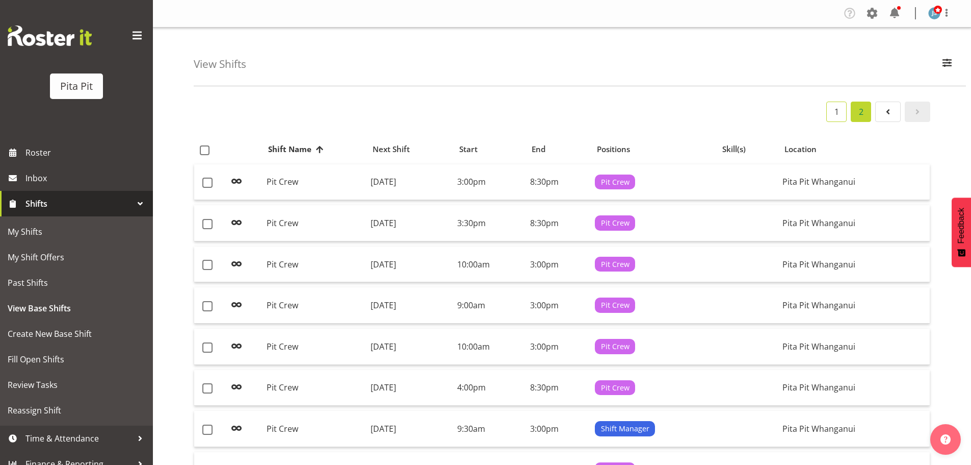
click at [836, 108] on link "1" at bounding box center [837, 111] width 20 height 20
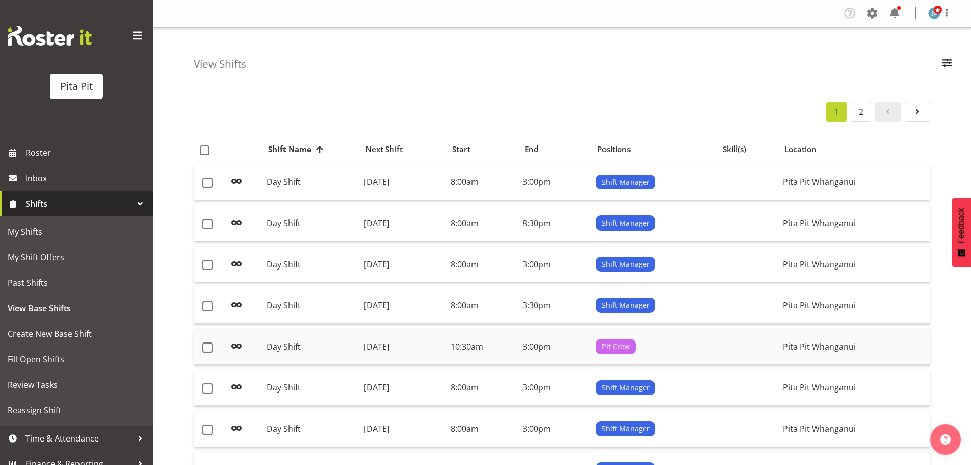
click at [384, 354] on td "Saturday, 11th Oct 2025" at bounding box center [403, 346] width 87 height 36
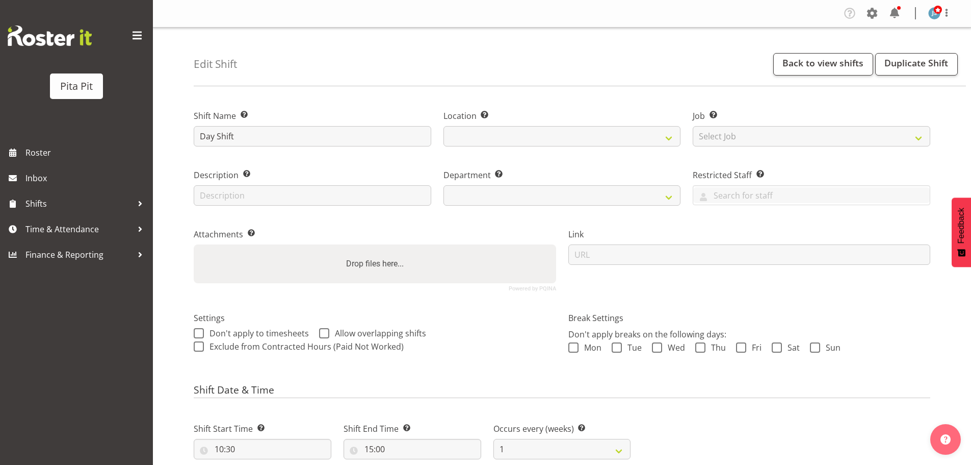
select select
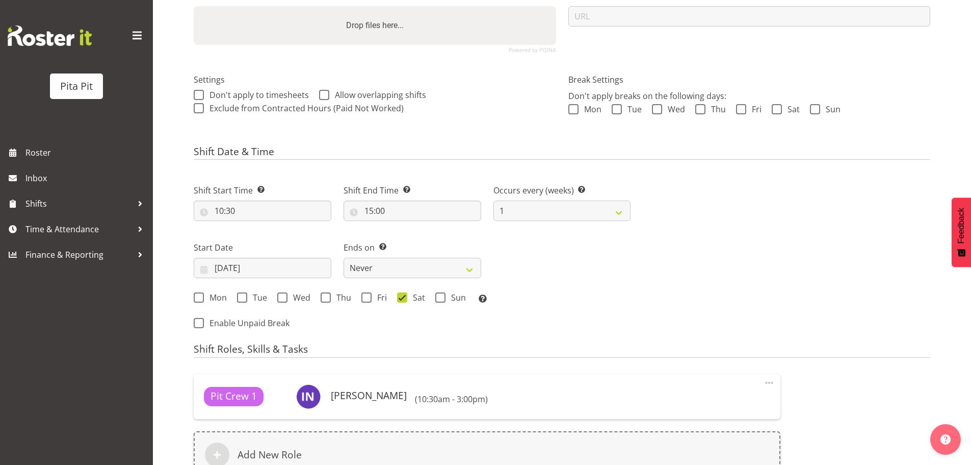
select select "53"
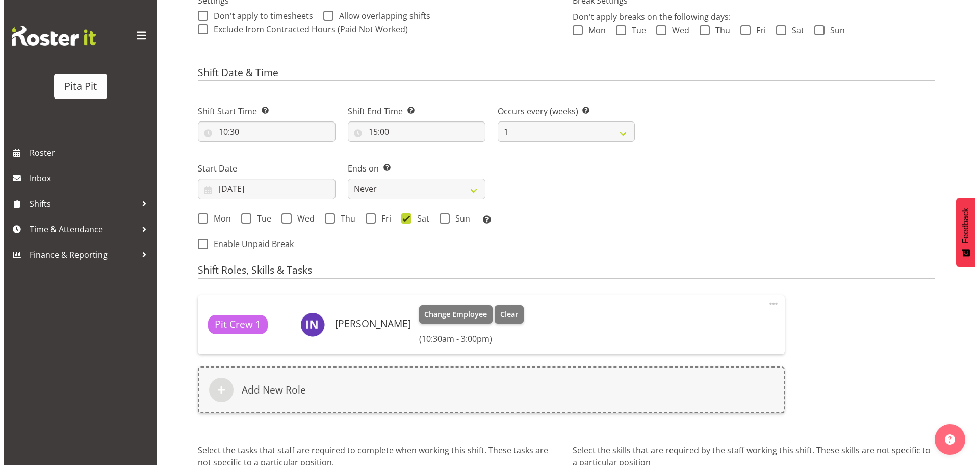
scroll to position [357, 0]
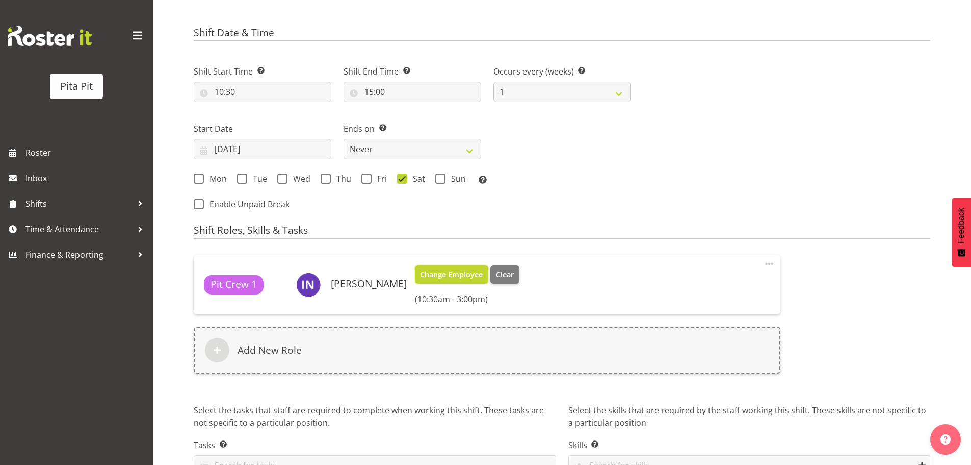
click at [428, 278] on span "Change Employee" at bounding box center [451, 274] width 63 height 11
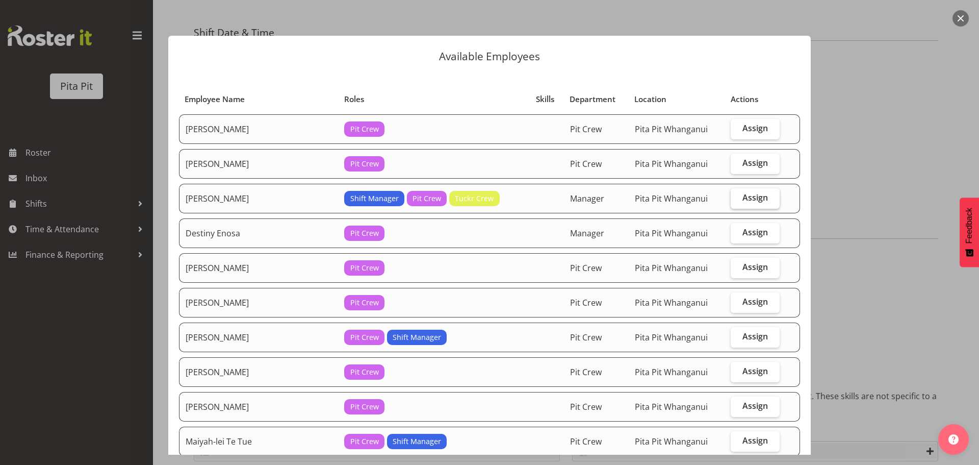
click at [743, 201] on span "Assign" at bounding box center [755, 197] width 25 height 10
click at [733, 201] on input "Assign" at bounding box center [734, 197] width 7 height 7
checkbox input "true"
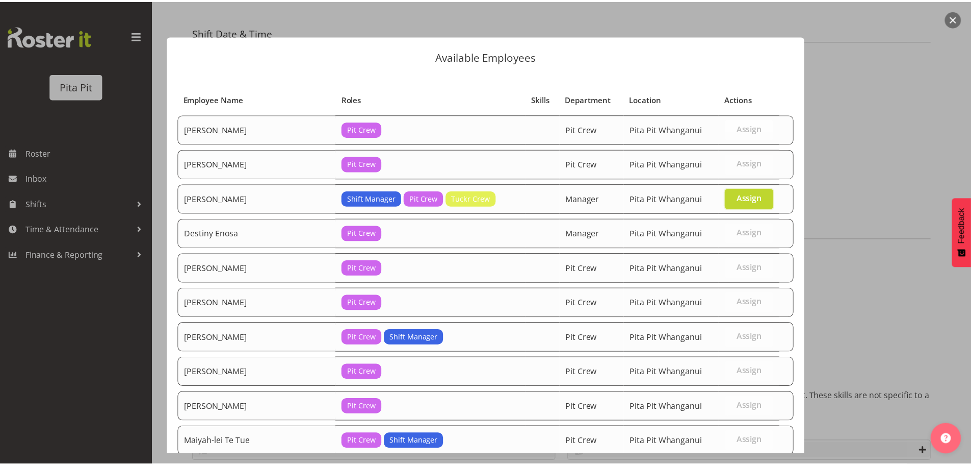
scroll to position [100, 0]
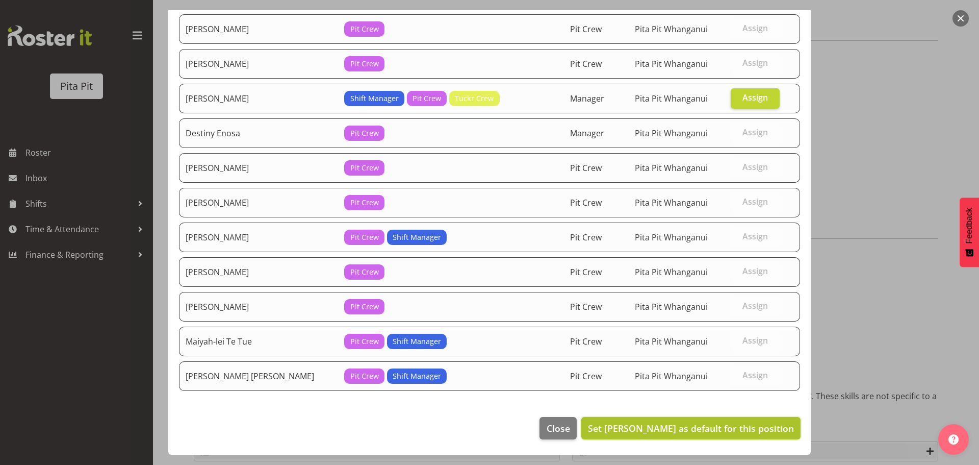
click at [721, 434] on span "Set Cathy-lee Amer as default for this position" at bounding box center [691, 427] width 206 height 13
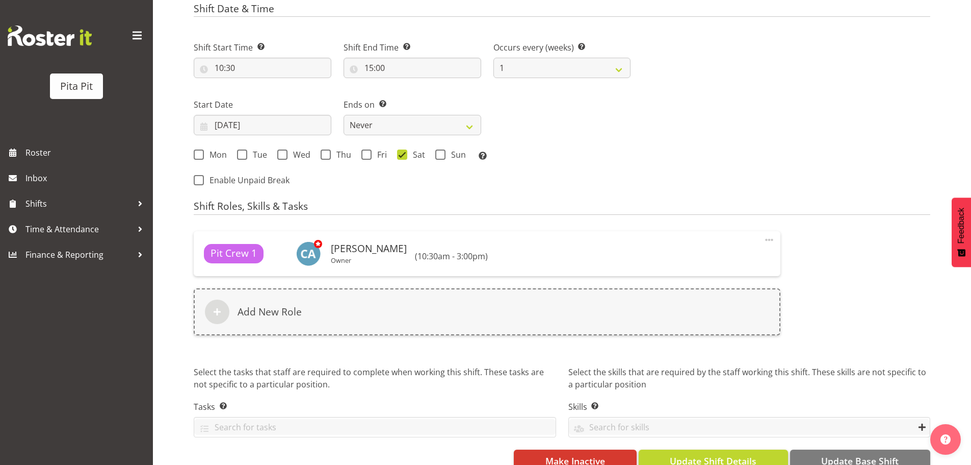
scroll to position [403, 0]
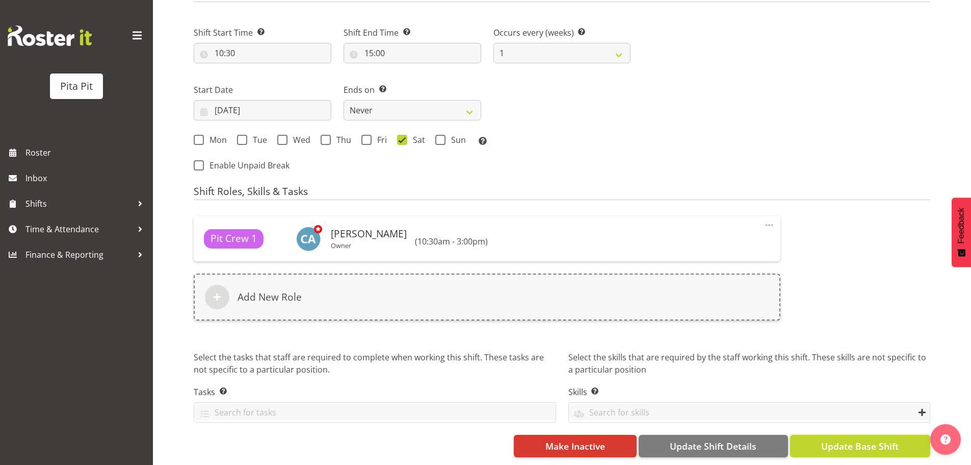
click at [872, 439] on span "Update Base Shift" at bounding box center [861, 445] width 78 height 13
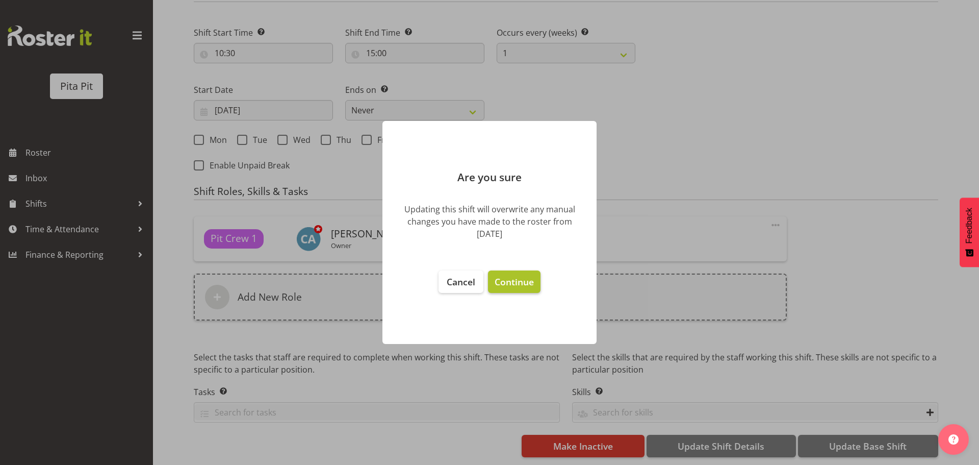
click at [511, 283] on span "Continue" at bounding box center [514, 281] width 39 height 12
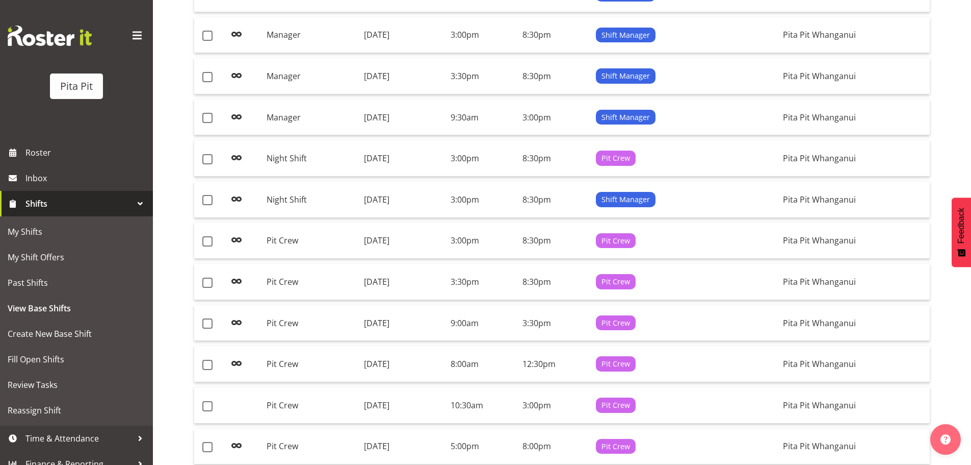
scroll to position [736, 0]
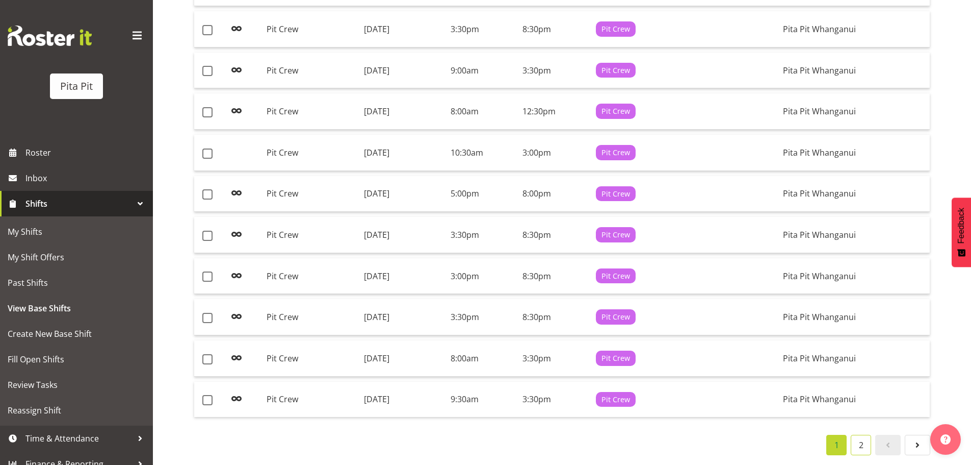
click at [865, 445] on link "2" at bounding box center [861, 444] width 20 height 20
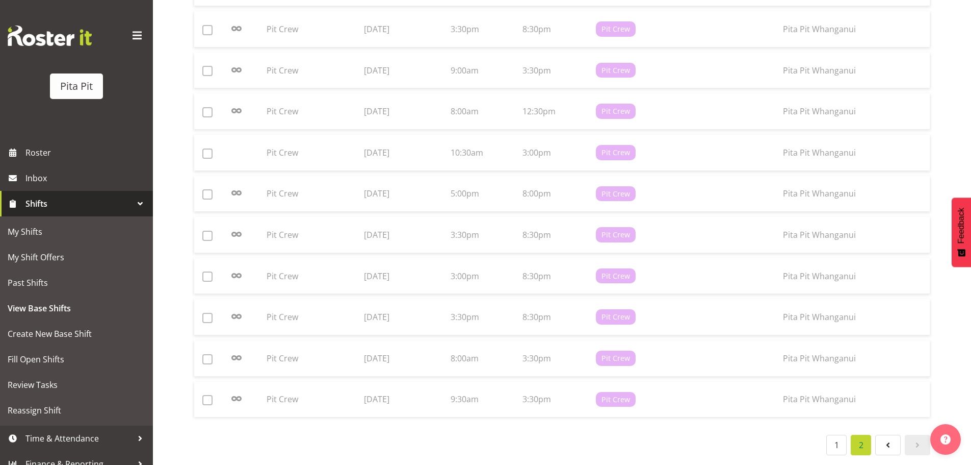
scroll to position [325, 0]
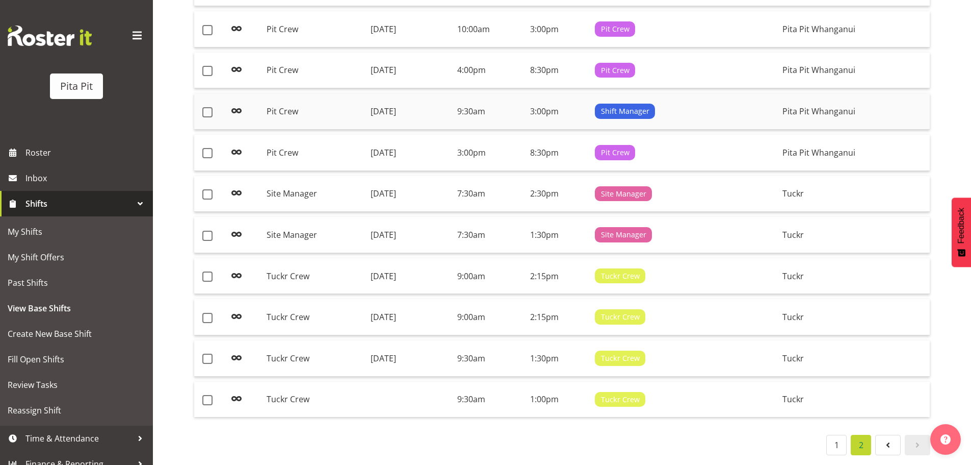
click at [453, 103] on td "Saturday, 11th Oct 2025" at bounding box center [410, 111] width 87 height 36
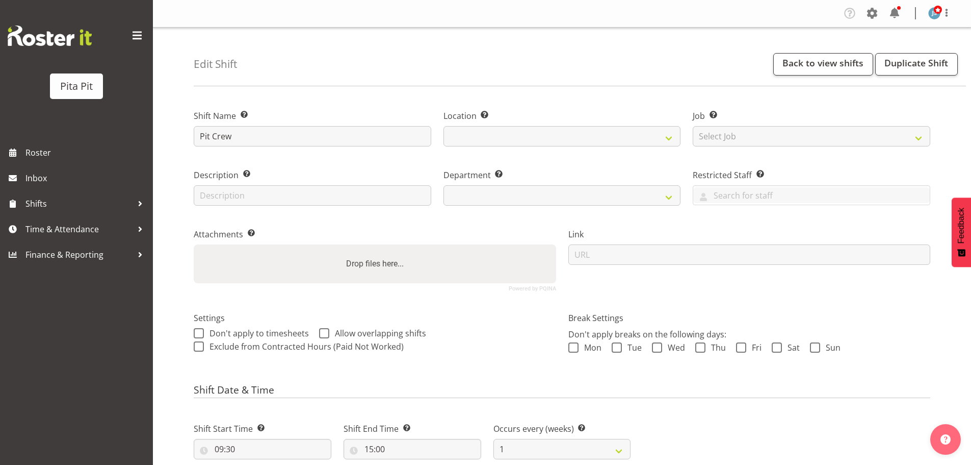
select select "54"
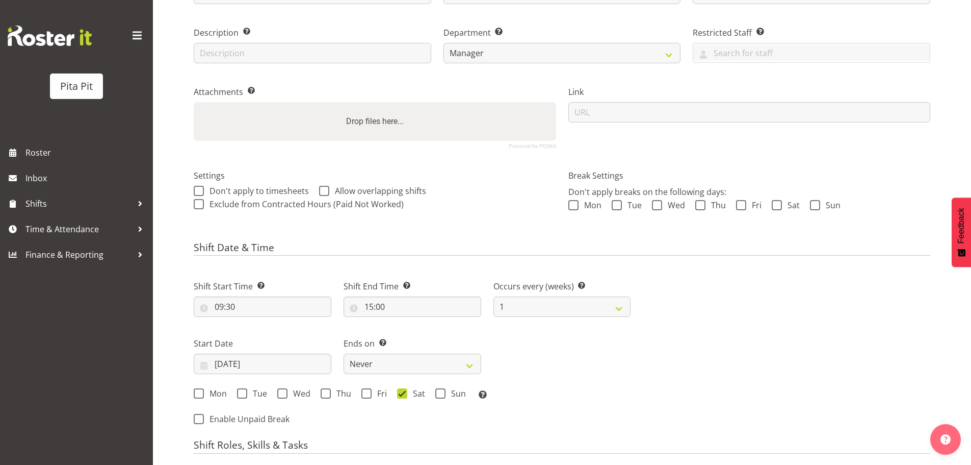
scroll to position [357, 0]
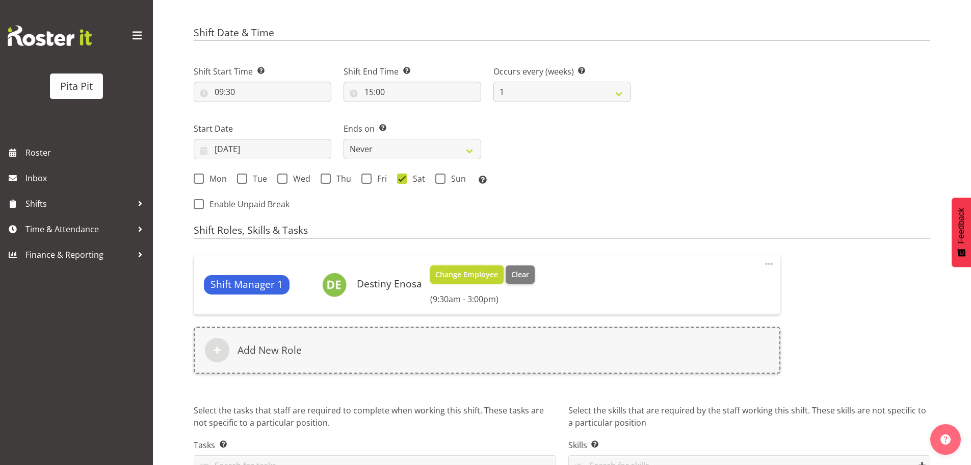
click at [448, 272] on span "Change Employee" at bounding box center [467, 274] width 63 height 11
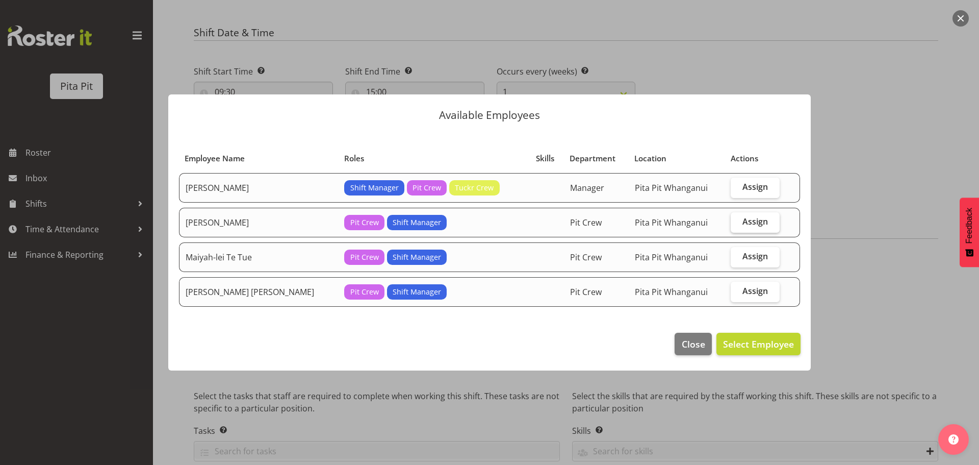
click at [747, 222] on span "Assign" at bounding box center [755, 221] width 25 height 10
click at [737, 222] on input "Assign" at bounding box center [734, 221] width 7 height 7
checkbox input "true"
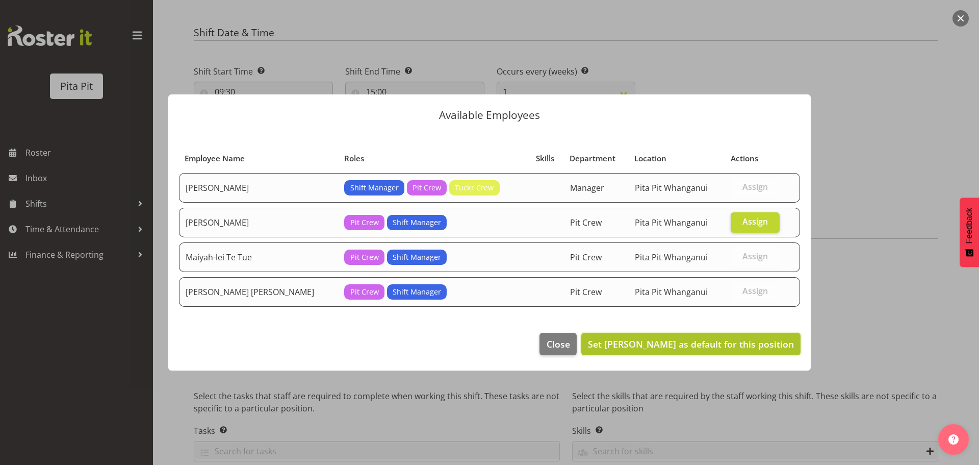
click at [639, 344] on span "Set Isabella Nixon as default for this position" at bounding box center [691, 344] width 206 height 12
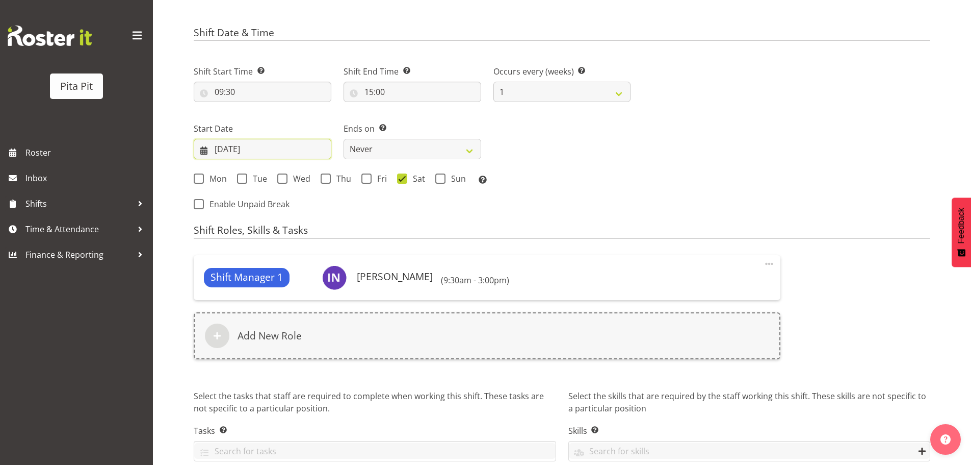
click at [275, 148] on input "19/04/2023" at bounding box center [263, 149] width 138 height 20
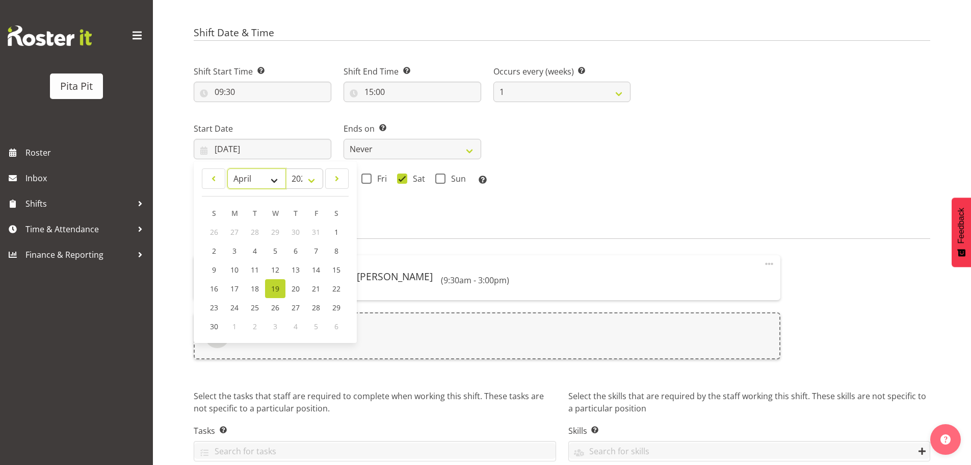
click at [272, 183] on select "January February March April May June July August September October November De…" at bounding box center [256, 178] width 59 height 20
select select "9"
click at [227, 168] on select "January February March April May June July August September October November De…" at bounding box center [256, 178] width 59 height 20
click at [311, 173] on select "2033 2032 2031 2030 2029 2028 2027 2026 2025 2024 2023 2022 2021 2020 2019 2018…" at bounding box center [305, 178] width 38 height 20
select select "2025"
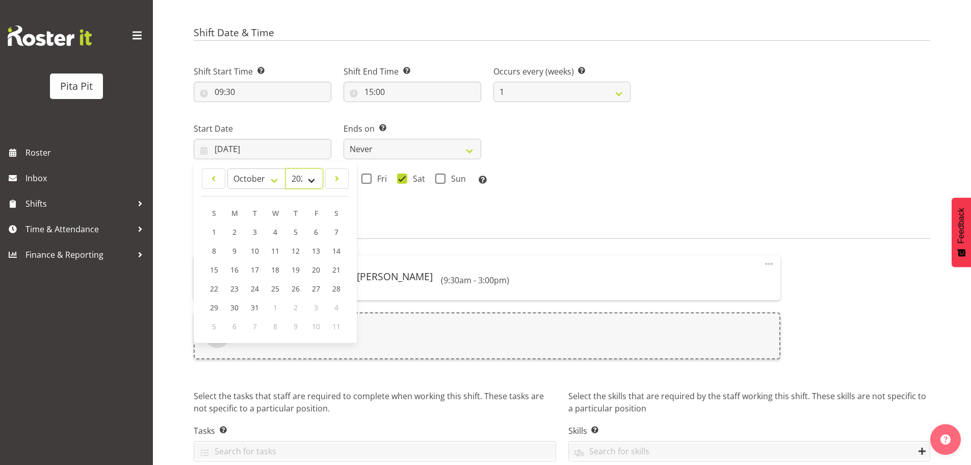
click at [286, 168] on select "2033 2032 2031 2030 2029 2028 2027 2026 2025 2024 2023 2022 2021 2020 2019 2018…" at bounding box center [305, 178] width 38 height 20
click at [334, 250] on span "11" at bounding box center [336, 252] width 8 height 10
type input "11/10/2025"
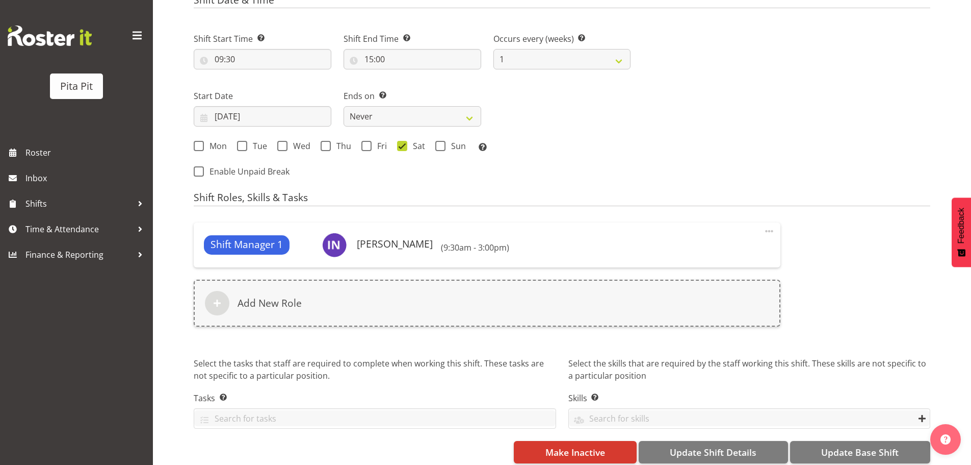
scroll to position [403, 0]
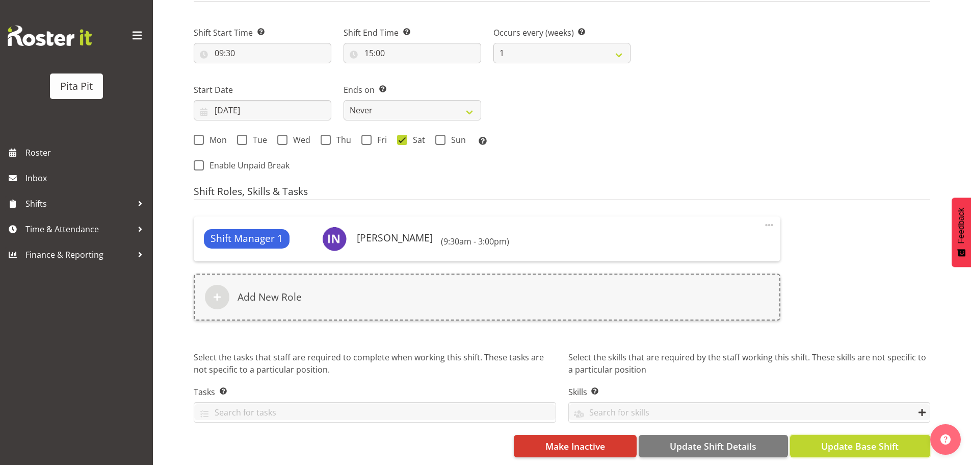
click at [823, 440] on span "Update Base Shift" at bounding box center [861, 445] width 78 height 13
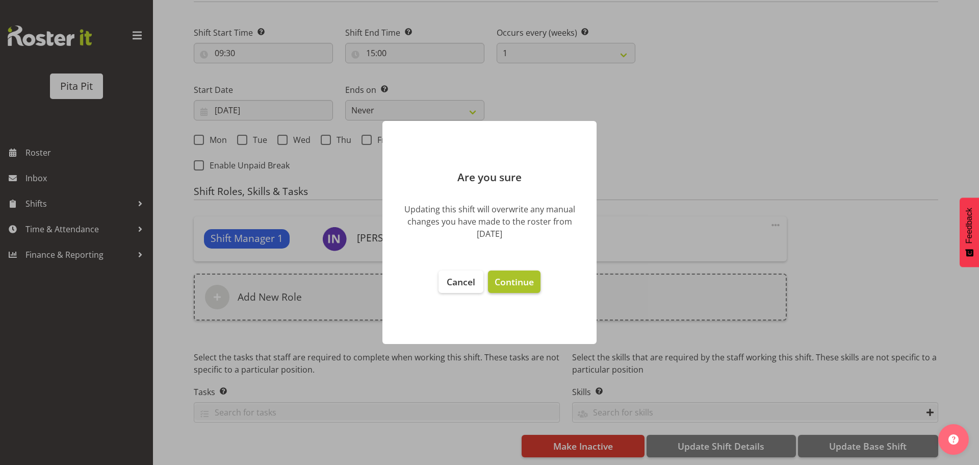
click at [517, 276] on span "Continue" at bounding box center [514, 281] width 39 height 12
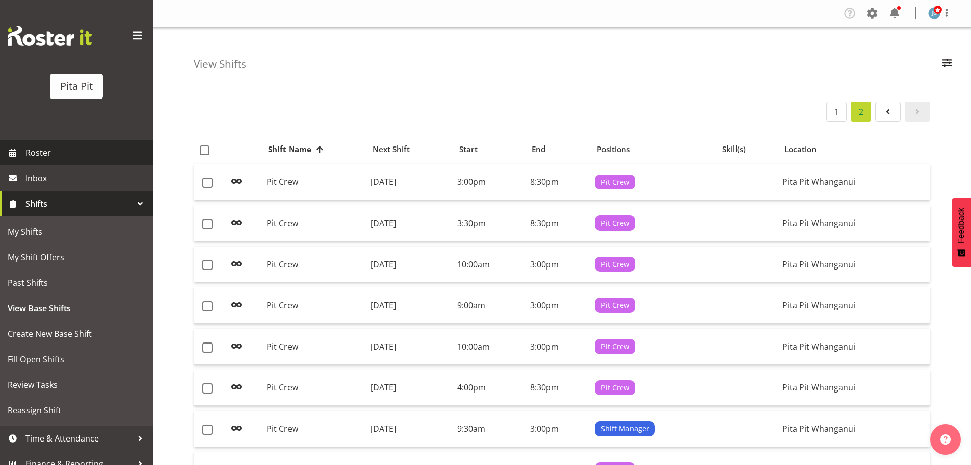
drag, startPoint x: 59, startPoint y: 152, endPoint x: 120, endPoint y: 143, distance: 62.0
click at [58, 152] on span "Roster" at bounding box center [86, 152] width 122 height 15
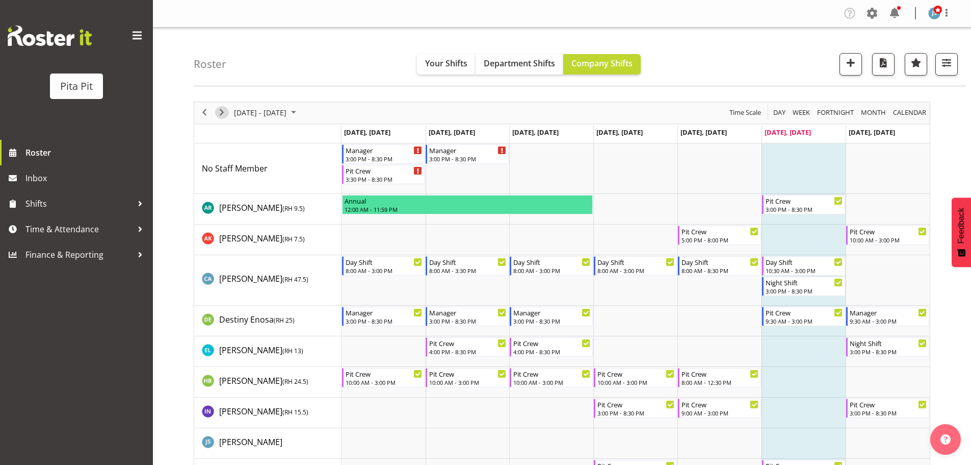
click at [221, 108] on span "Next" at bounding box center [222, 112] width 12 height 13
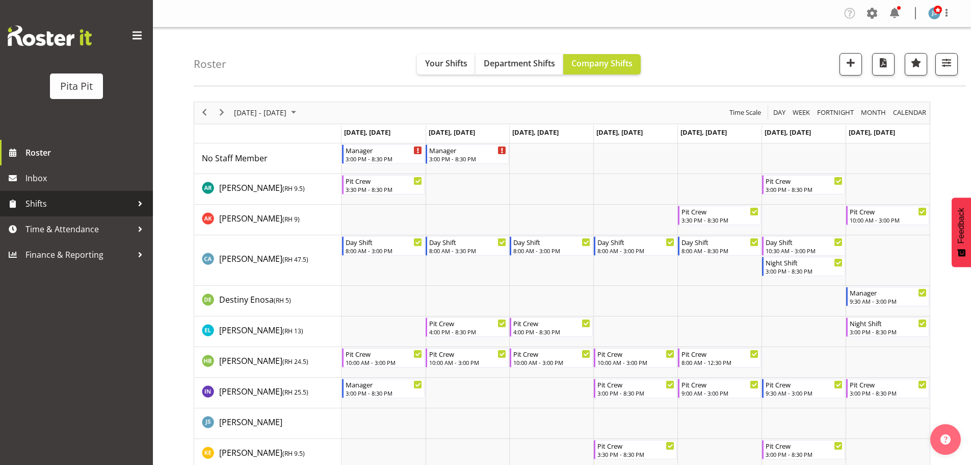
click at [86, 201] on span "Shifts" at bounding box center [78, 203] width 107 height 15
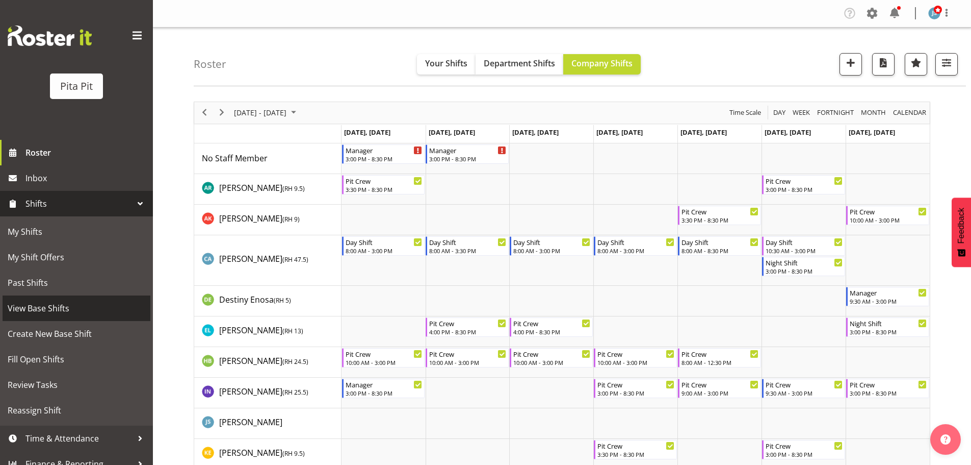
click at [76, 306] on span "View Base Shifts" at bounding box center [77, 307] width 138 height 15
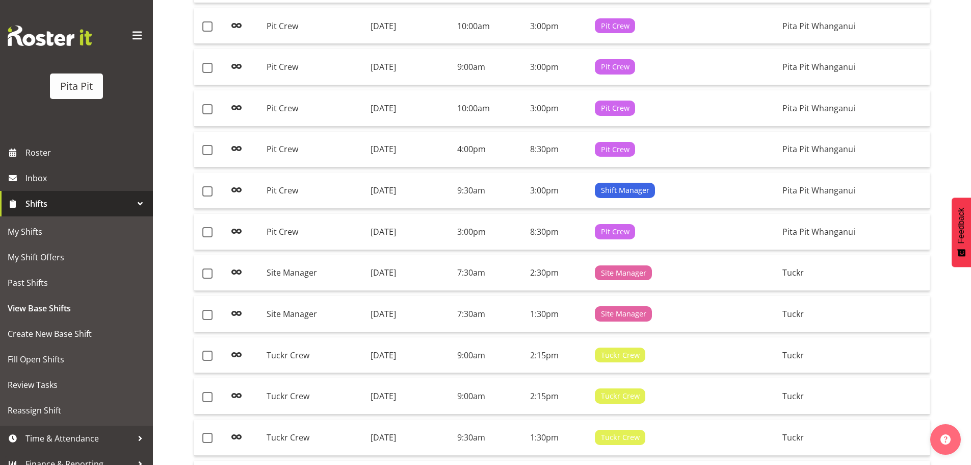
scroll to position [325, 0]
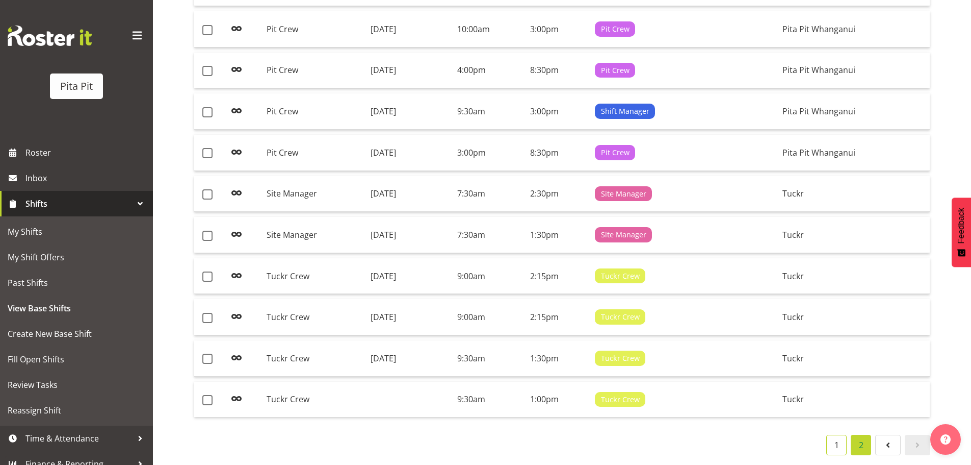
click at [837, 440] on link "1" at bounding box center [837, 444] width 20 height 20
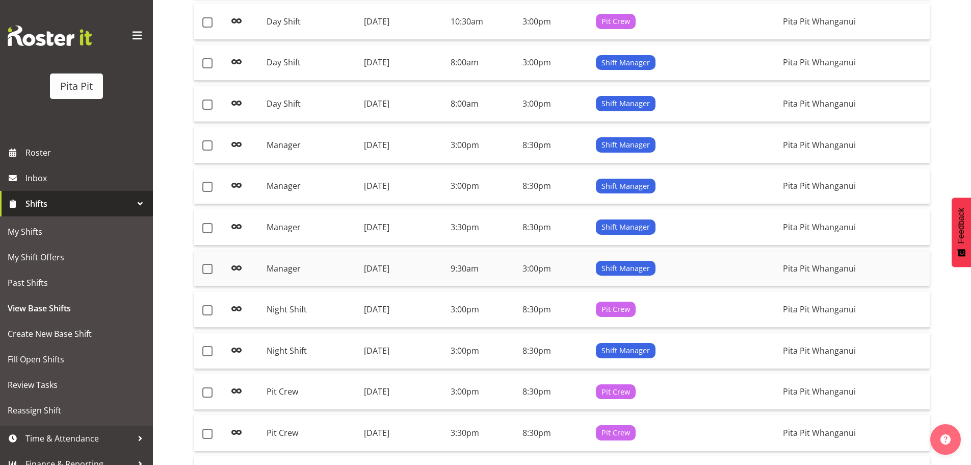
click at [447, 266] on td "[DATE]" at bounding box center [403, 268] width 87 height 36
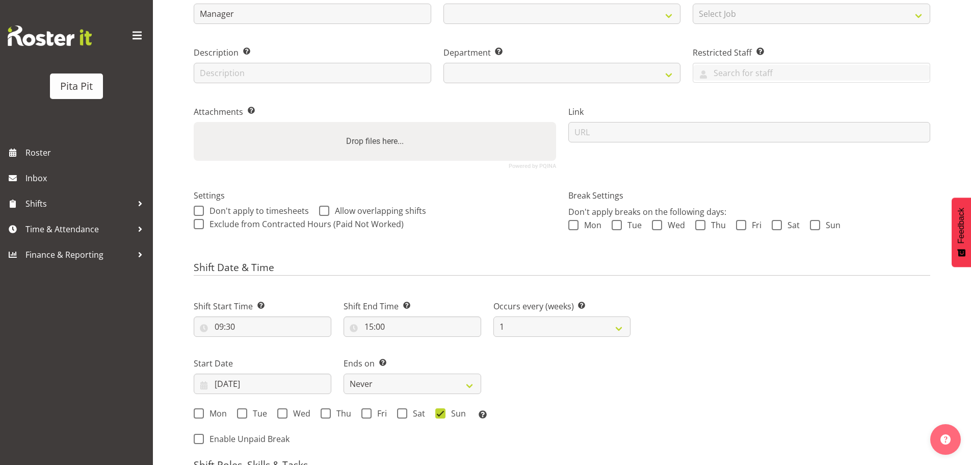
select select
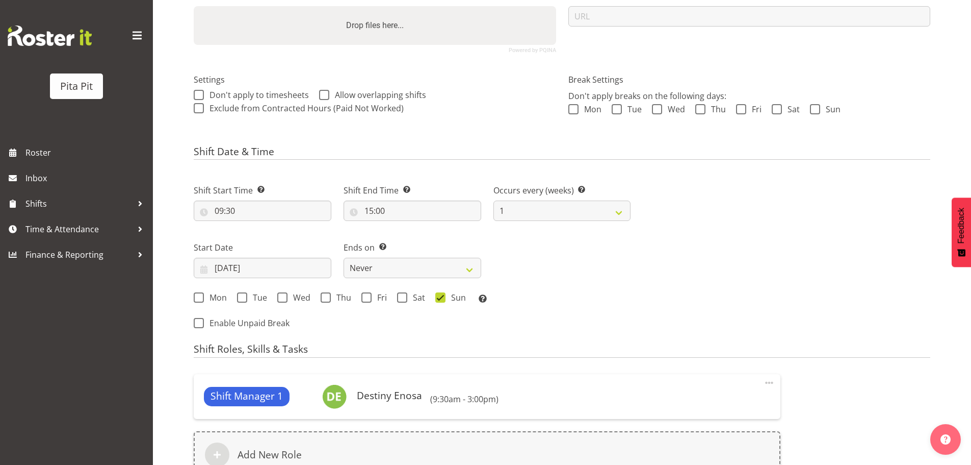
select select
click at [269, 270] on input "[DATE]" at bounding box center [263, 268] width 138 height 20
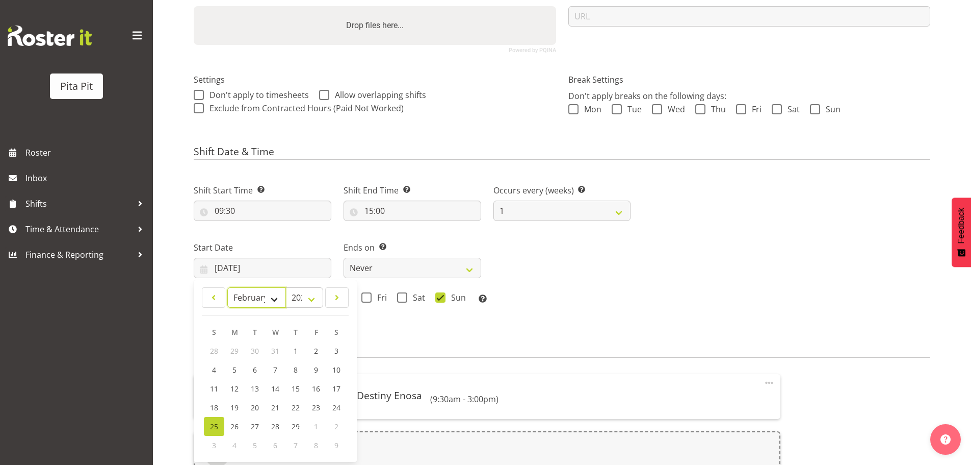
click at [270, 299] on select "January February March April May June July August September October November De…" at bounding box center [256, 297] width 59 height 20
select select "9"
click at [227, 287] on select "January February March April May June July August September October November De…" at bounding box center [256, 297] width 59 height 20
click at [314, 299] on select "2034 2033 2032 2031 2030 2029 2028 2027 2026 2025 2024 2023 2022 2021 2020 2019…" at bounding box center [305, 297] width 38 height 20
select select "2025"
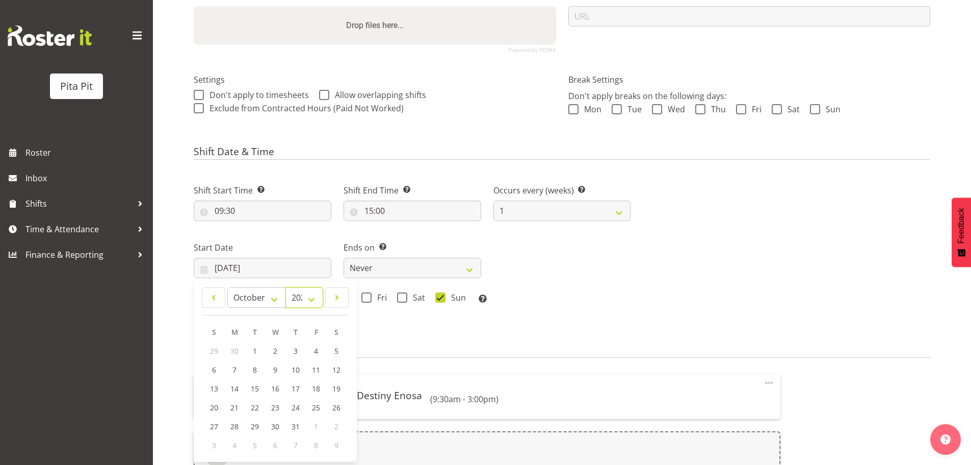
click at [286, 287] on select "2034 2033 2032 2031 2030 2029 2028 2027 2026 2025 2024 2023 2022 2021 2020 2019…" at bounding box center [305, 297] width 38 height 20
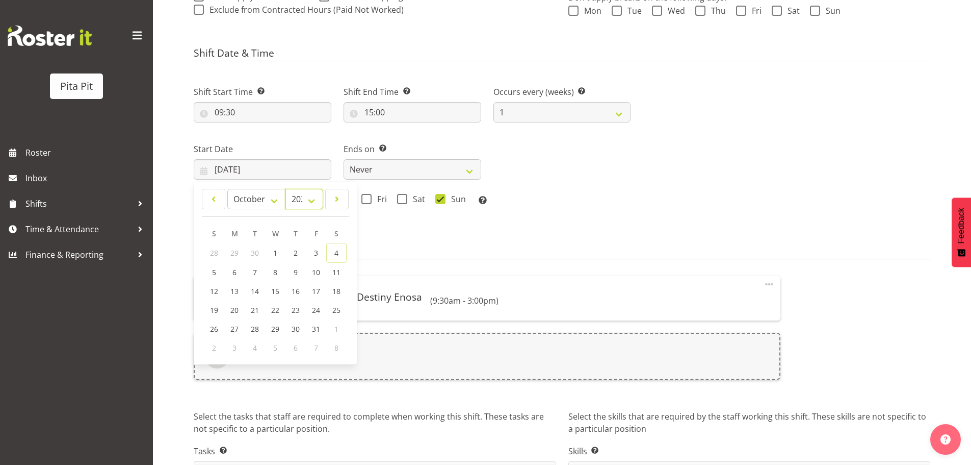
scroll to position [357, 0]
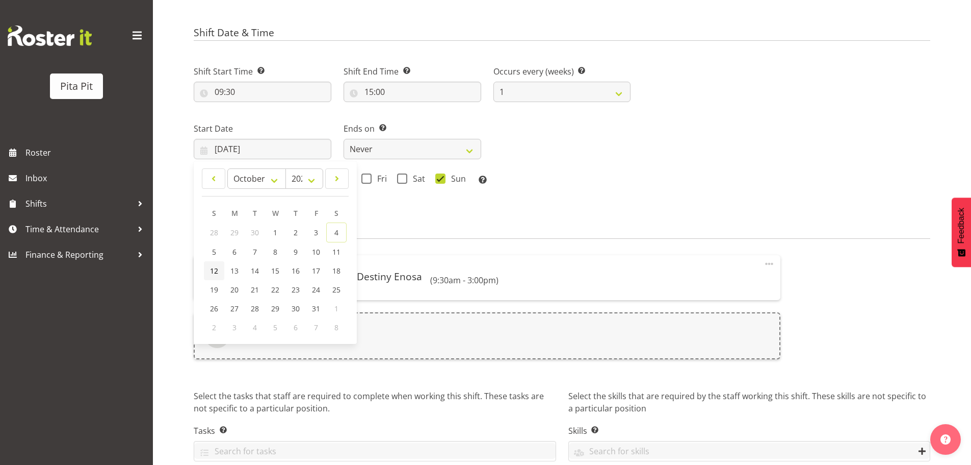
click at [213, 274] on span "12" at bounding box center [214, 271] width 8 height 10
type input "12/10/2025"
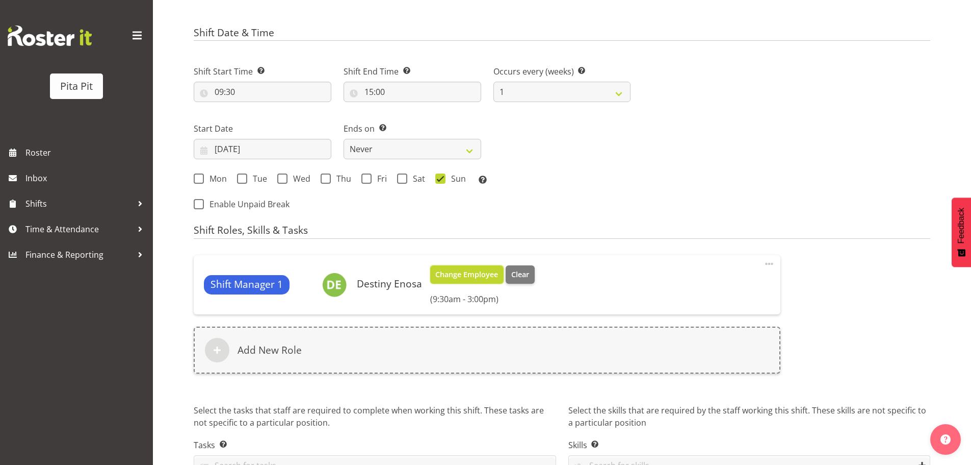
click at [474, 277] on span "Change Employee" at bounding box center [467, 274] width 63 height 11
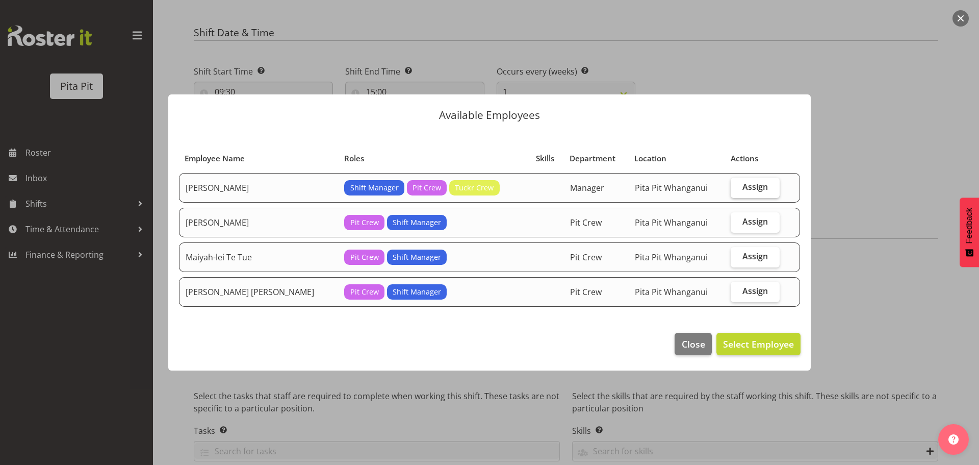
click at [755, 190] on span "Assign" at bounding box center [755, 187] width 25 height 10
click at [737, 190] on input "Assign" at bounding box center [734, 187] width 7 height 7
checkbox input "true"
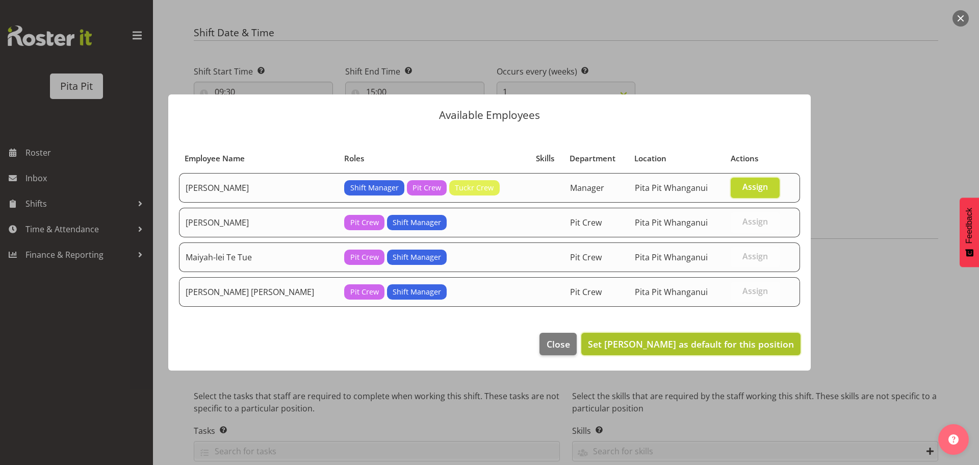
click at [753, 348] on span "Set Cathy-lee Amer as default for this position" at bounding box center [691, 344] width 206 height 12
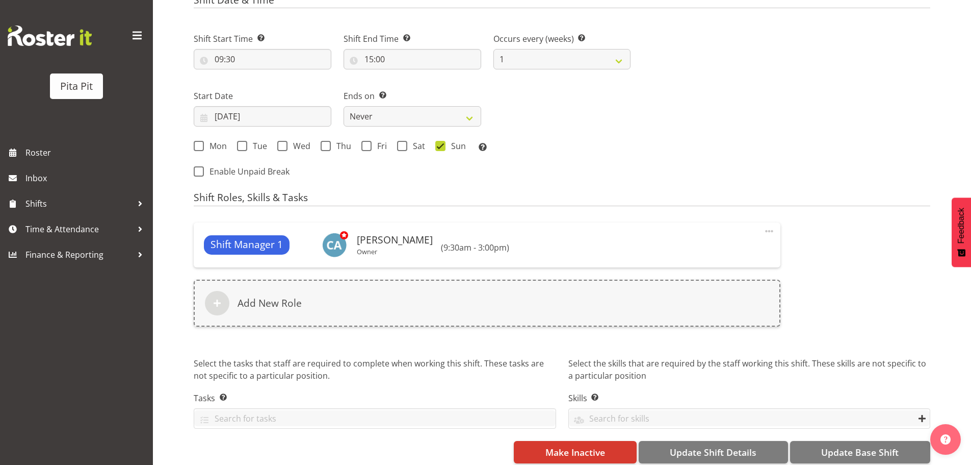
scroll to position [403, 0]
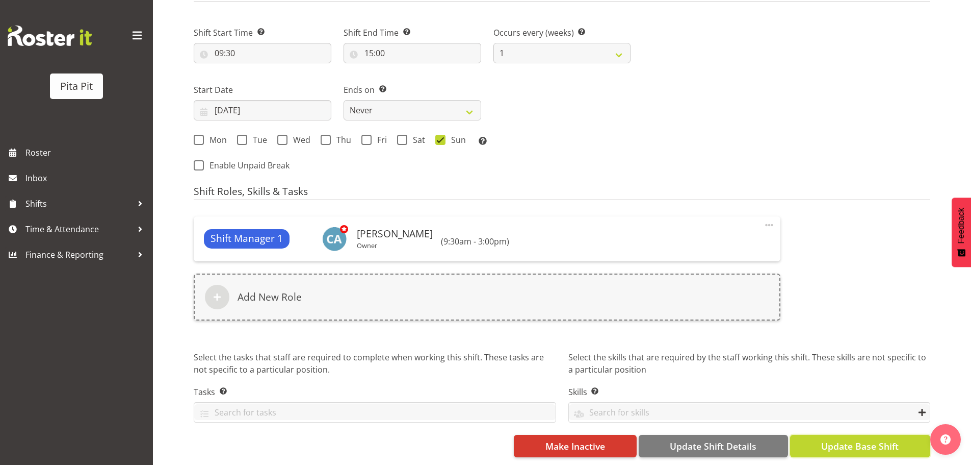
click at [813, 434] on button "Update Base Shift" at bounding box center [860, 445] width 140 height 22
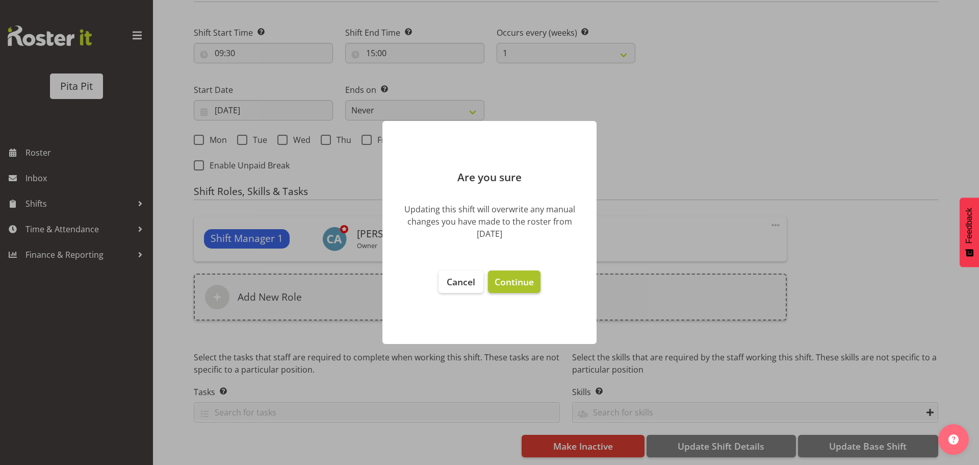
click at [510, 284] on span "Continue" at bounding box center [514, 281] width 39 height 12
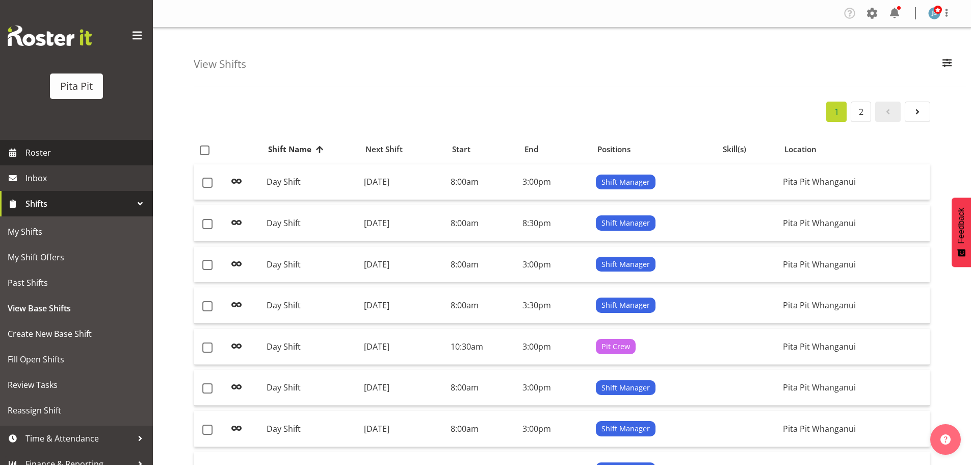
click at [31, 152] on span "Roster" at bounding box center [86, 152] width 122 height 15
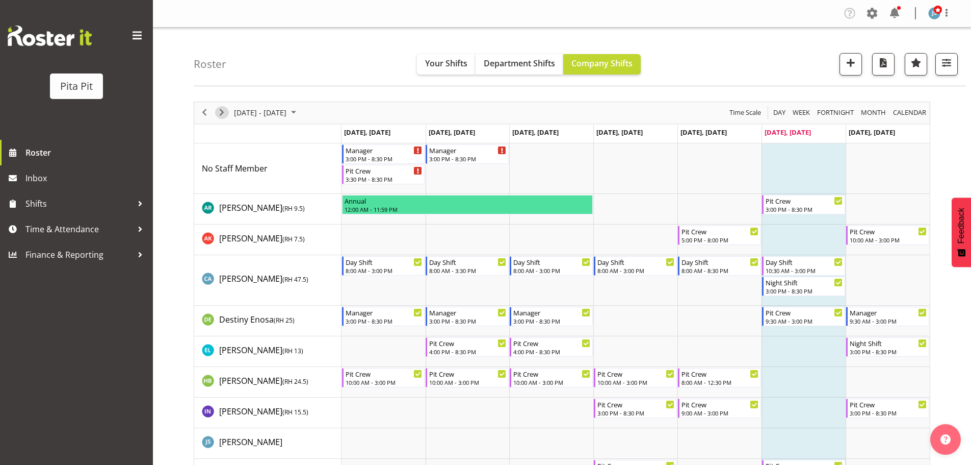
click at [218, 112] on span "Next" at bounding box center [222, 112] width 12 height 13
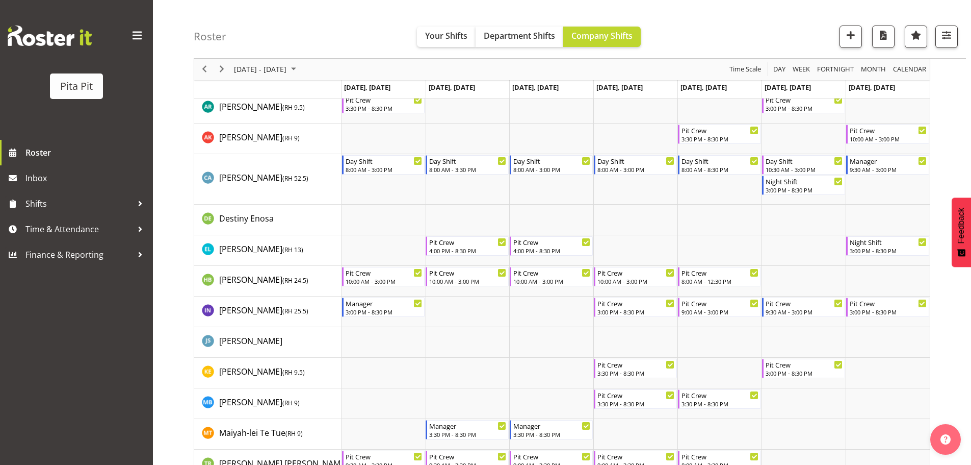
scroll to position [105, 0]
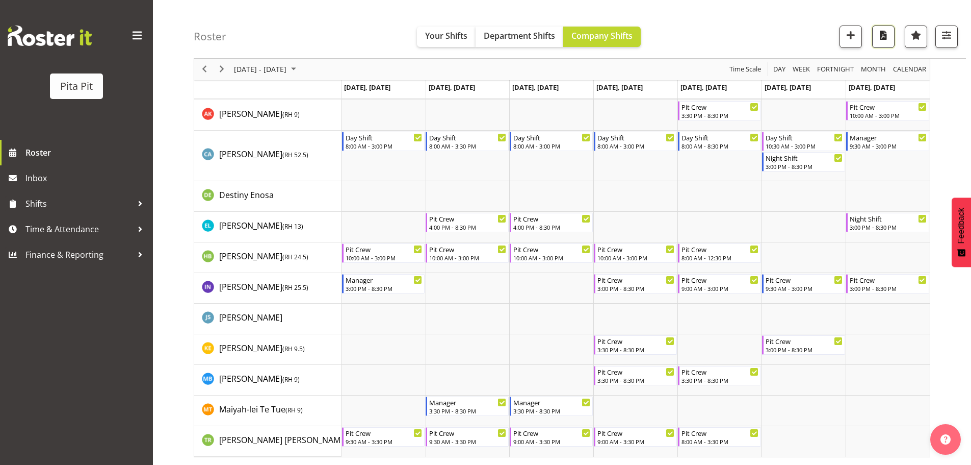
click at [881, 43] on button "button" at bounding box center [884, 36] width 22 height 22
click at [220, 70] on span "Next" at bounding box center [222, 69] width 12 height 13
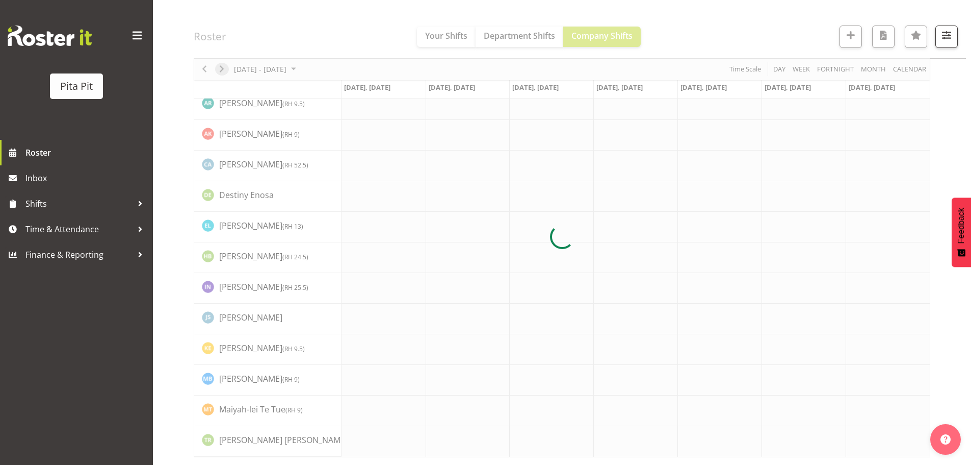
scroll to position [85, 0]
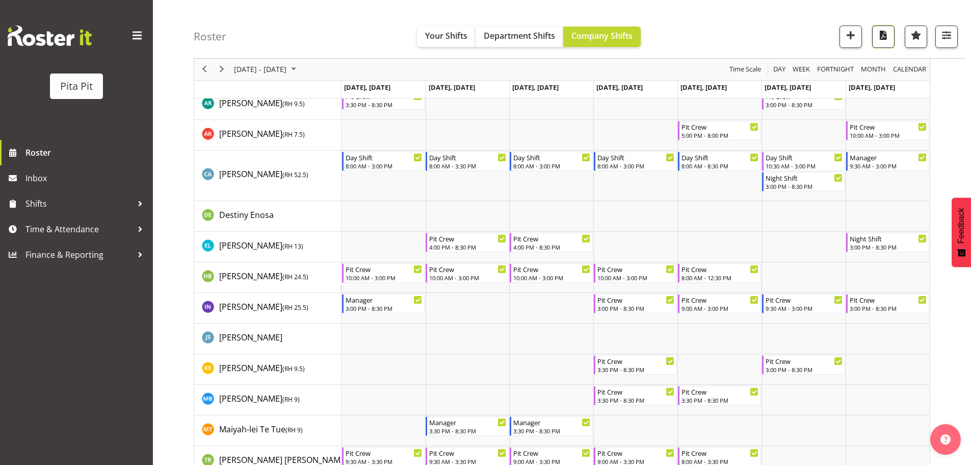
click at [884, 39] on span "button" at bounding box center [883, 35] width 13 height 13
click at [202, 69] on span "Previous" at bounding box center [204, 69] width 12 height 13
click at [951, 44] on button "button" at bounding box center [947, 36] width 22 height 22
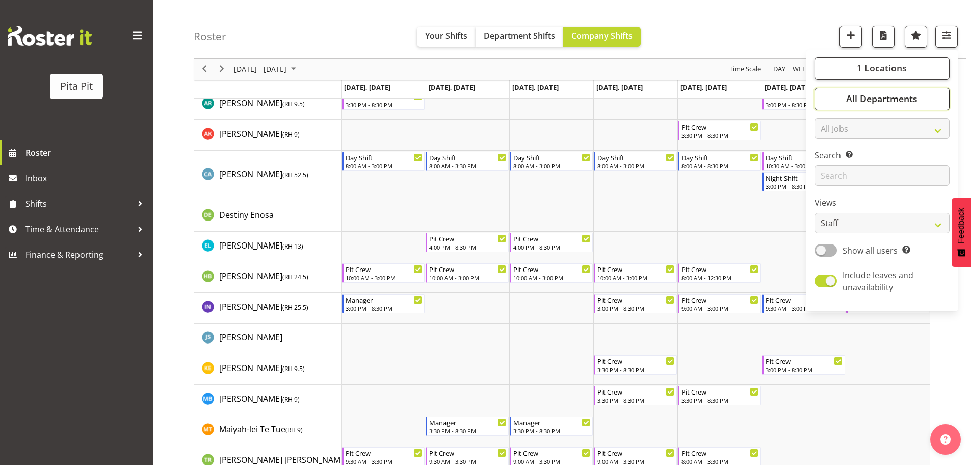
click at [902, 98] on span "All Departments" at bounding box center [882, 99] width 71 height 12
click at [897, 73] on span "1 Locations" at bounding box center [882, 68] width 50 height 12
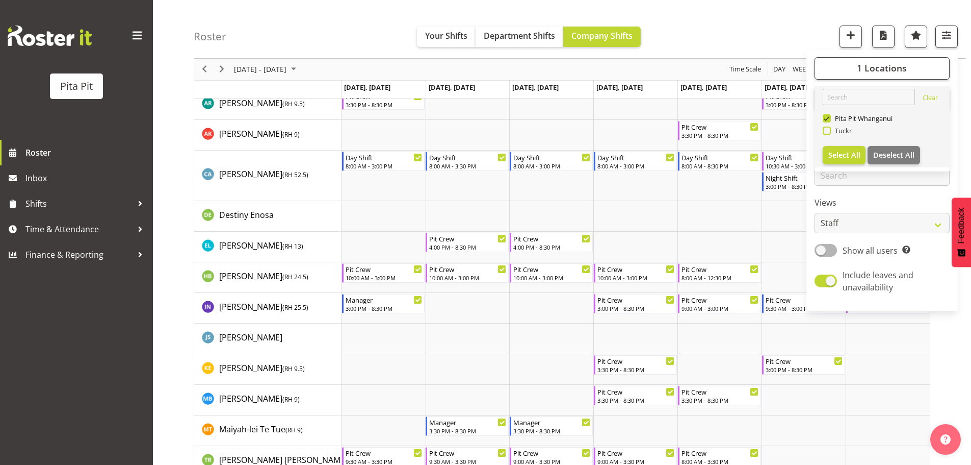
click at [831, 133] on span at bounding box center [827, 130] width 8 height 8
click at [830, 133] on input "Tuckr" at bounding box center [826, 130] width 7 height 7
checkbox input "true"
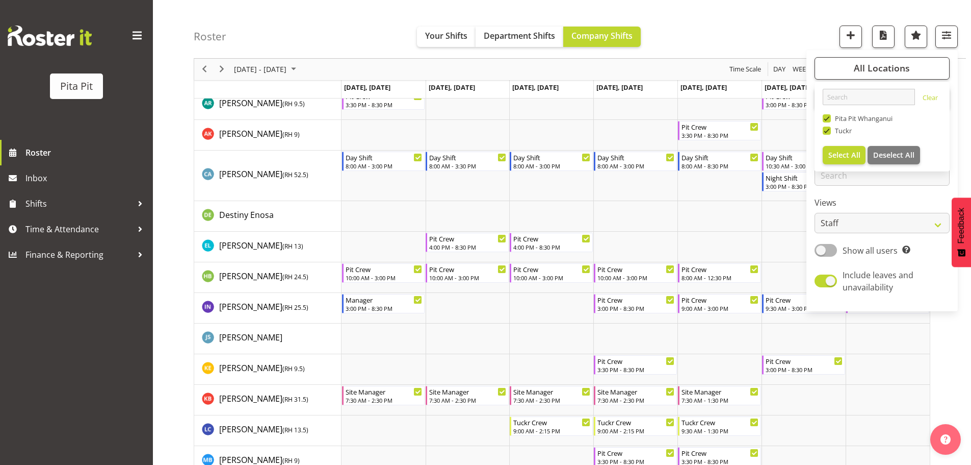
click at [846, 119] on span "Pita Pit Whanganui" at bounding box center [862, 118] width 62 height 8
click at [830, 119] on input "Pita Pit Whanganui" at bounding box center [826, 118] width 7 height 7
checkbox input "false"
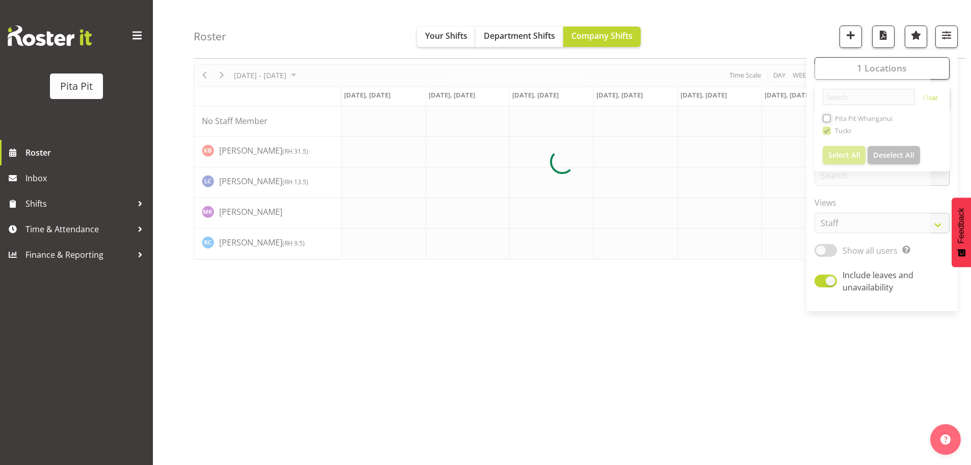
scroll to position [37, 0]
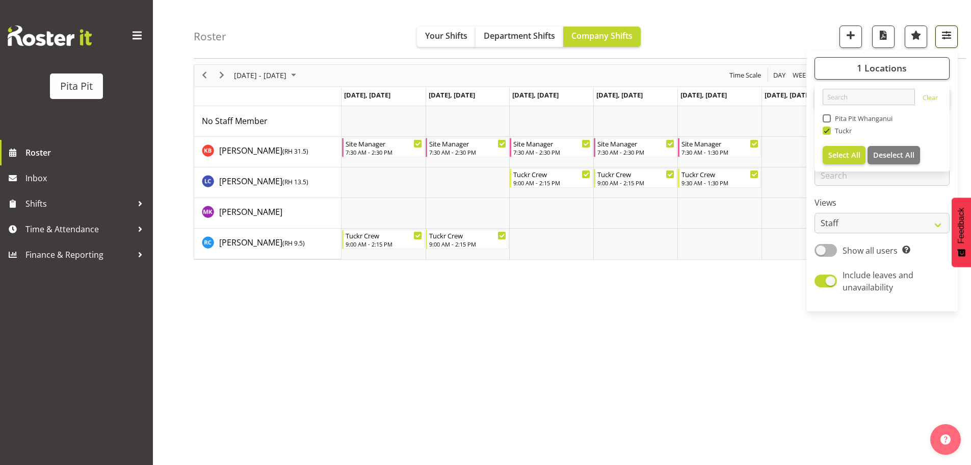
click at [948, 36] on span "button" at bounding box center [946, 35] width 13 height 13
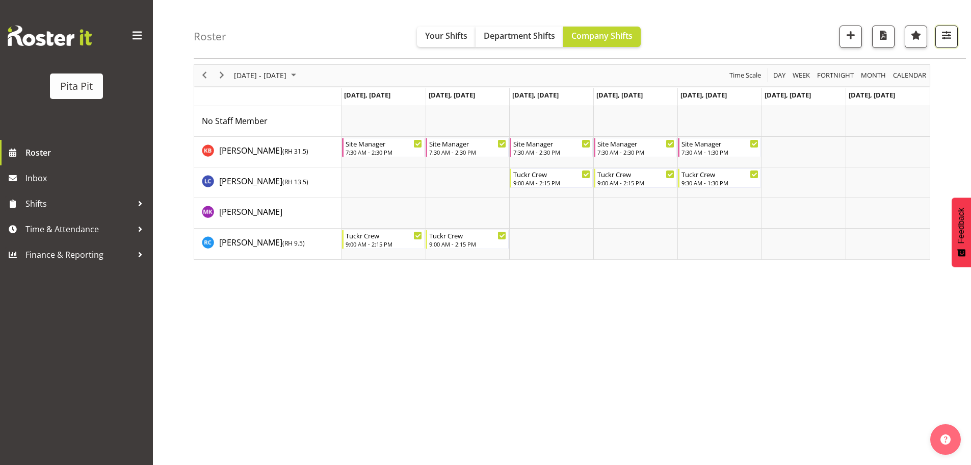
click at [945, 42] on span "button" at bounding box center [946, 35] width 13 height 13
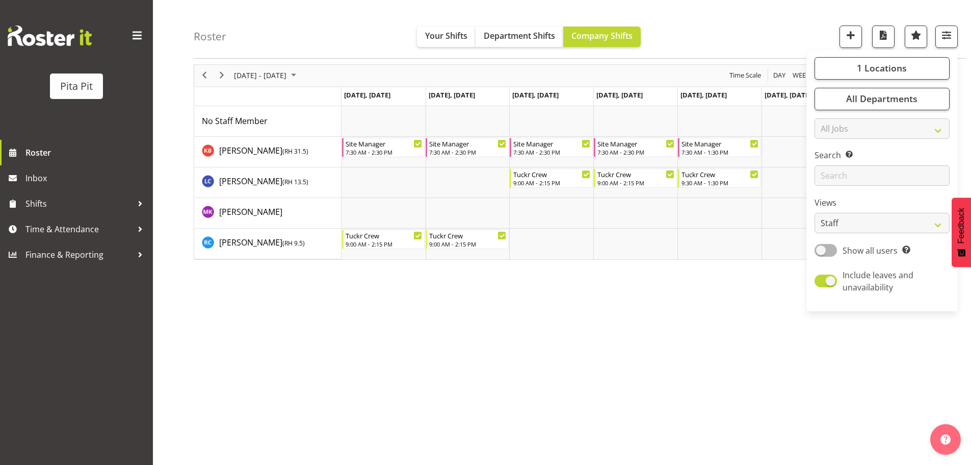
click at [736, 25] on div "Roster Your Shifts Department Shifts Company Shifts 1 Locations [GEOGRAPHIC_DAT…" at bounding box center [580, 29] width 773 height 59
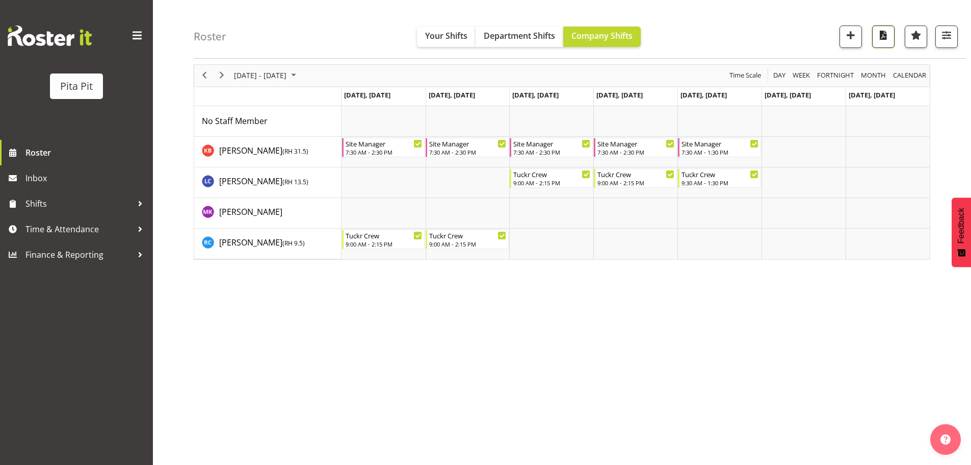
click at [880, 40] on span "button" at bounding box center [883, 35] width 13 height 13
click at [219, 71] on span "Next" at bounding box center [222, 75] width 12 height 13
click at [886, 34] on span "button" at bounding box center [883, 35] width 13 height 13
